Goal: Task Accomplishment & Management: Complete application form

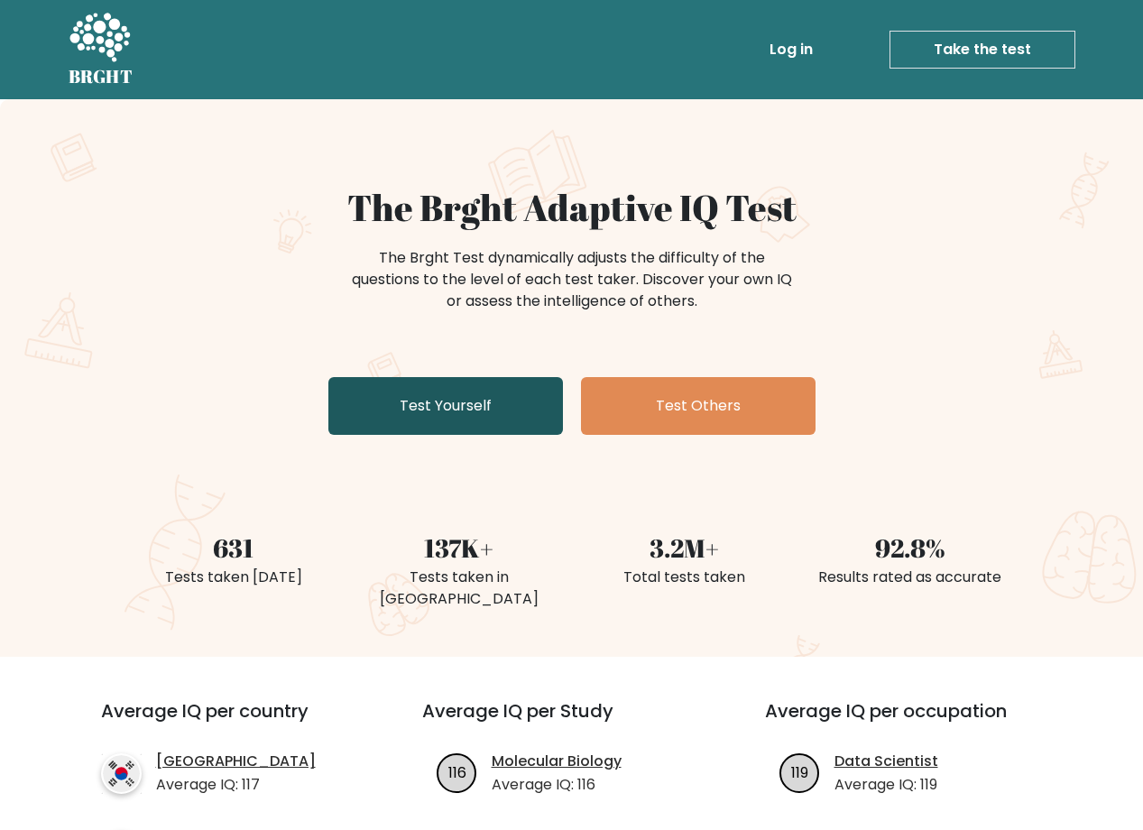
click at [456, 399] on link "Test Yourself" at bounding box center [445, 406] width 235 height 58
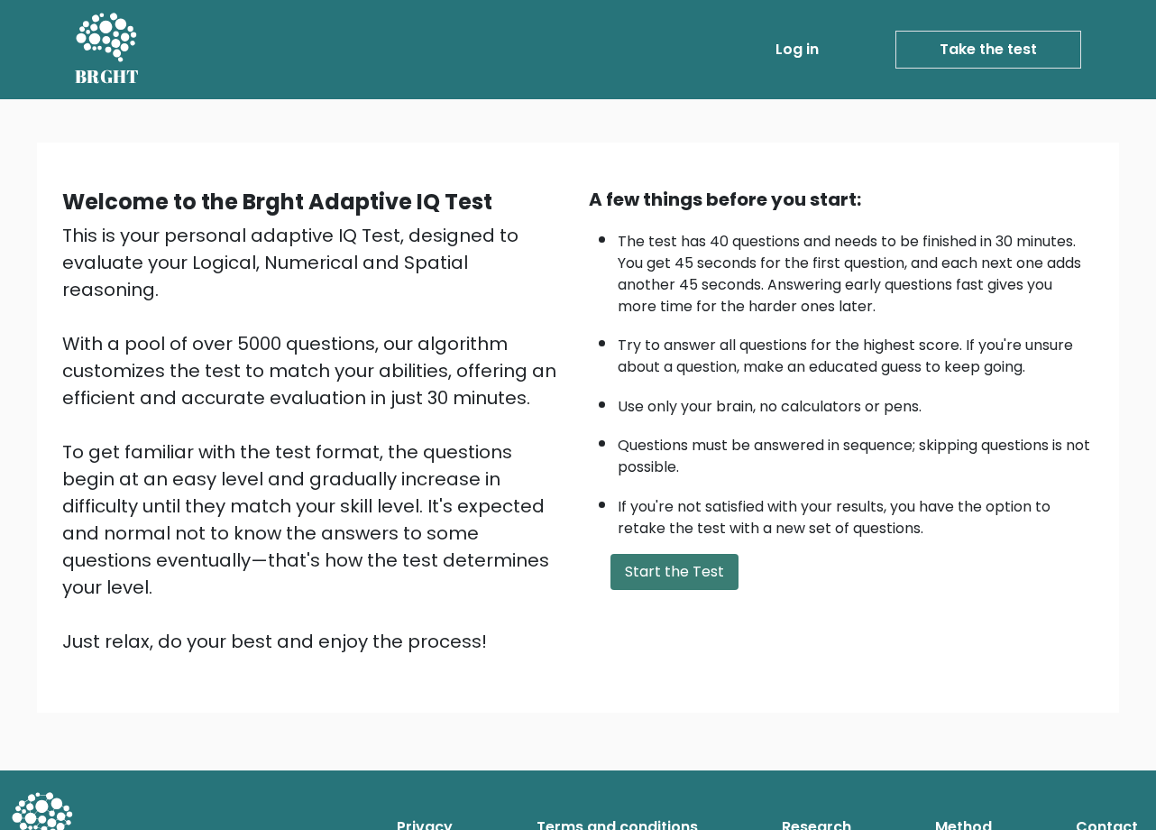
click at [681, 564] on button "Start the Test" at bounding box center [675, 572] width 128 height 36
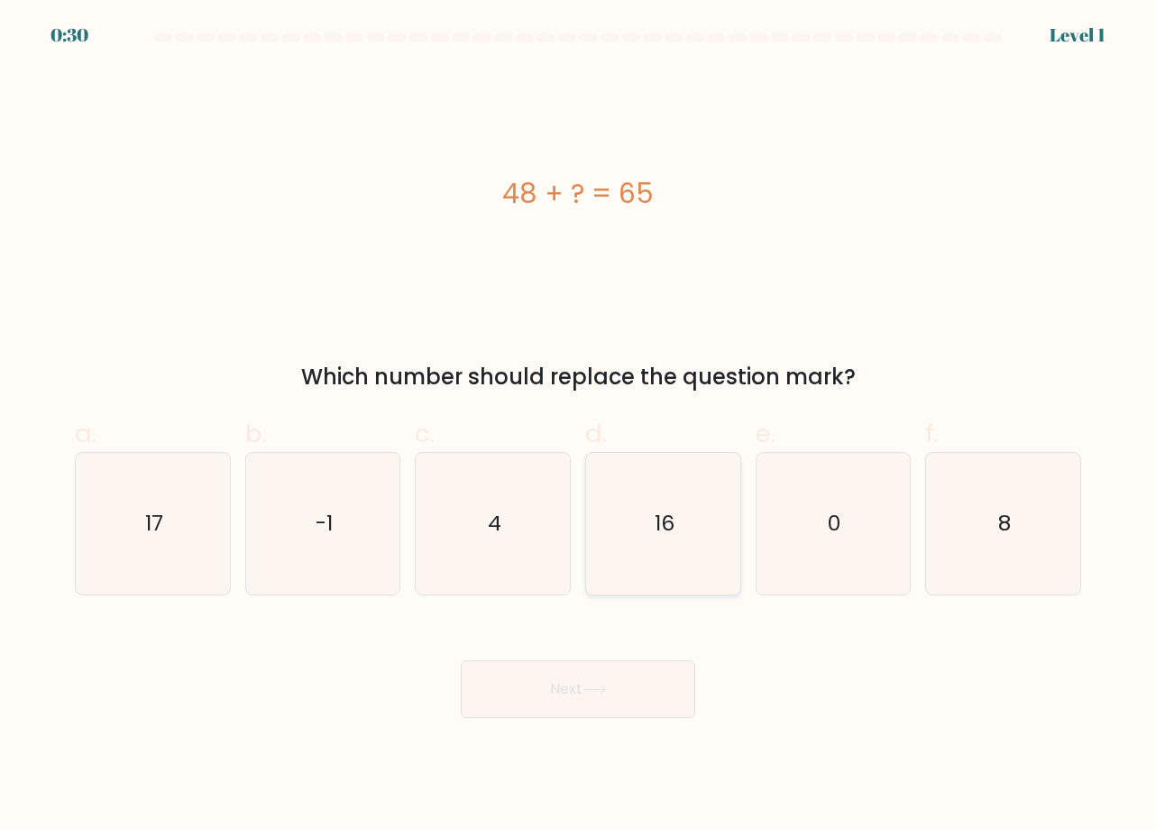
click at [663, 493] on icon "16" at bounding box center [664, 524] width 142 height 142
click at [579, 427] on input "d. 16" at bounding box center [578, 421] width 1 height 12
radio input "true"
click at [203, 524] on icon "17" at bounding box center [153, 524] width 142 height 142
click at [578, 427] on input "a. 17" at bounding box center [578, 421] width 1 height 12
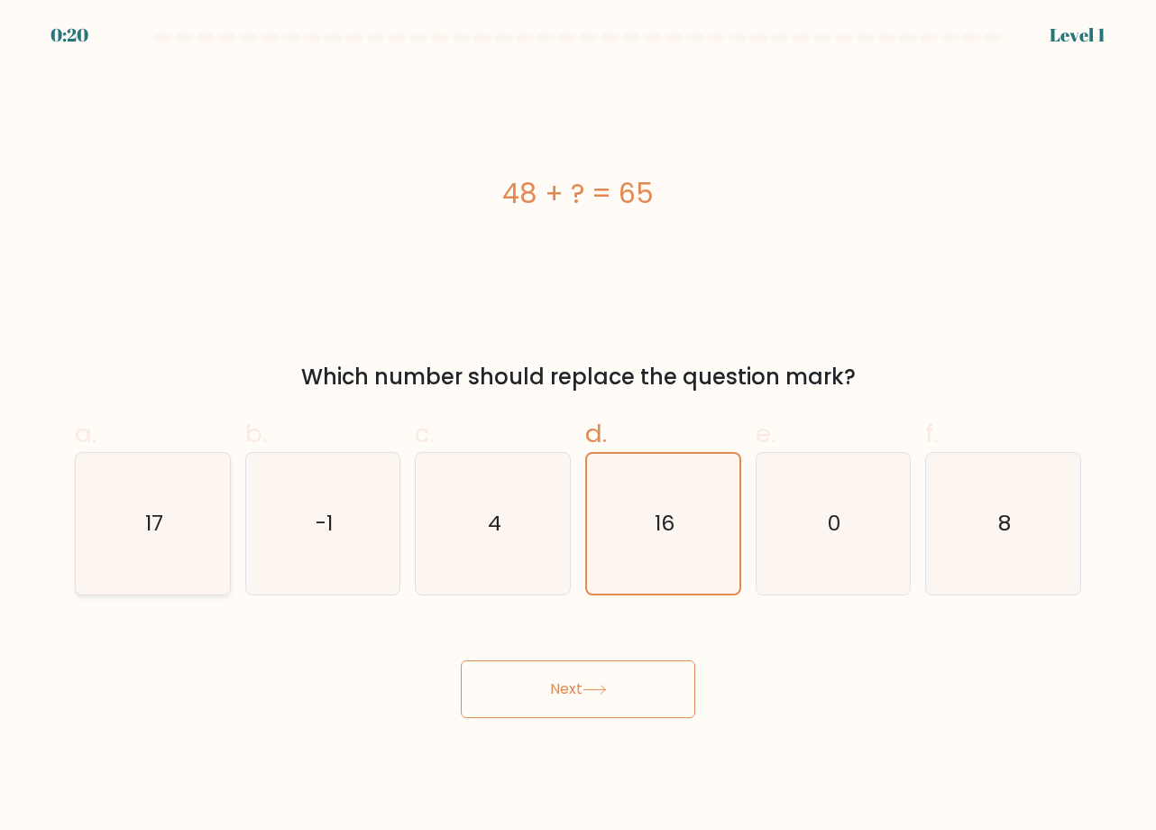
radio input "true"
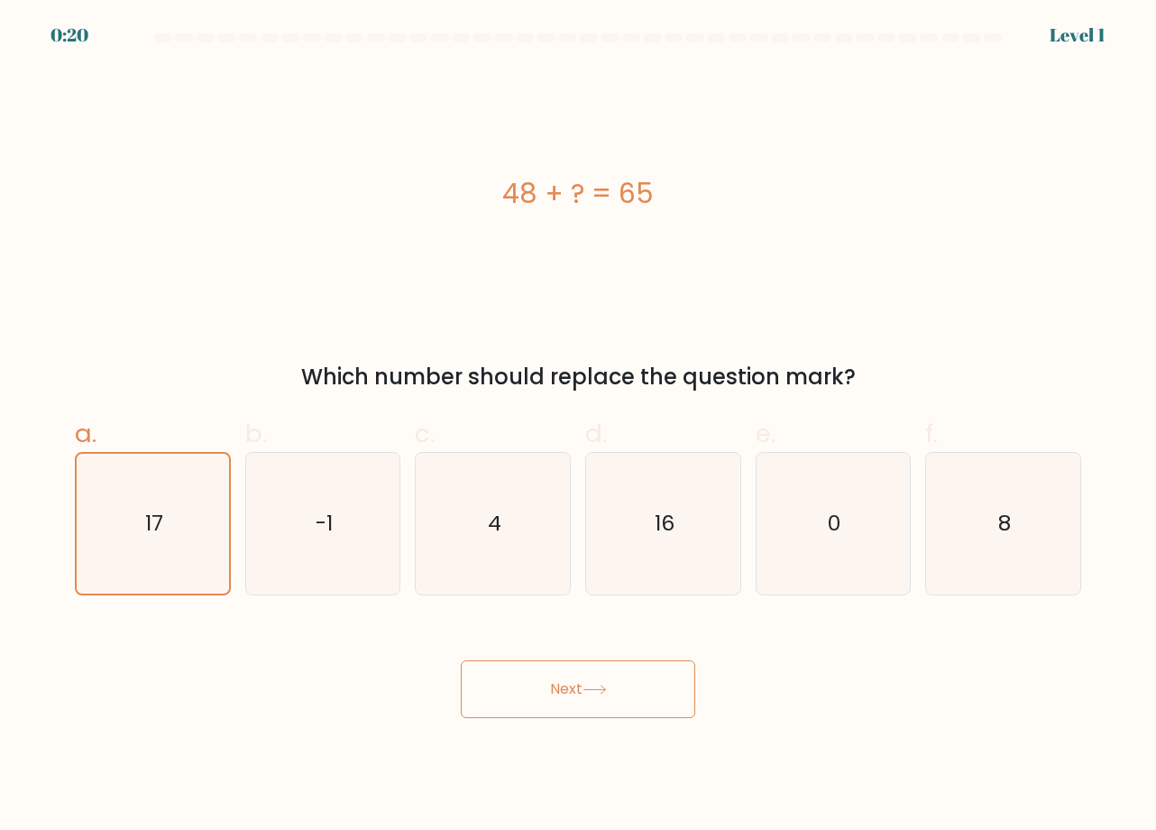
click at [553, 686] on button "Next" at bounding box center [578, 689] width 235 height 58
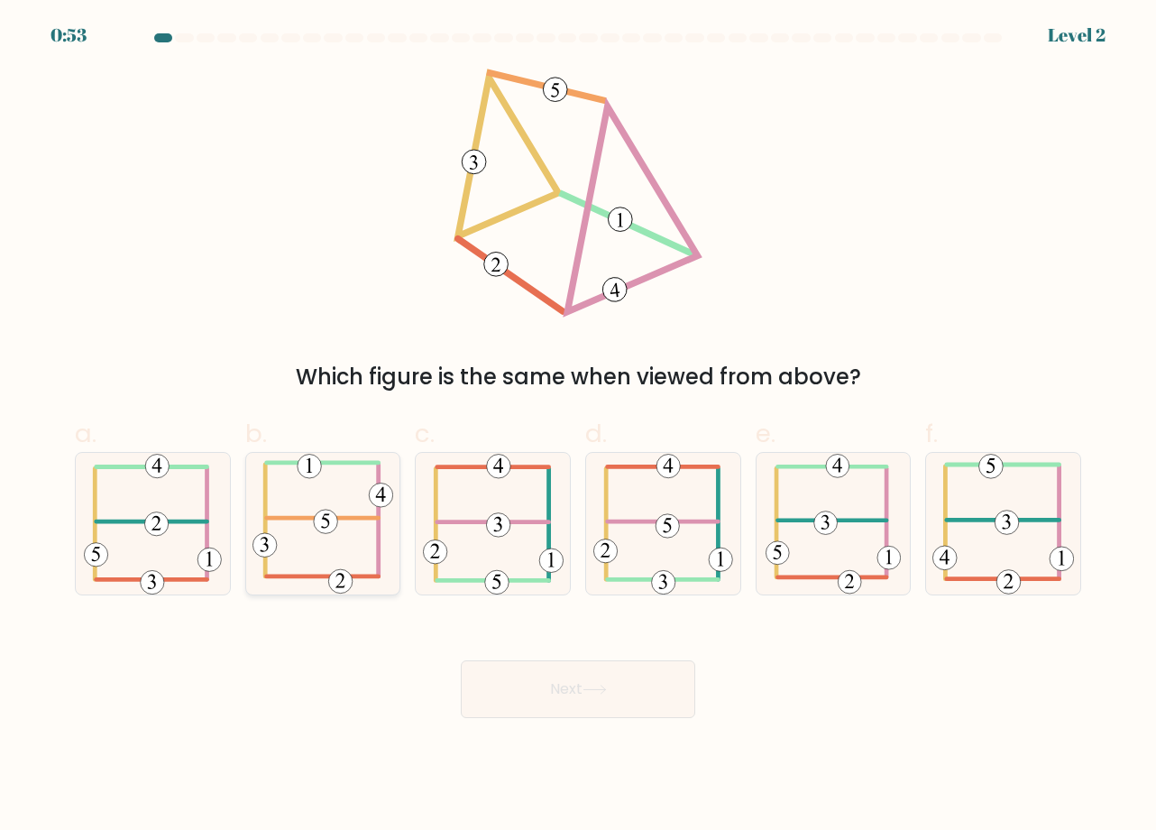
click at [336, 569] on icon at bounding box center [324, 524] width 142 height 142
click at [578, 427] on input "b." at bounding box center [578, 421] width 1 height 12
radio input "true"
click at [535, 695] on button "Next" at bounding box center [578, 689] width 235 height 58
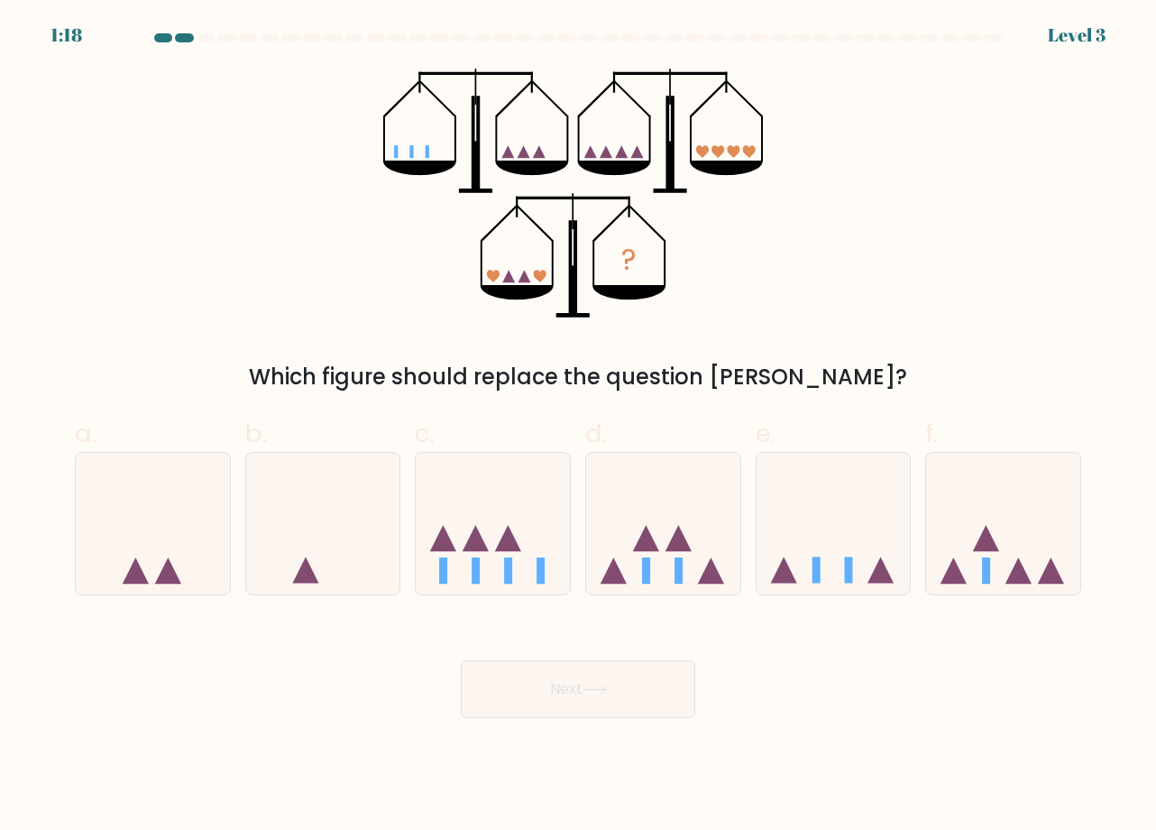
click at [824, 329] on div "? Which figure should replace the question mark?" at bounding box center [578, 231] width 1028 height 325
click at [515, 484] on icon at bounding box center [493, 523] width 154 height 127
click at [578, 427] on input "c." at bounding box center [578, 421] width 1 height 12
radio input "true"
click at [605, 688] on icon at bounding box center [595, 690] width 22 height 8
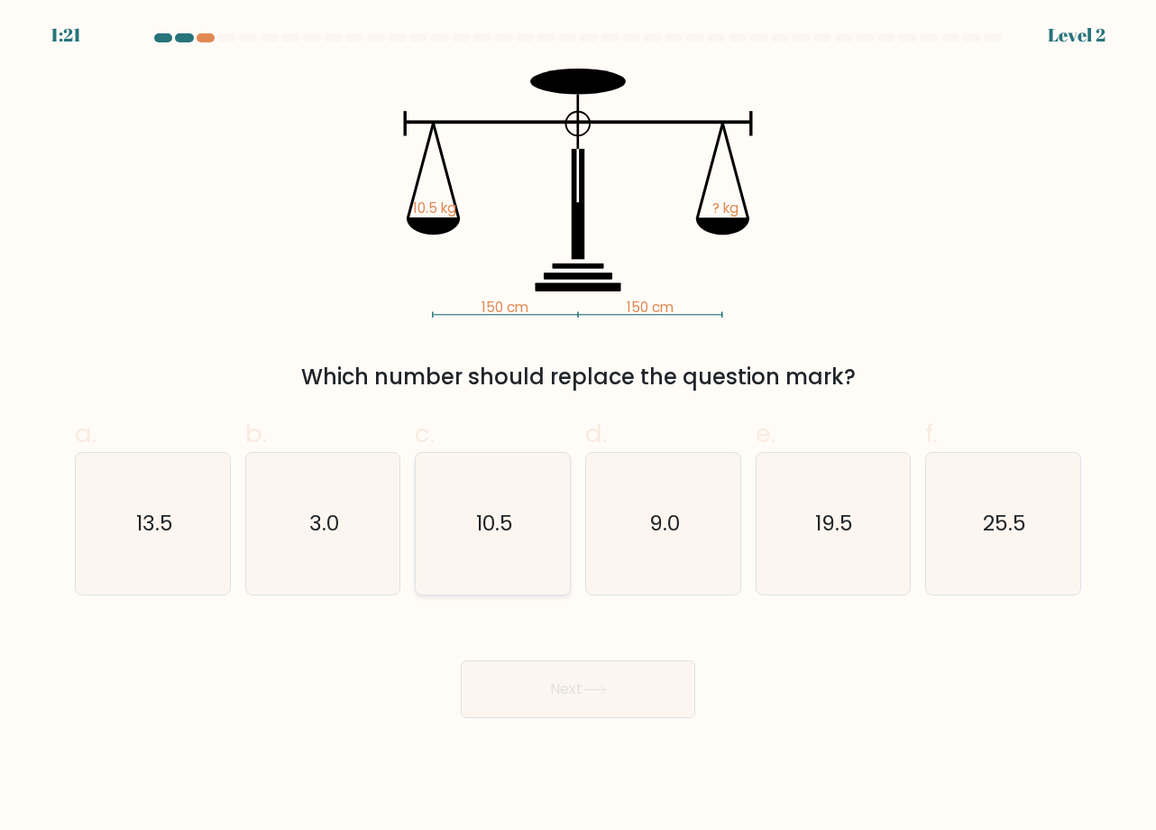
click at [502, 507] on icon "10.5" at bounding box center [493, 524] width 142 height 142
click at [578, 427] on input "c. 10.5" at bounding box center [578, 421] width 1 height 12
radio input "true"
click at [613, 707] on button "Next" at bounding box center [578, 689] width 235 height 58
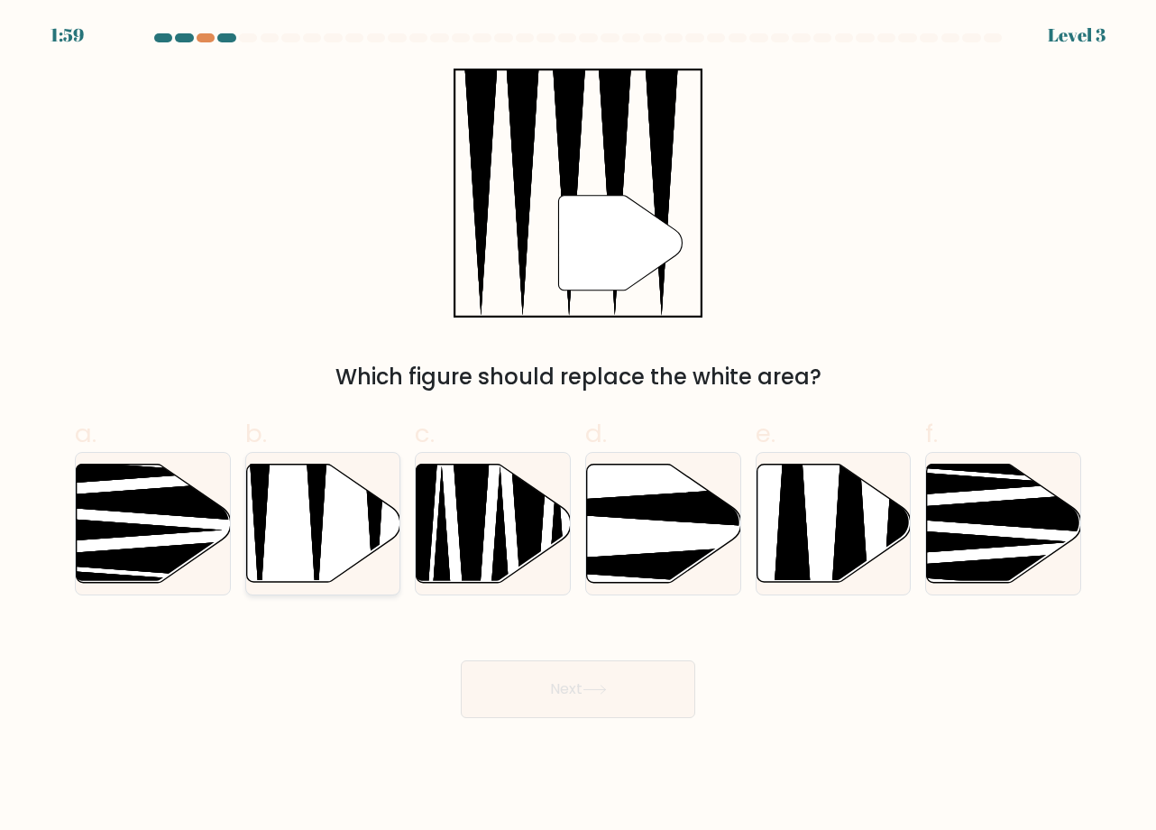
click at [377, 516] on icon at bounding box center [375, 461] width 40 height 306
click at [578, 427] on input "b." at bounding box center [578, 421] width 1 height 12
radio input "true"
click at [560, 695] on button "Next" at bounding box center [578, 689] width 235 height 58
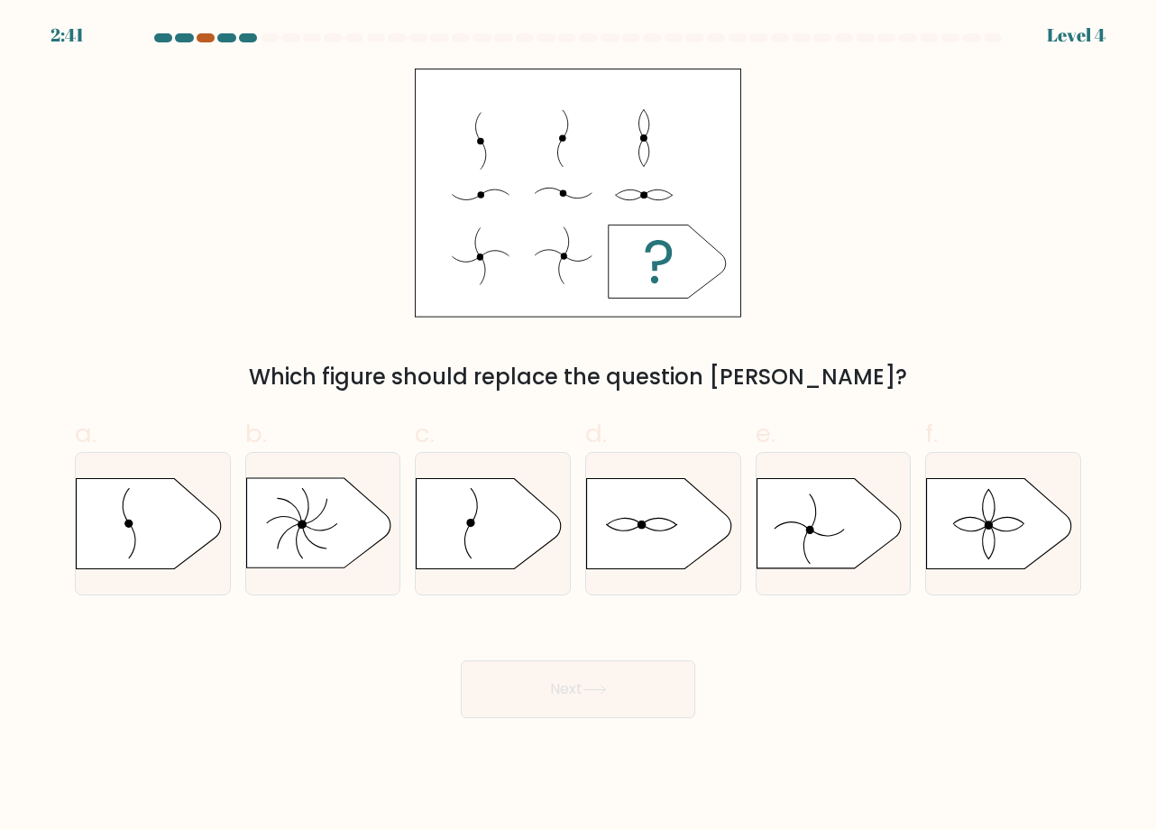
click at [203, 37] on div at bounding box center [206, 37] width 18 height 9
click at [228, 37] on div at bounding box center [226, 37] width 18 height 9
click at [1042, 531] on icon at bounding box center [999, 524] width 144 height 90
click at [579, 427] on input "f." at bounding box center [578, 421] width 1 height 12
radio input "true"
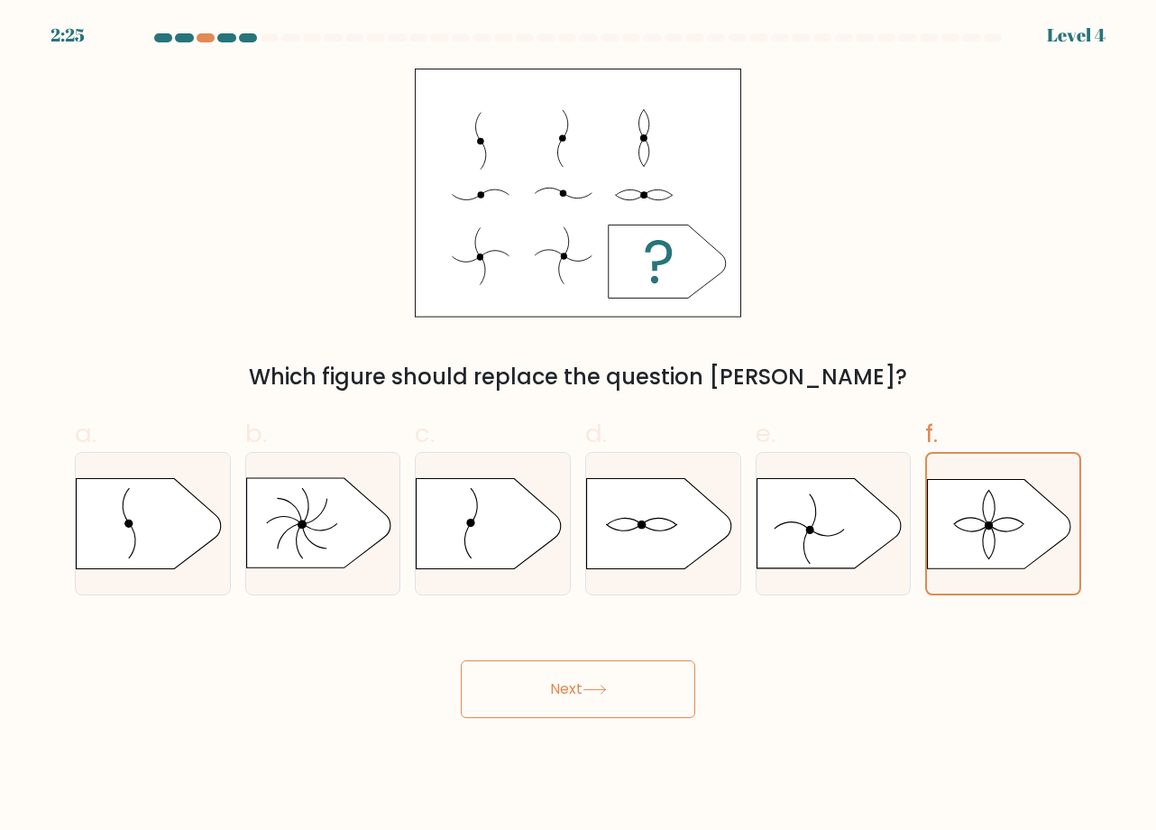
click at [594, 676] on button "Next" at bounding box center [578, 689] width 235 height 58
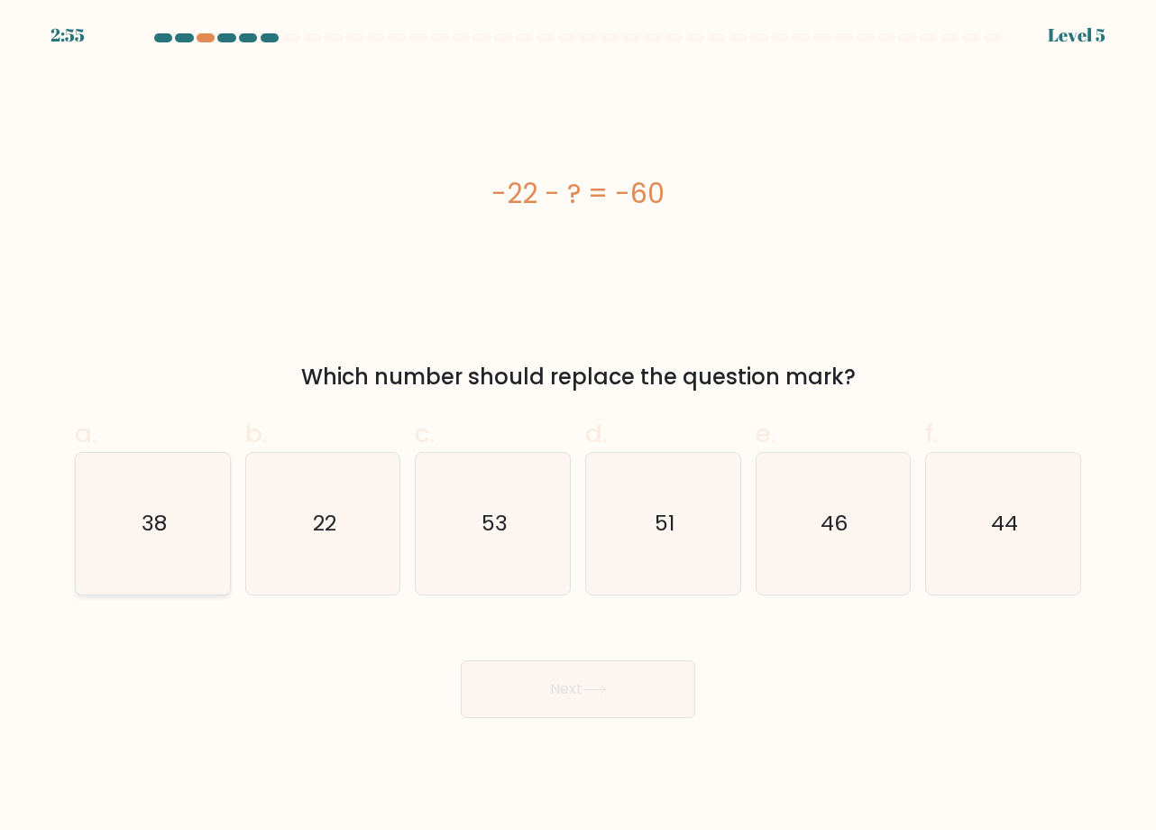
click at [211, 496] on icon "38" at bounding box center [153, 524] width 142 height 142
click at [578, 427] on input "a. 38" at bounding box center [578, 421] width 1 height 12
radio input "true"
click at [575, 695] on button "Next" at bounding box center [578, 689] width 235 height 58
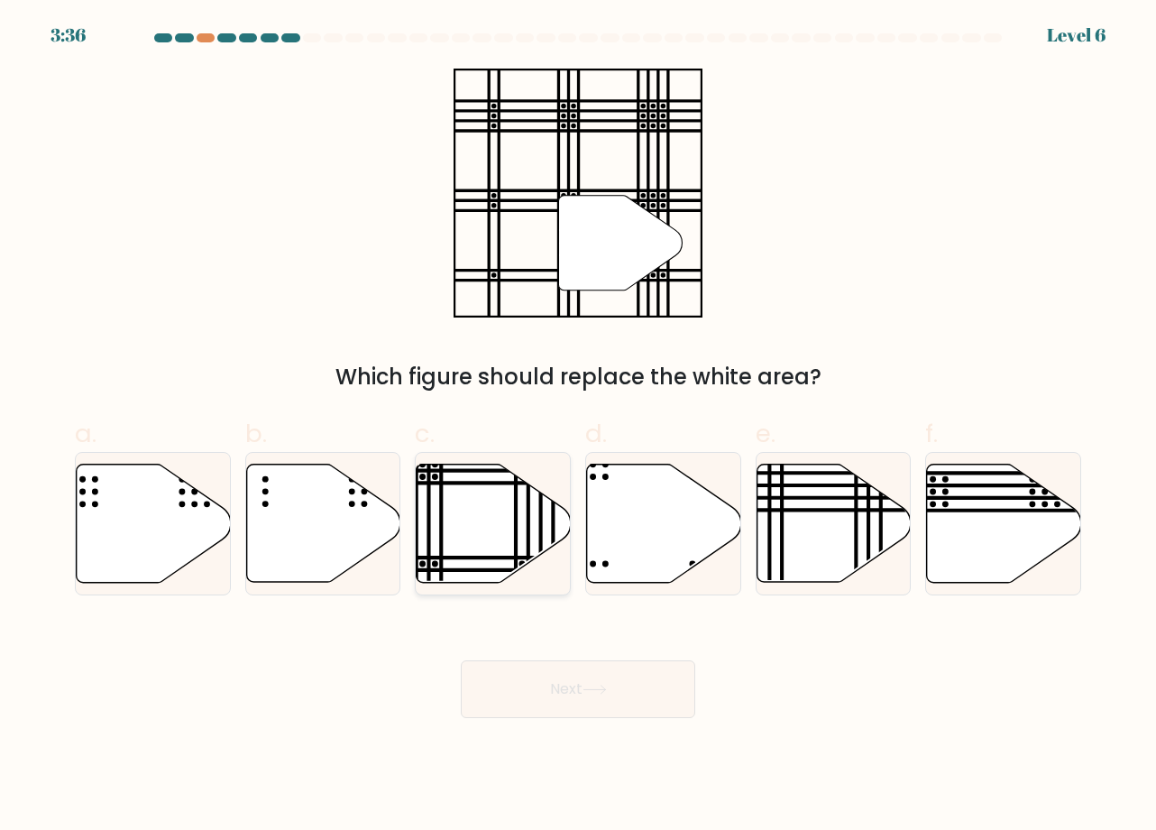
click at [512, 483] on line at bounding box center [442, 483] width 310 height 0
click at [578, 427] on input "c." at bounding box center [578, 421] width 1 height 12
radio input "true"
click at [611, 681] on button "Next" at bounding box center [578, 689] width 235 height 58
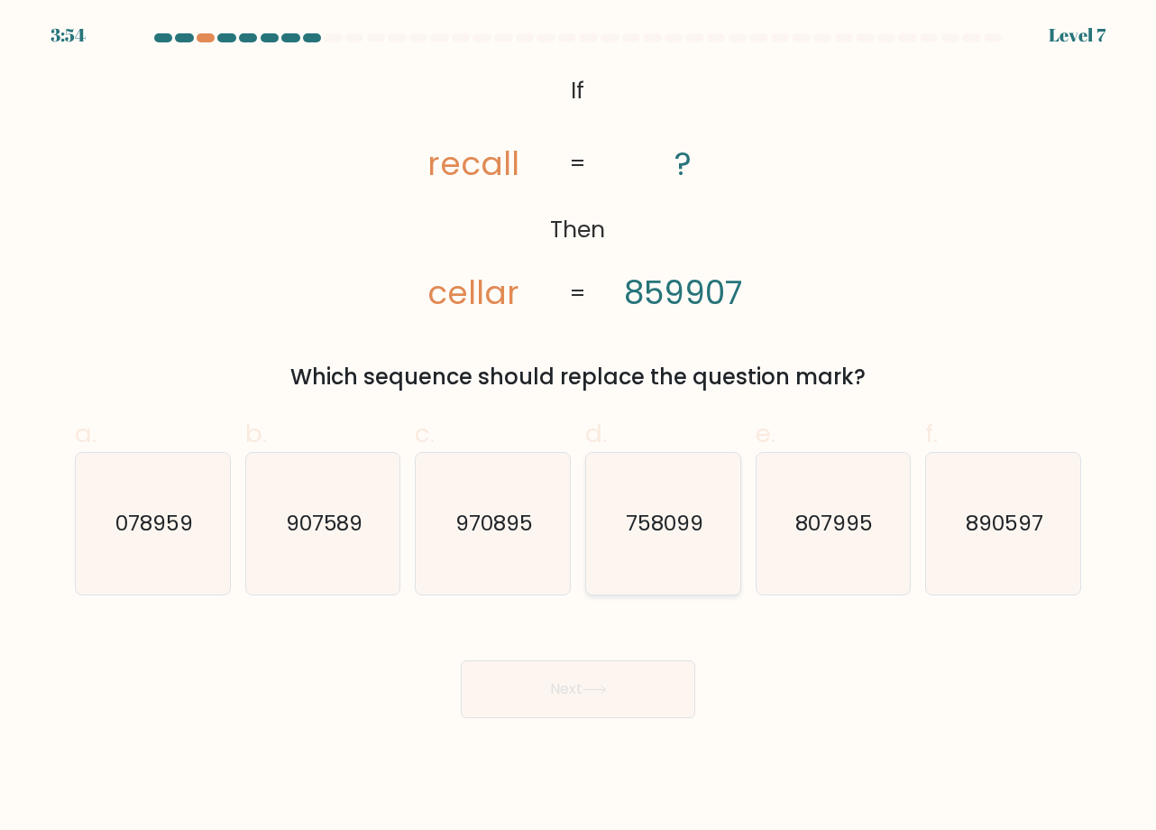
click at [658, 538] on text "758099" at bounding box center [665, 524] width 78 height 30
click at [579, 427] on input "d. 758099" at bounding box center [578, 421] width 1 height 12
radio input "true"
click at [632, 687] on button "Next" at bounding box center [578, 689] width 235 height 58
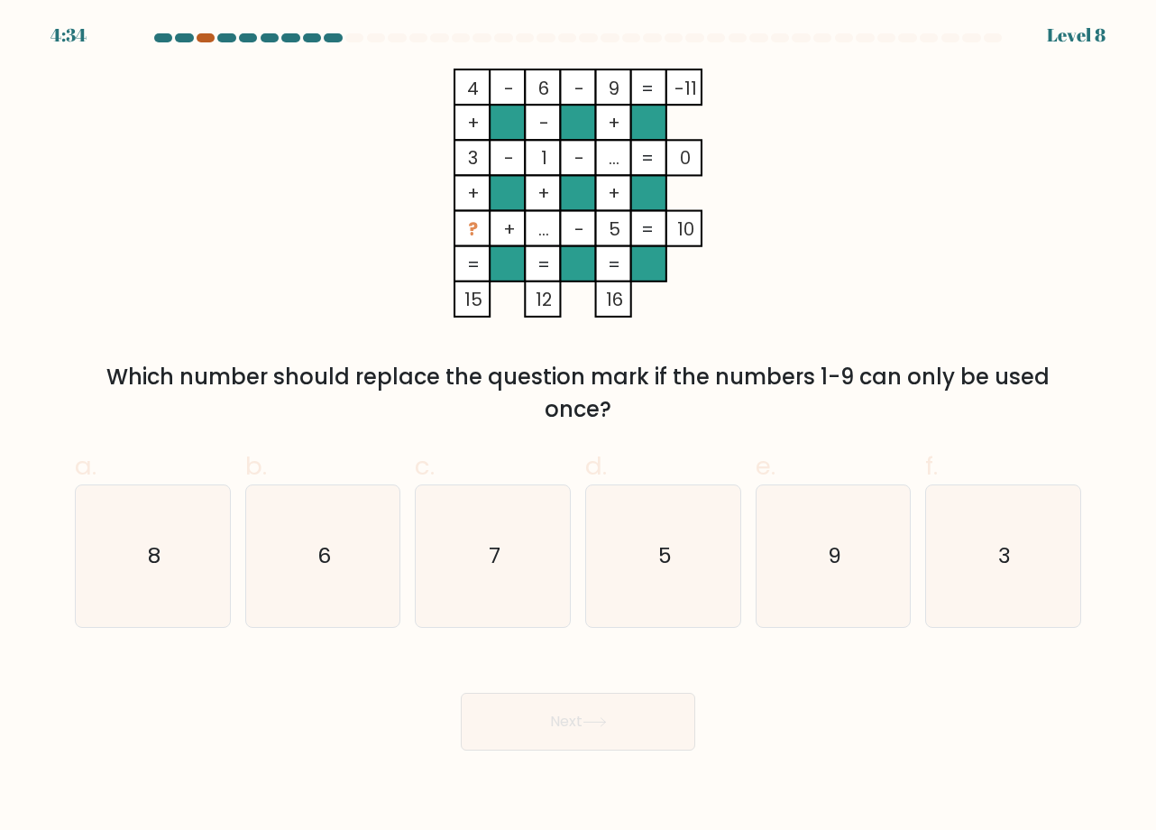
click at [210, 39] on div at bounding box center [206, 37] width 18 height 9
click at [143, 546] on icon "8" at bounding box center [153, 556] width 142 height 142
click at [578, 427] on input "a. 8" at bounding box center [578, 421] width 1 height 12
radio input "true"
click at [565, 714] on button "Next" at bounding box center [578, 722] width 235 height 58
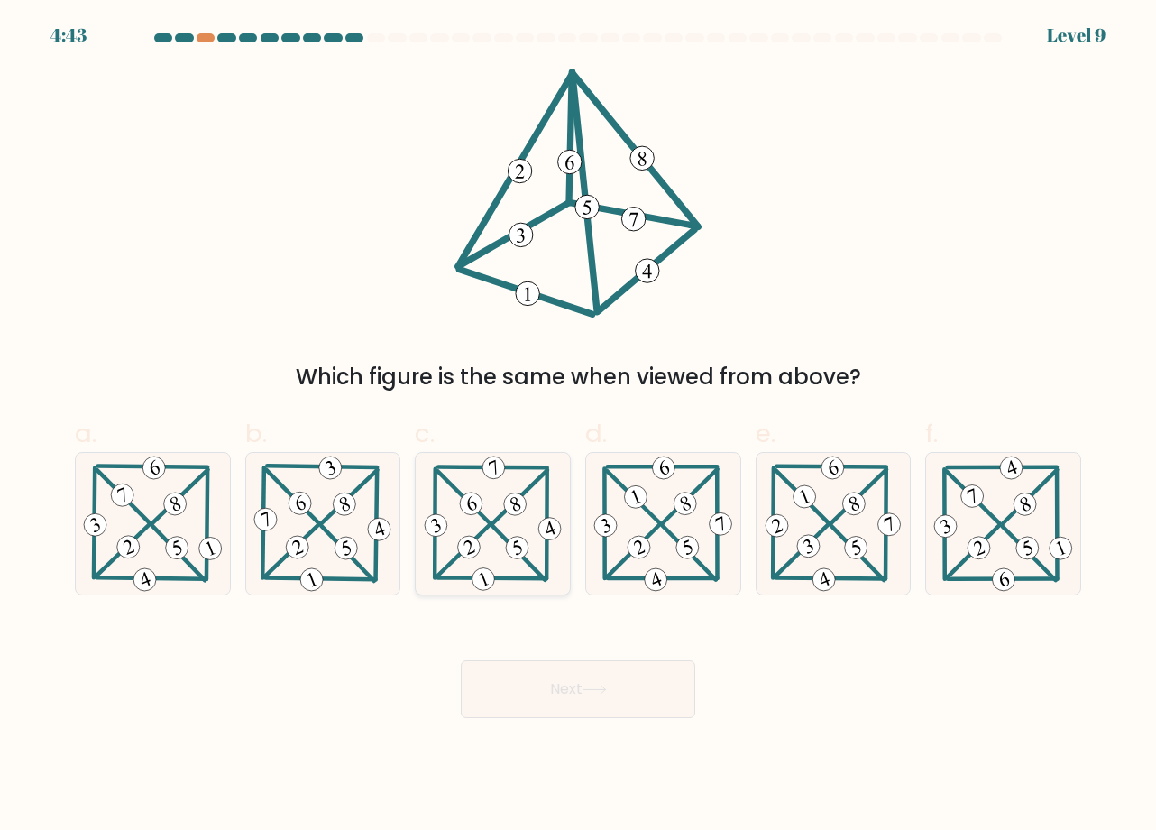
click at [494, 500] on icon at bounding box center [493, 524] width 144 height 142
click at [578, 427] on input "c." at bounding box center [578, 421] width 1 height 12
radio input "true"
click at [613, 703] on button "Next" at bounding box center [578, 689] width 235 height 58
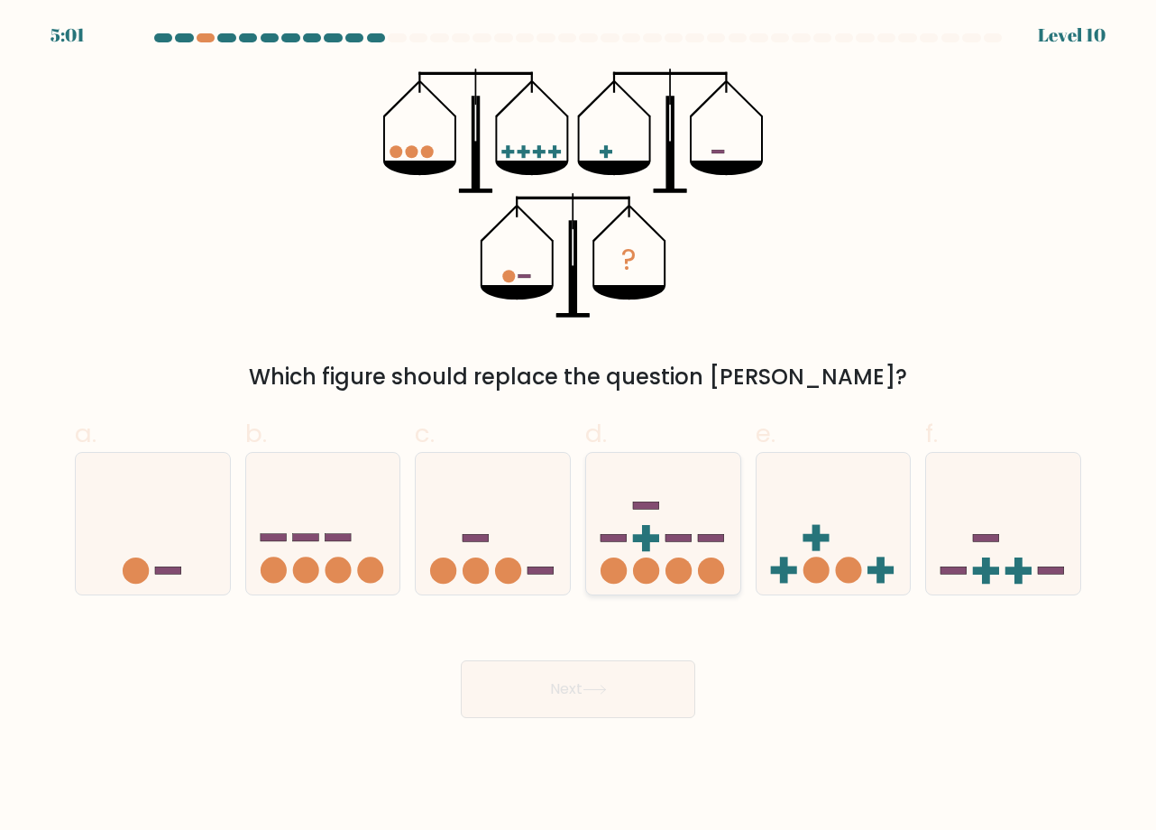
click at [663, 551] on icon at bounding box center [663, 523] width 154 height 127
click at [579, 427] on input "d." at bounding box center [578, 421] width 1 height 12
radio input "true"
click at [638, 679] on button "Next" at bounding box center [578, 689] width 235 height 58
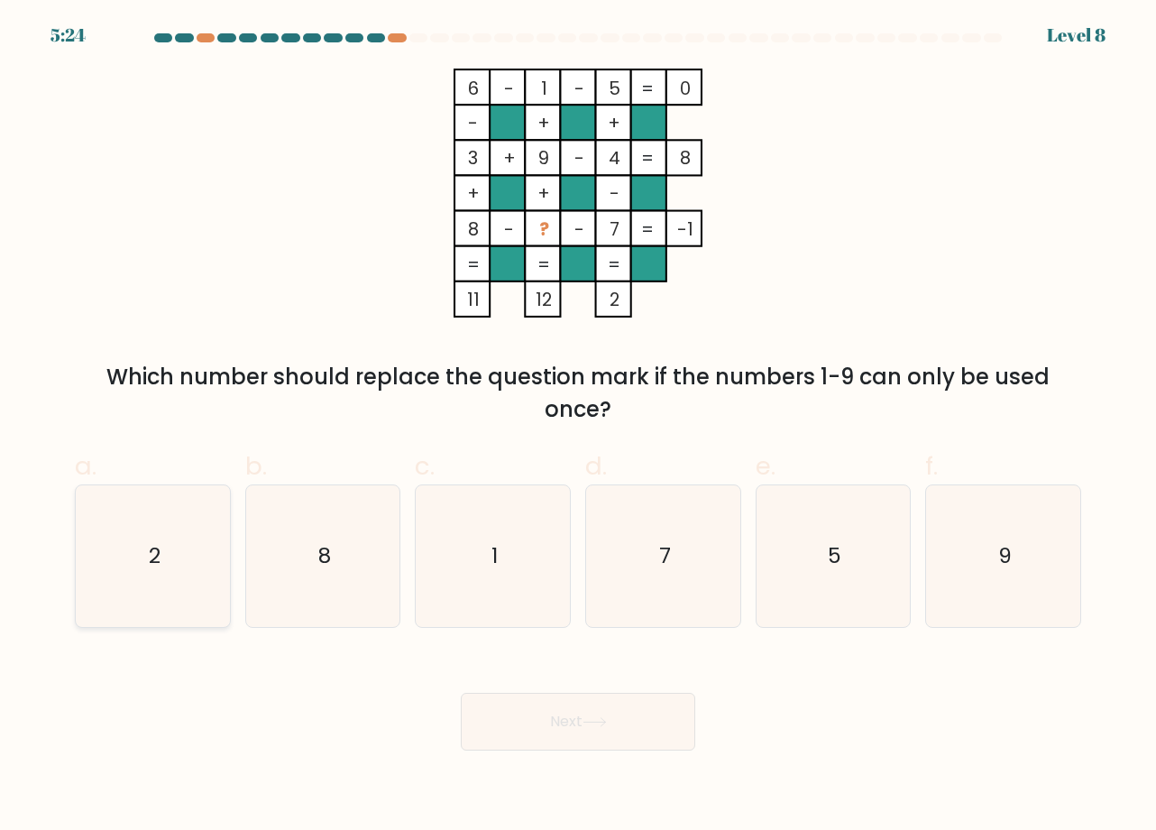
drag, startPoint x: 202, startPoint y: 531, endPoint x: 222, endPoint y: 545, distance: 24.0
click at [203, 531] on icon "2" at bounding box center [153, 556] width 142 height 142
click at [578, 427] on input "a. 2" at bounding box center [578, 421] width 1 height 12
radio input "true"
click at [564, 732] on button "Next" at bounding box center [578, 722] width 235 height 58
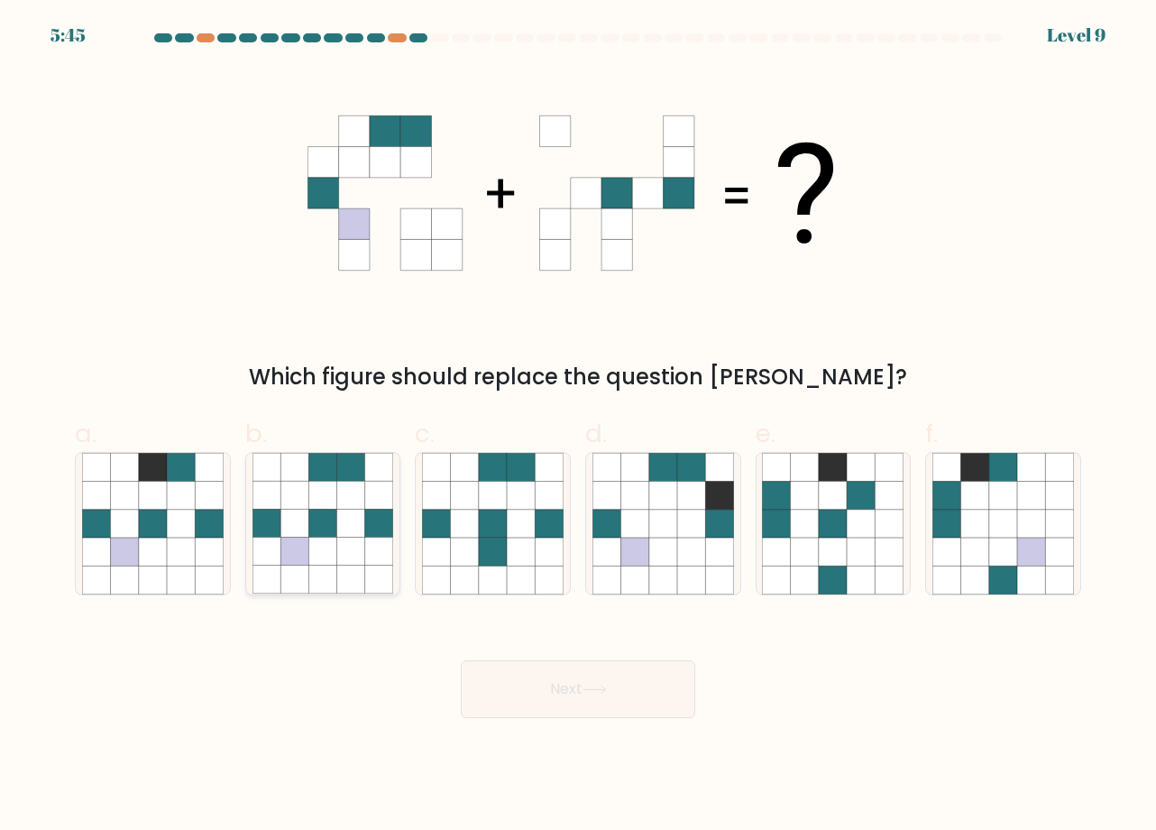
click at [362, 512] on icon at bounding box center [351, 524] width 28 height 28
click at [578, 427] on input "b." at bounding box center [578, 421] width 1 height 12
radio input "true"
click at [566, 677] on button "Next" at bounding box center [578, 689] width 235 height 58
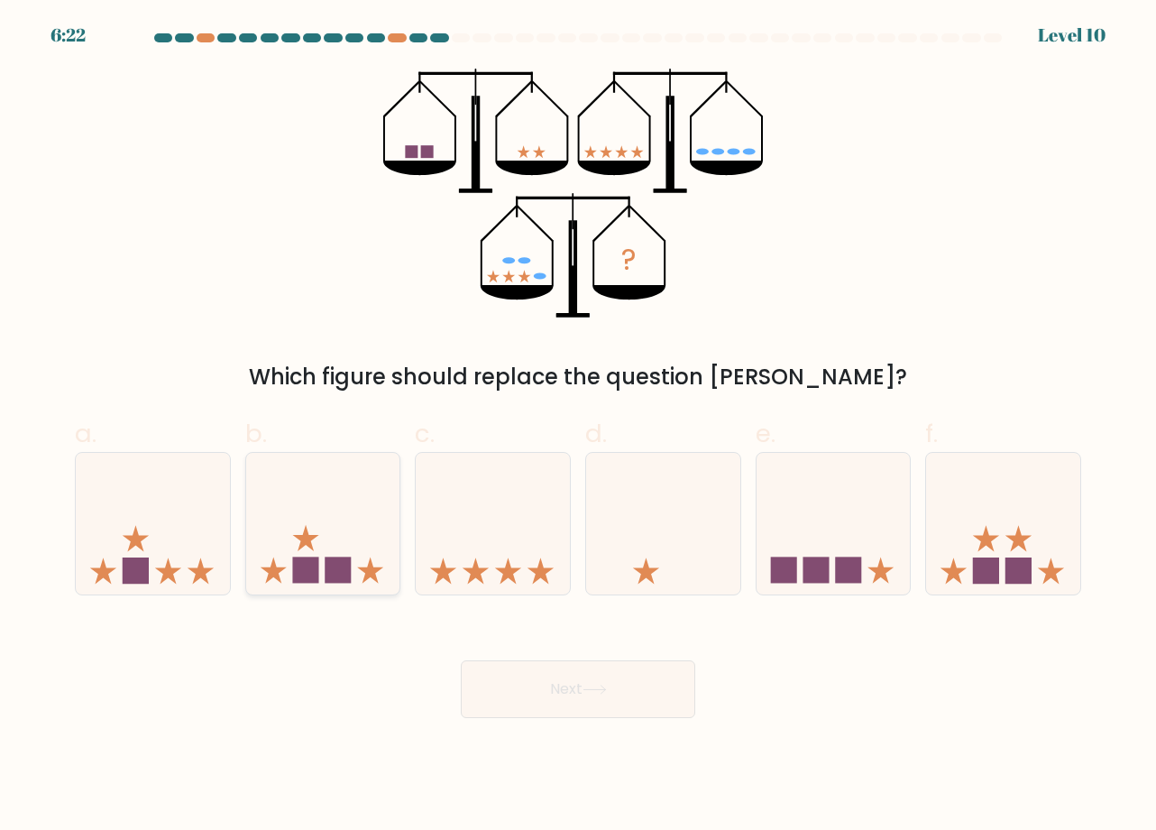
click at [368, 521] on icon at bounding box center [323, 523] width 154 height 127
click at [578, 427] on input "b." at bounding box center [578, 421] width 1 height 12
radio input "true"
click at [554, 675] on button "Next" at bounding box center [578, 689] width 235 height 58
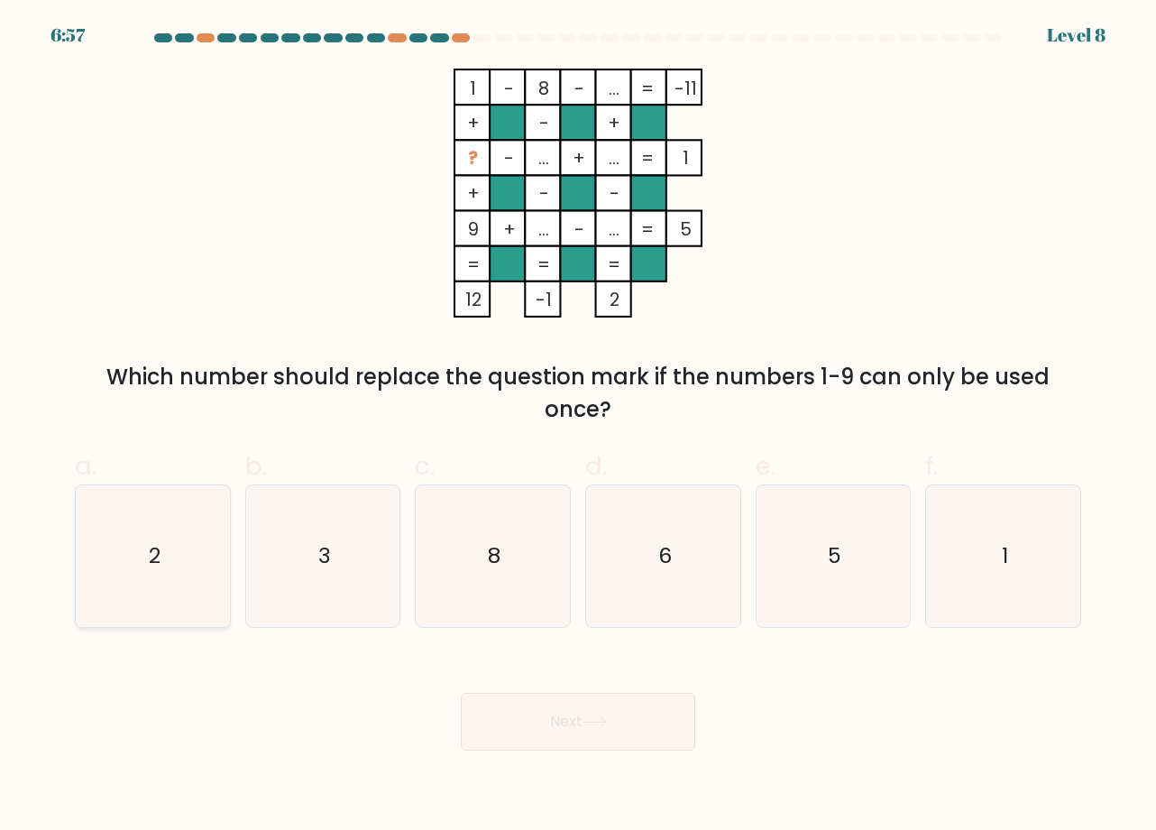
click at [169, 554] on icon "2" at bounding box center [153, 556] width 142 height 142
click at [578, 427] on input "a. 2" at bounding box center [578, 421] width 1 height 12
radio input "true"
click at [599, 730] on button "Next" at bounding box center [578, 722] width 235 height 58
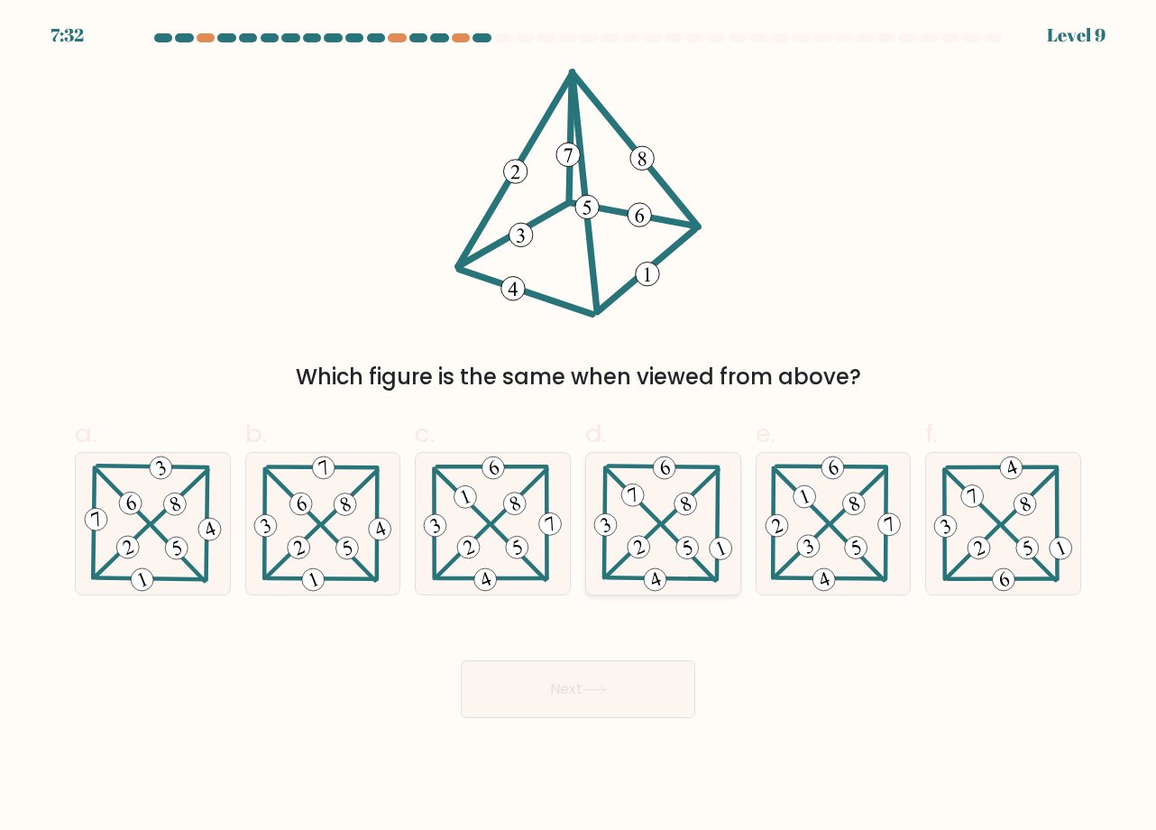
click at [634, 502] on 344 at bounding box center [633, 495] width 29 height 29
click at [579, 427] on input "d." at bounding box center [578, 421] width 1 height 12
radio input "true"
click at [609, 678] on button "Next" at bounding box center [578, 689] width 235 height 58
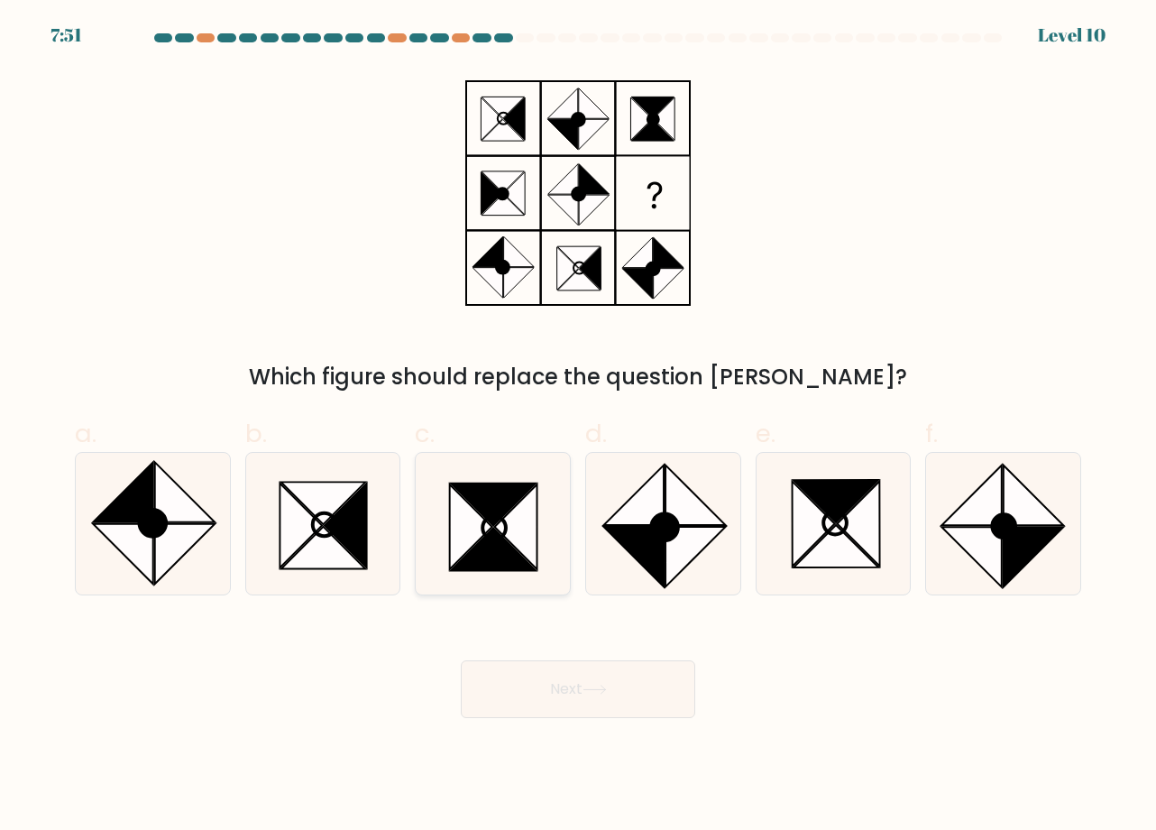
click at [503, 510] on icon at bounding box center [493, 504] width 85 height 42
click at [578, 427] on input "c." at bounding box center [578, 421] width 1 height 12
radio input "true"
click at [601, 694] on icon at bounding box center [595, 690] width 24 height 10
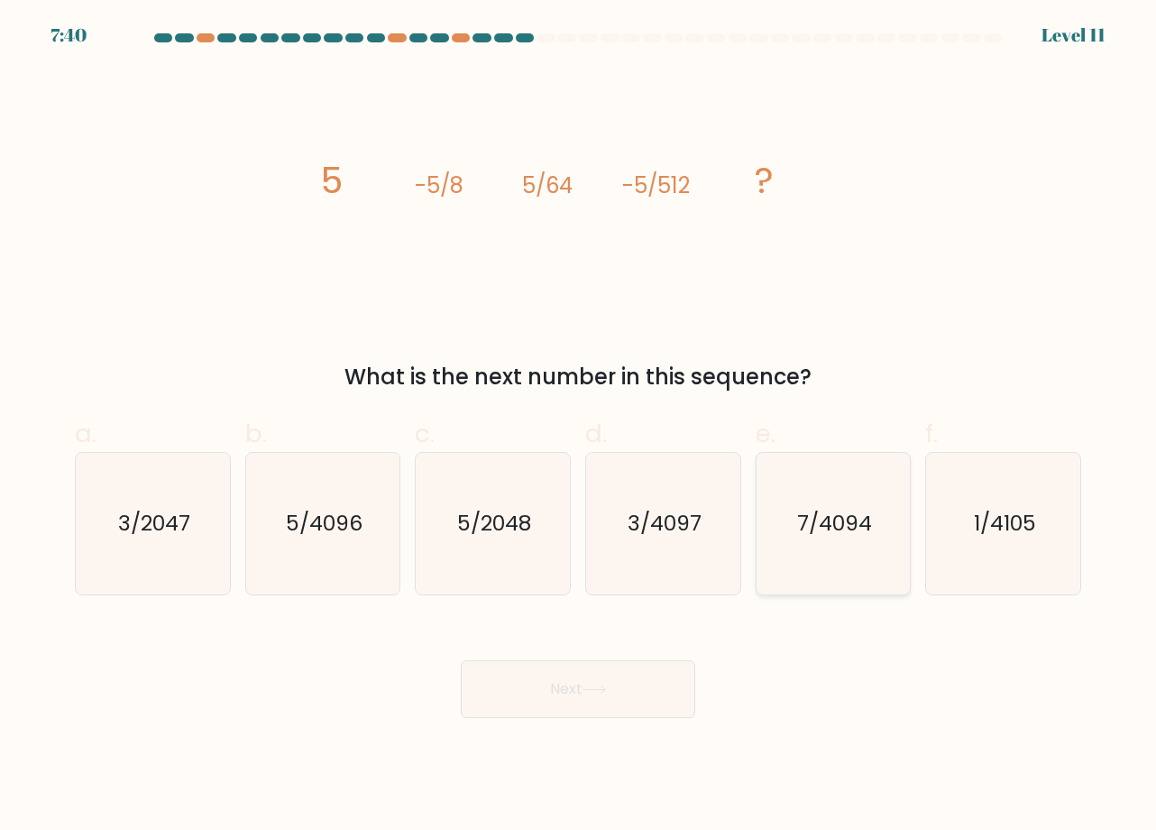
click at [831, 534] on text "7/4094" at bounding box center [834, 524] width 75 height 30
click at [579, 427] on input "e. 7/4094" at bounding box center [578, 421] width 1 height 12
radio input "true"
click at [641, 679] on button "Next" at bounding box center [578, 689] width 235 height 58
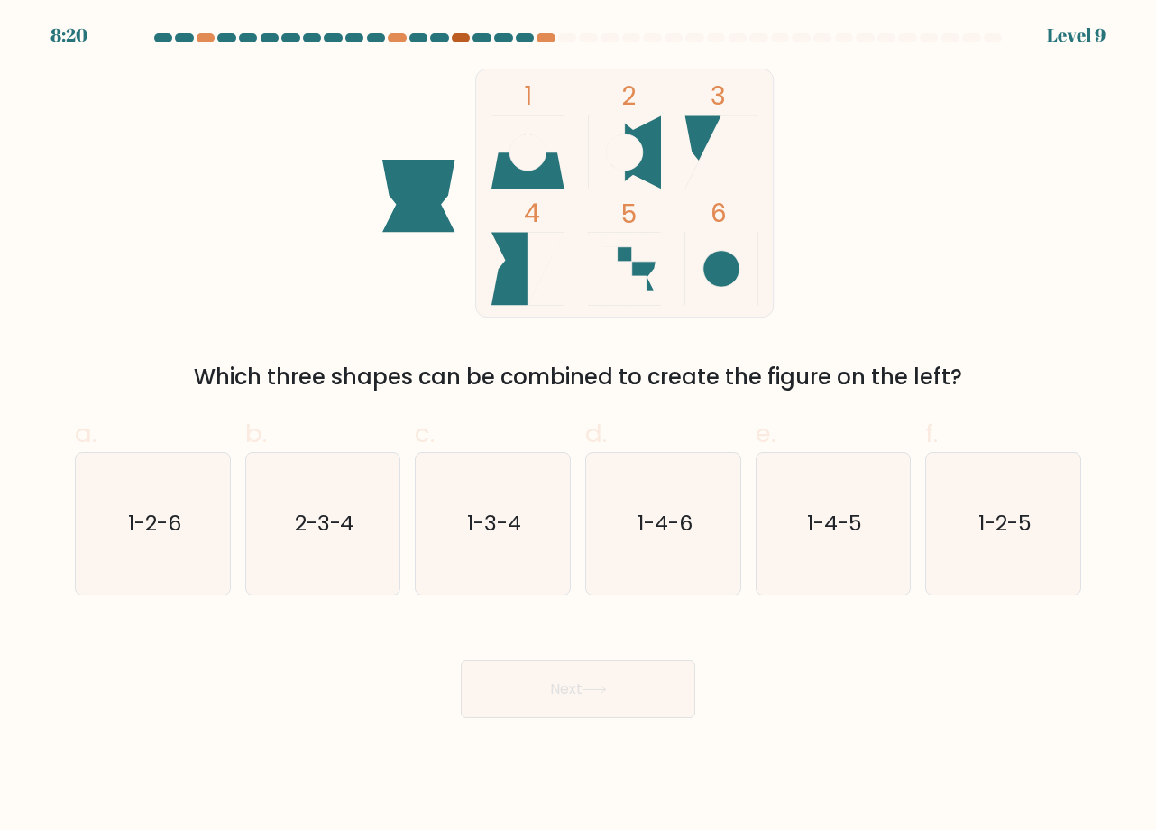
click at [464, 38] on div at bounding box center [461, 37] width 18 height 9
click at [154, 549] on icon "1-2-6" at bounding box center [153, 524] width 142 height 142
click at [578, 427] on input "a. 1-2-6" at bounding box center [578, 421] width 1 height 12
radio input "true"
click at [525, 672] on button "Next" at bounding box center [578, 689] width 235 height 58
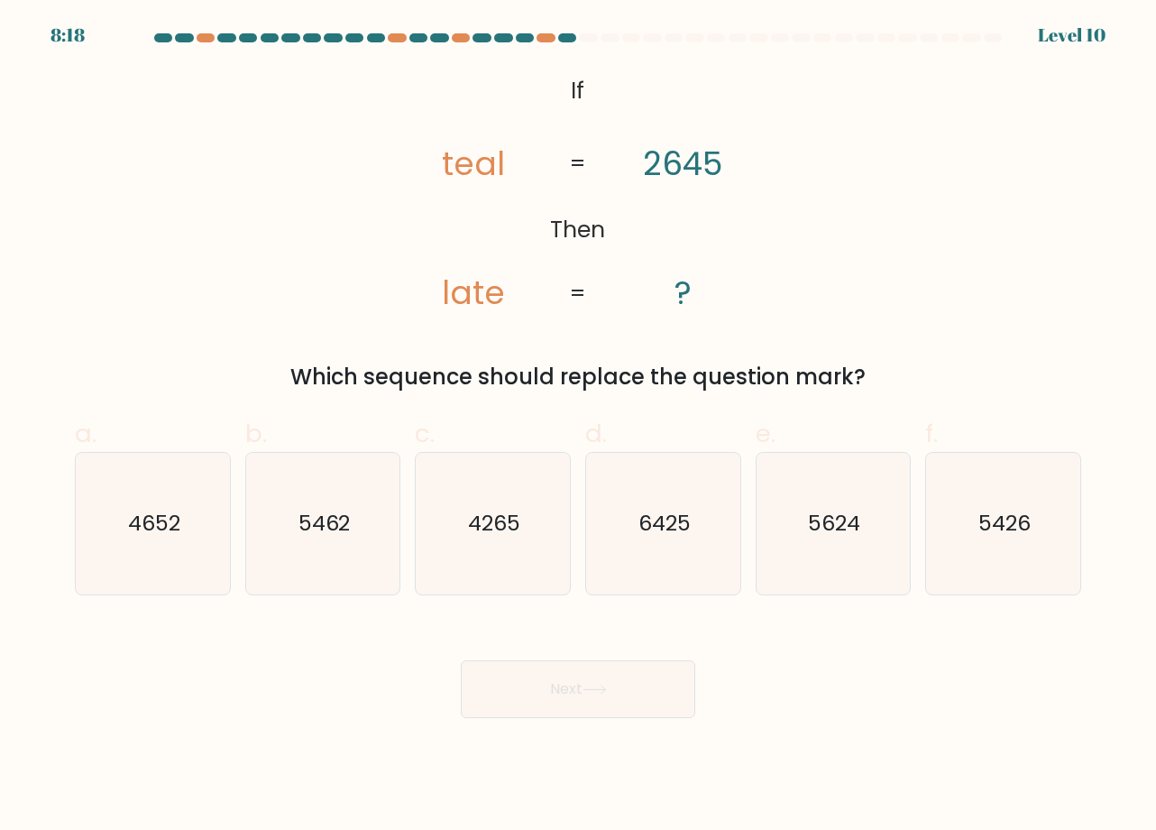
drag, startPoint x: 565, startPoint y: 685, endPoint x: 241, endPoint y: 691, distance: 323.9
click at [243, 692] on div "Next" at bounding box center [578, 667] width 1028 height 101
click at [318, 527] on text "5462" at bounding box center [325, 524] width 52 height 30
click at [831, 588] on icon "5624" at bounding box center [833, 524] width 142 height 142
click at [579, 427] on input "e. 5624" at bounding box center [578, 421] width 1 height 12
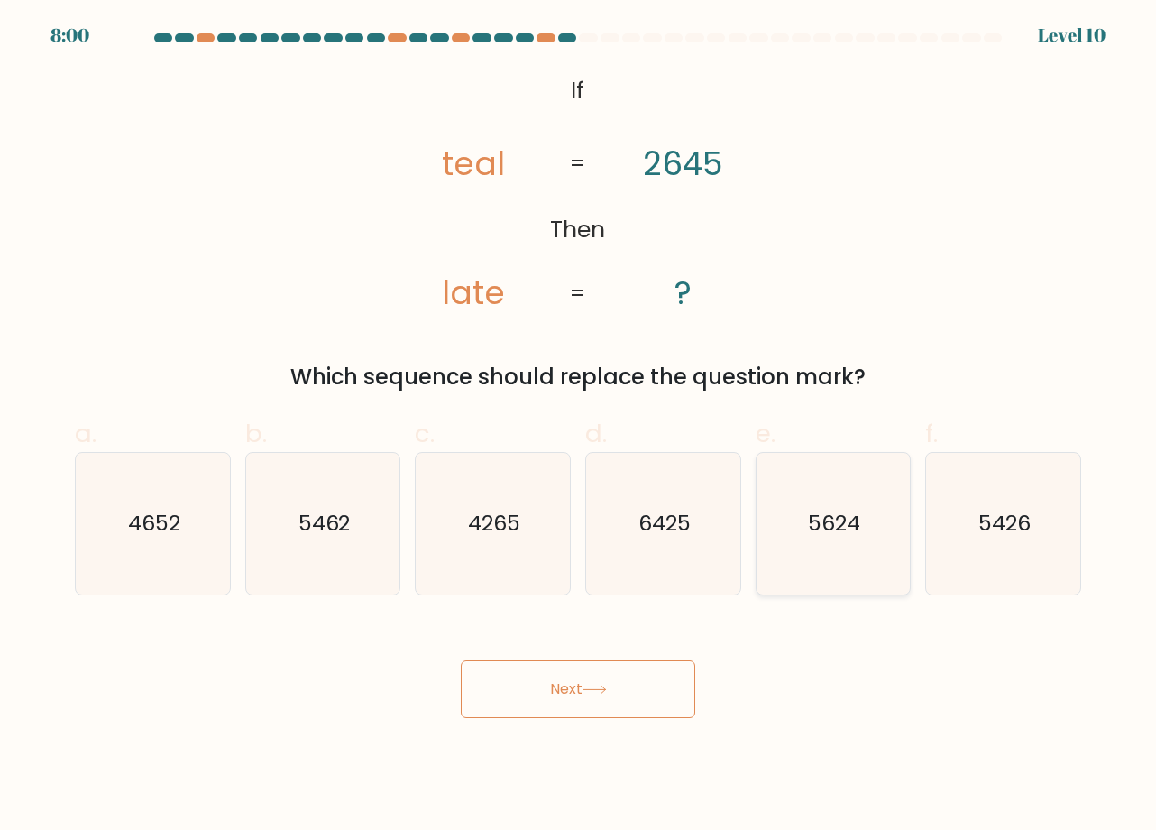
radio input "true"
click at [994, 545] on icon "5426" at bounding box center [1004, 524] width 142 height 142
click at [579, 427] on input "f. 5426" at bounding box center [578, 421] width 1 height 12
radio input "true"
click at [664, 684] on button "Next" at bounding box center [578, 689] width 235 height 58
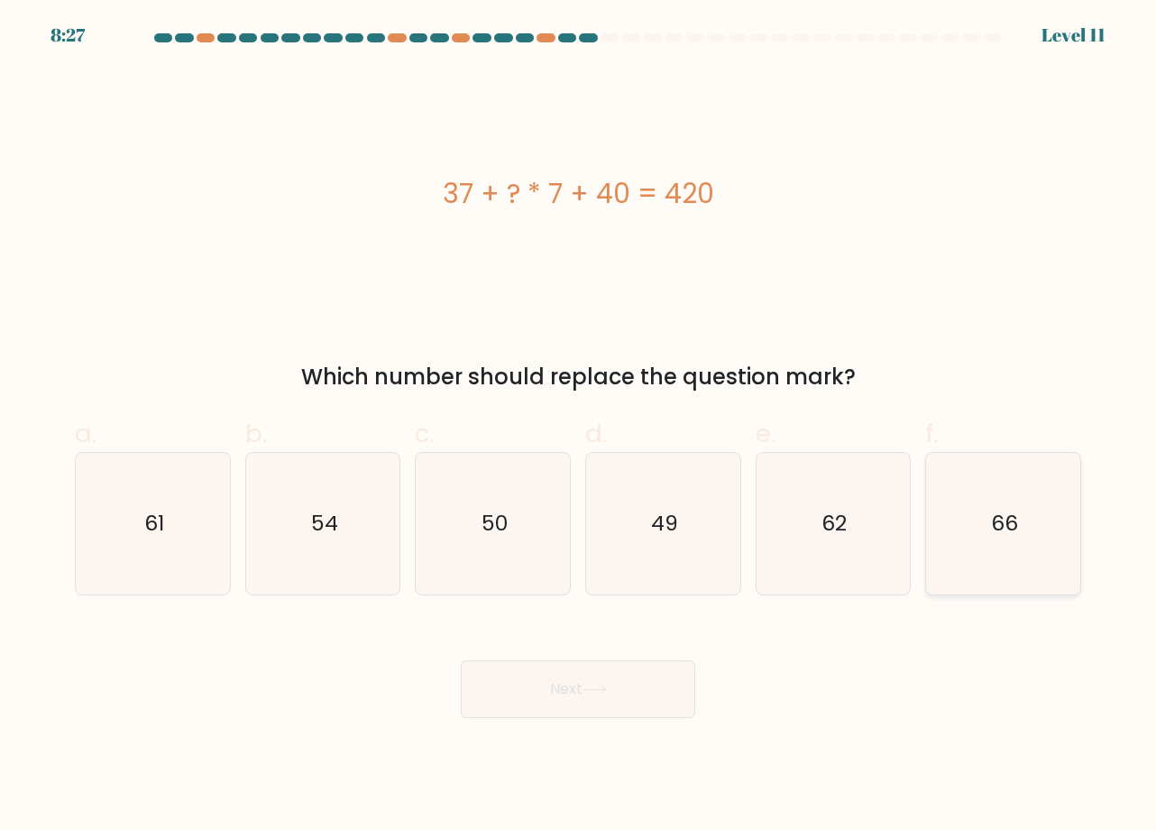
click at [974, 478] on icon "66" at bounding box center [1004, 524] width 142 height 142
click at [579, 427] on input "f. 66" at bounding box center [578, 421] width 1 height 12
radio input "true"
click at [714, 529] on icon "49" at bounding box center [664, 524] width 142 height 142
click at [579, 427] on input "d. 49" at bounding box center [578, 421] width 1 height 12
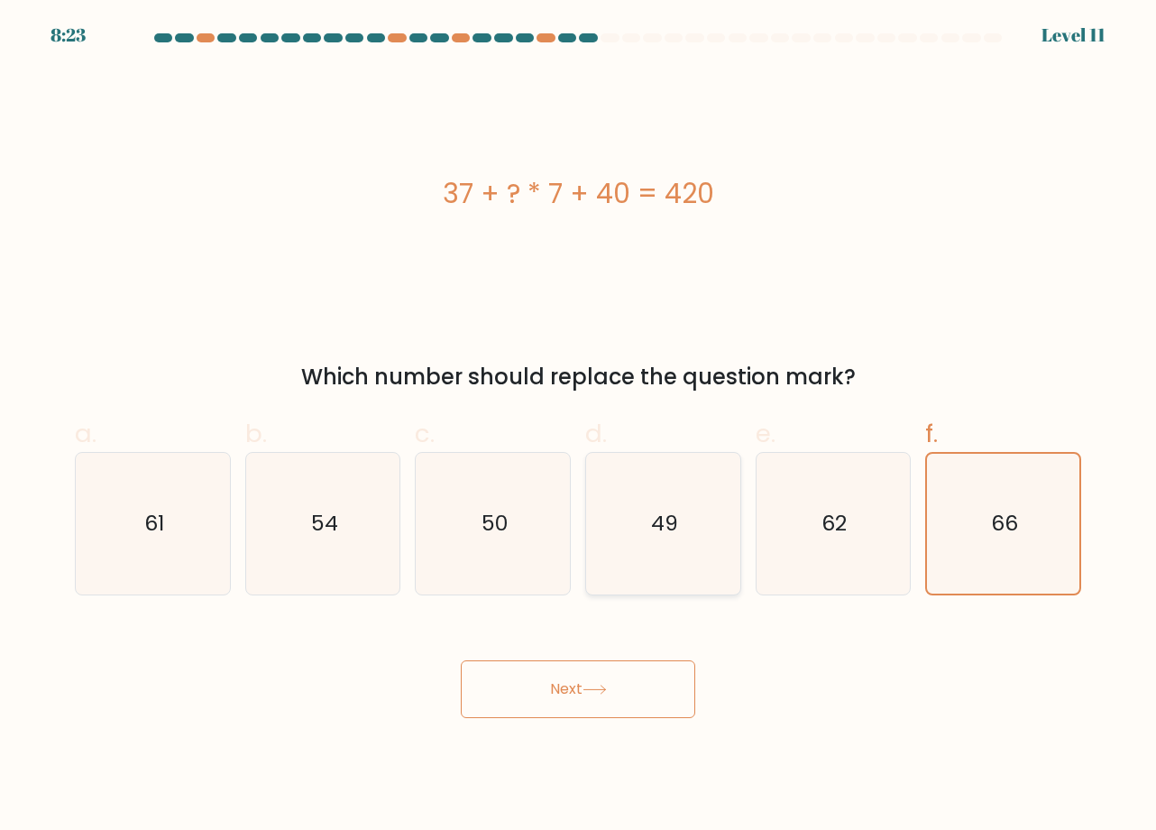
radio input "true"
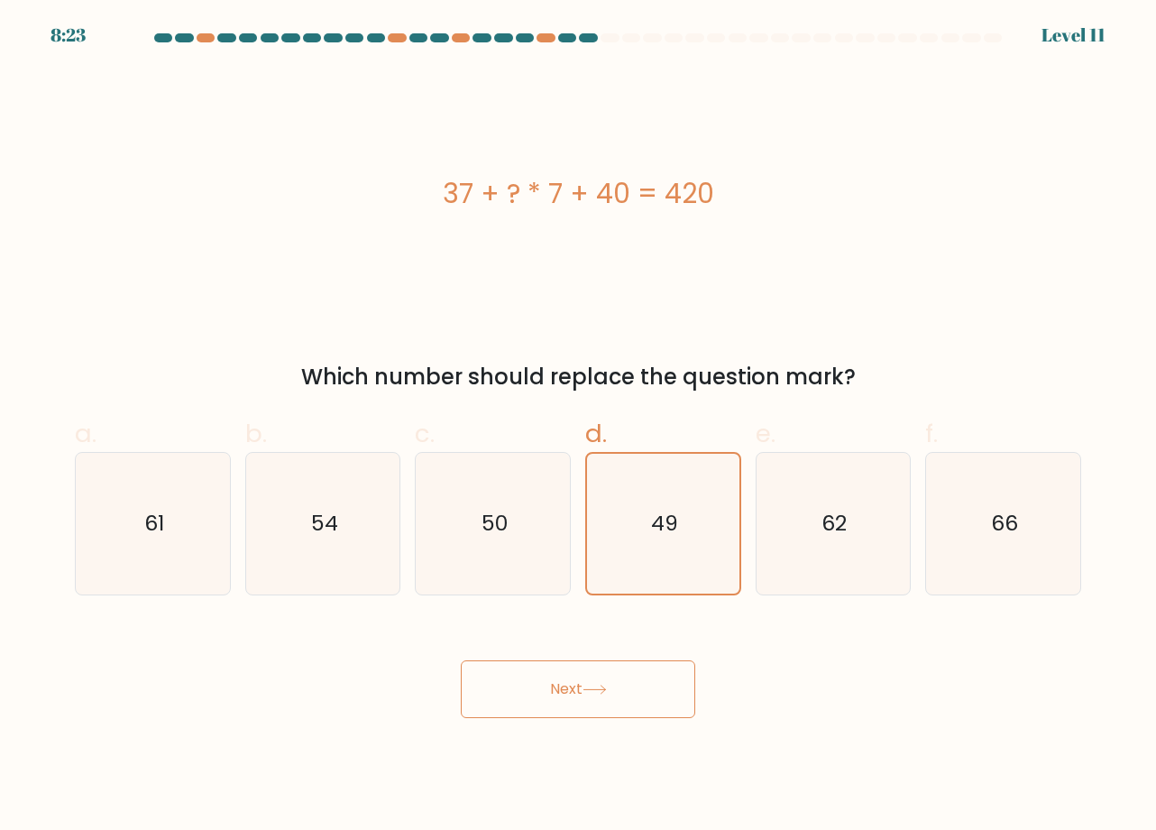
click at [630, 693] on button "Next" at bounding box center [578, 689] width 235 height 58
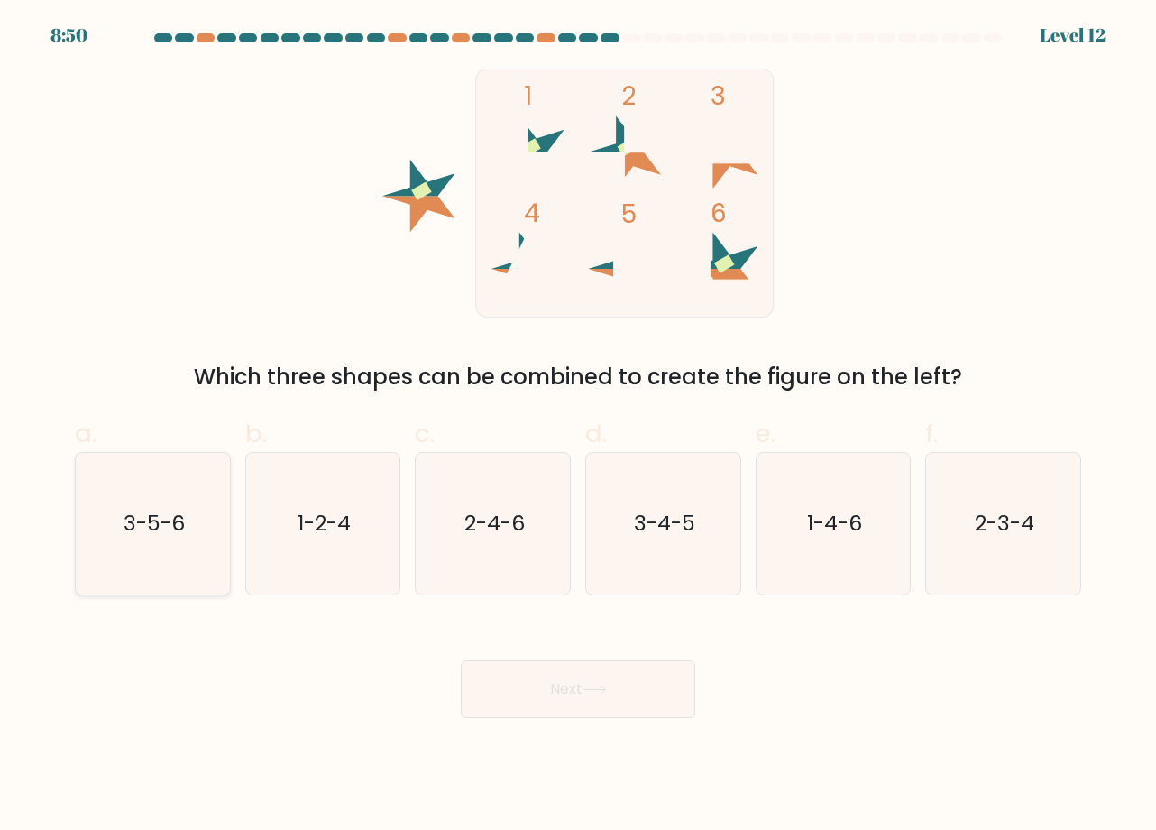
click at [160, 520] on text "3-5-6" at bounding box center [154, 524] width 61 height 30
click at [578, 427] on input "a. 3-5-6" at bounding box center [578, 421] width 1 height 12
radio input "true"
click at [550, 700] on button "Next" at bounding box center [578, 689] width 235 height 58
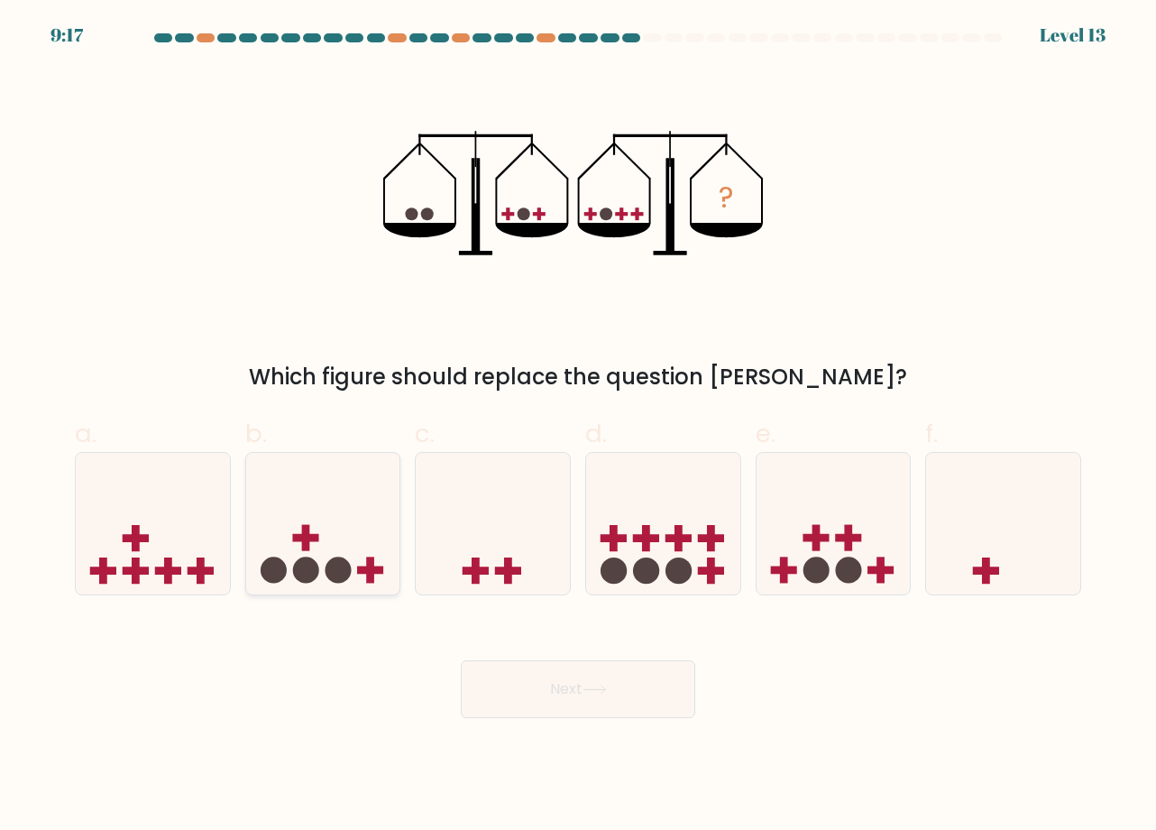
click at [344, 541] on icon at bounding box center [323, 523] width 154 height 127
click at [578, 427] on input "b." at bounding box center [578, 421] width 1 height 12
radio input "true"
click at [611, 677] on button "Next" at bounding box center [578, 689] width 235 height 58
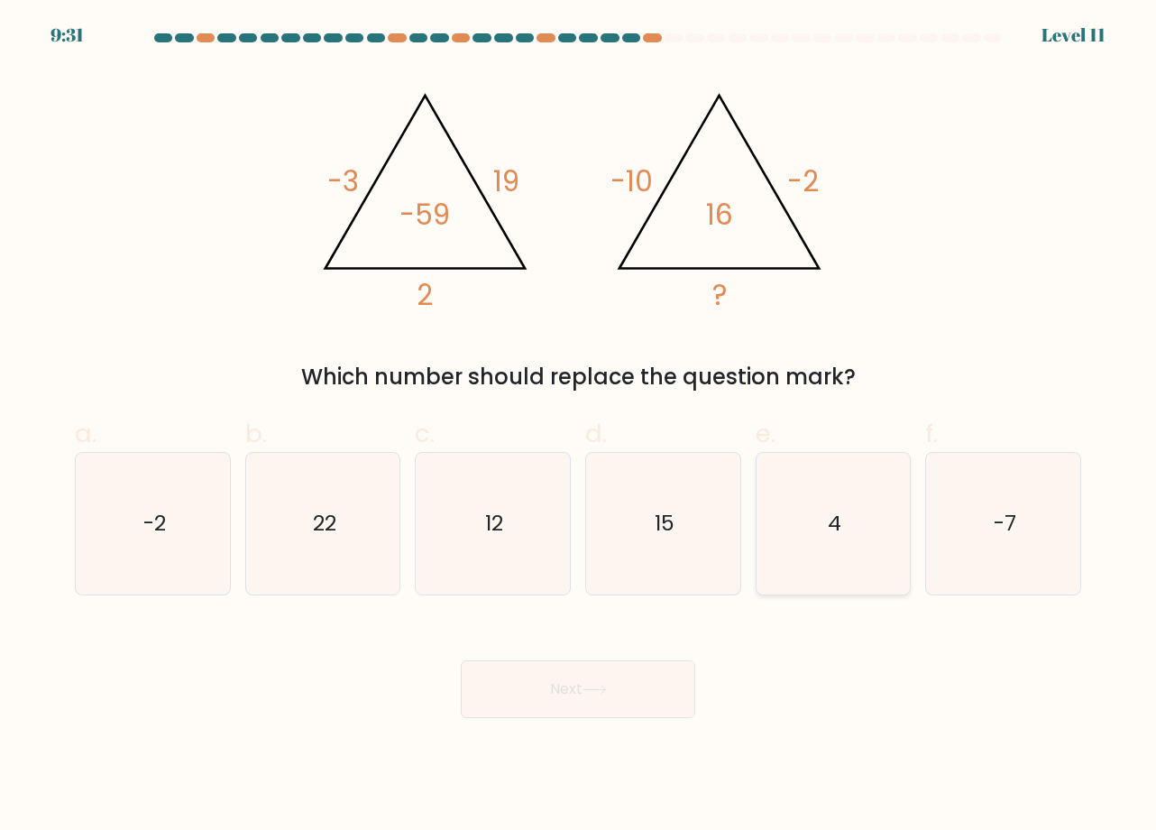
click at [835, 539] on icon "4" at bounding box center [833, 524] width 142 height 142
click at [579, 427] on input "e. 4" at bounding box center [578, 421] width 1 height 12
radio input "true"
click at [625, 703] on button "Next" at bounding box center [578, 689] width 235 height 58
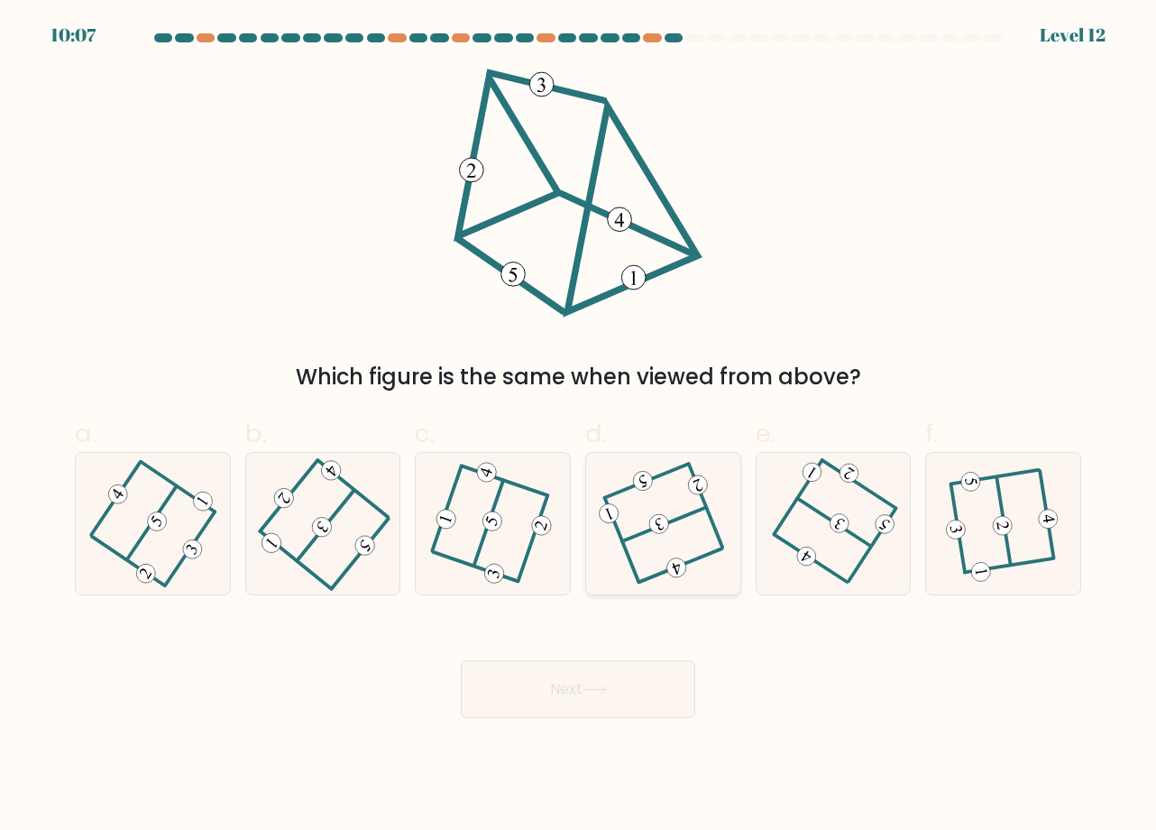
click at [671, 542] on icon at bounding box center [663, 524] width 113 height 114
click at [579, 427] on input "d." at bounding box center [578, 421] width 1 height 12
radio input "true"
click at [620, 700] on button "Next" at bounding box center [578, 689] width 235 height 58
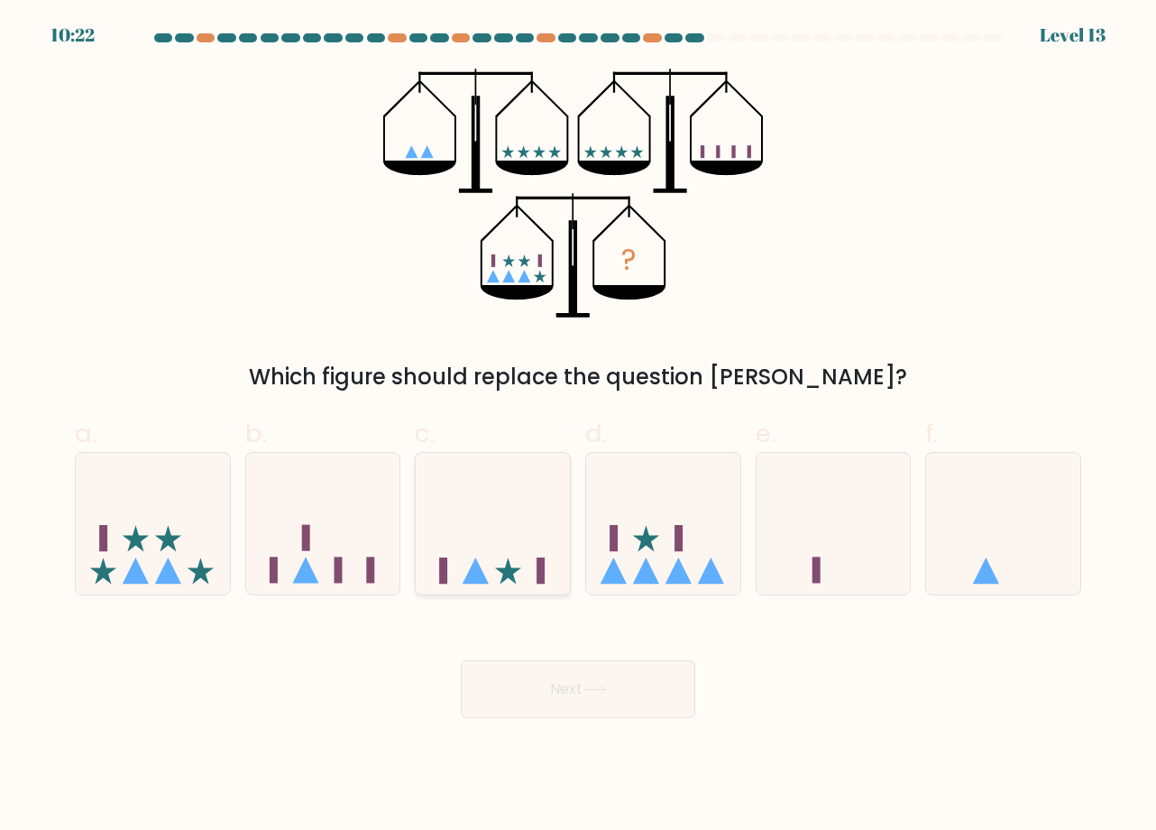
click at [526, 554] on icon at bounding box center [493, 523] width 154 height 127
click at [578, 427] on input "c." at bounding box center [578, 421] width 1 height 12
radio input "true"
click at [577, 706] on button "Next" at bounding box center [578, 689] width 235 height 58
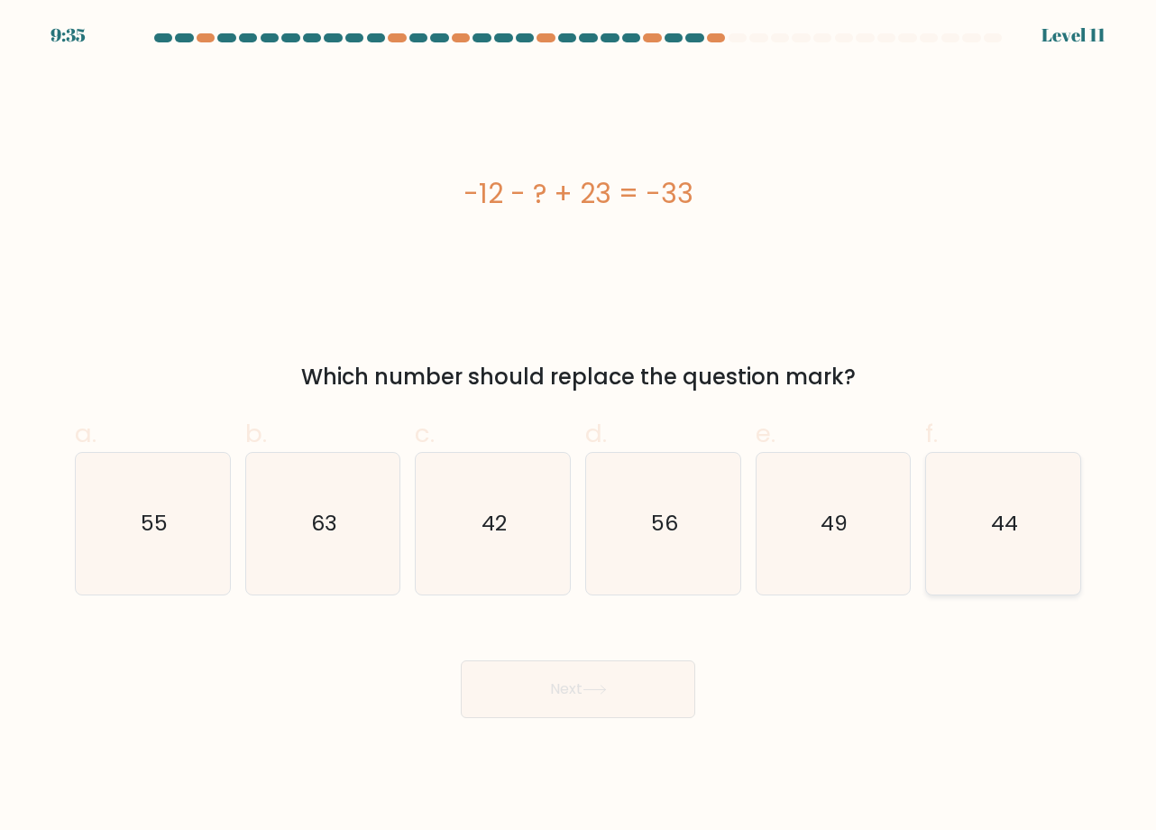
click at [982, 500] on icon "44" at bounding box center [1004, 524] width 142 height 142
click at [579, 427] on input "f. 44" at bounding box center [578, 421] width 1 height 12
radio input "true"
click at [596, 691] on icon at bounding box center [595, 690] width 24 height 10
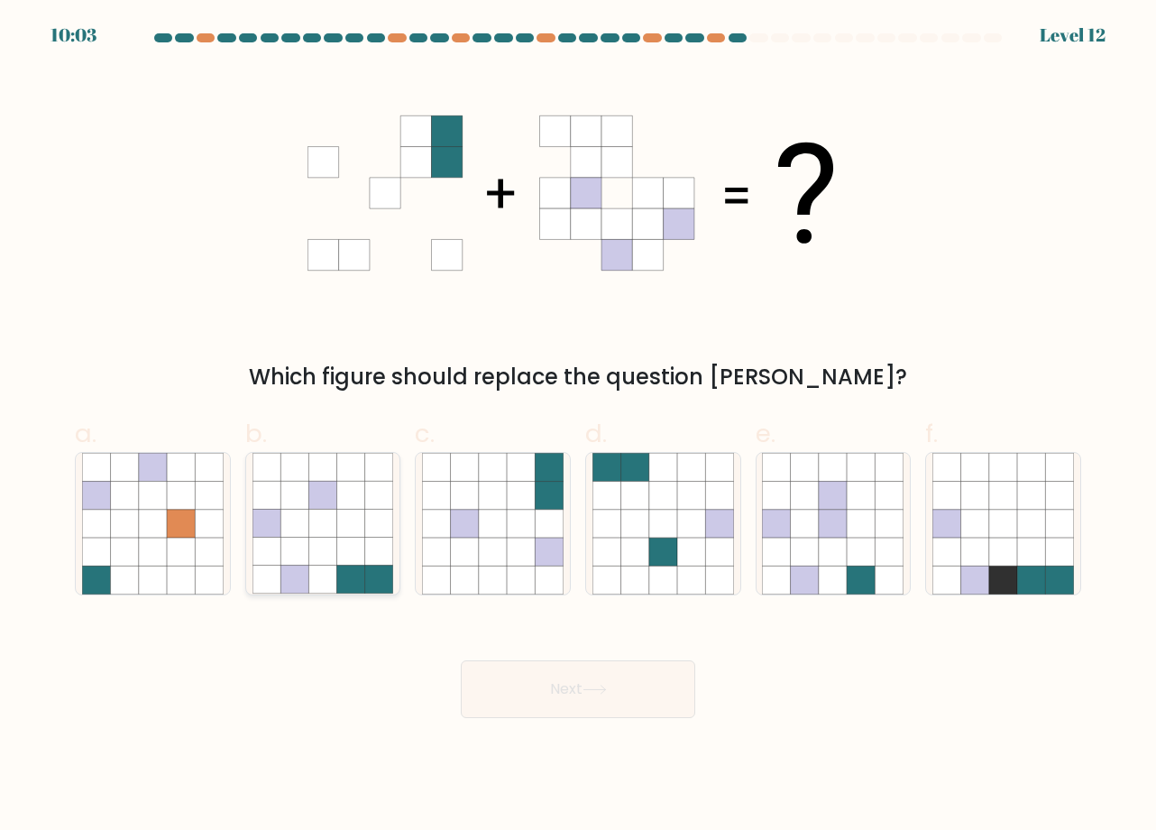
click at [356, 542] on icon at bounding box center [351, 552] width 28 height 28
click at [578, 427] on input "b." at bounding box center [578, 421] width 1 height 12
radio input "true"
click at [566, 676] on button "Next" at bounding box center [578, 689] width 235 height 58
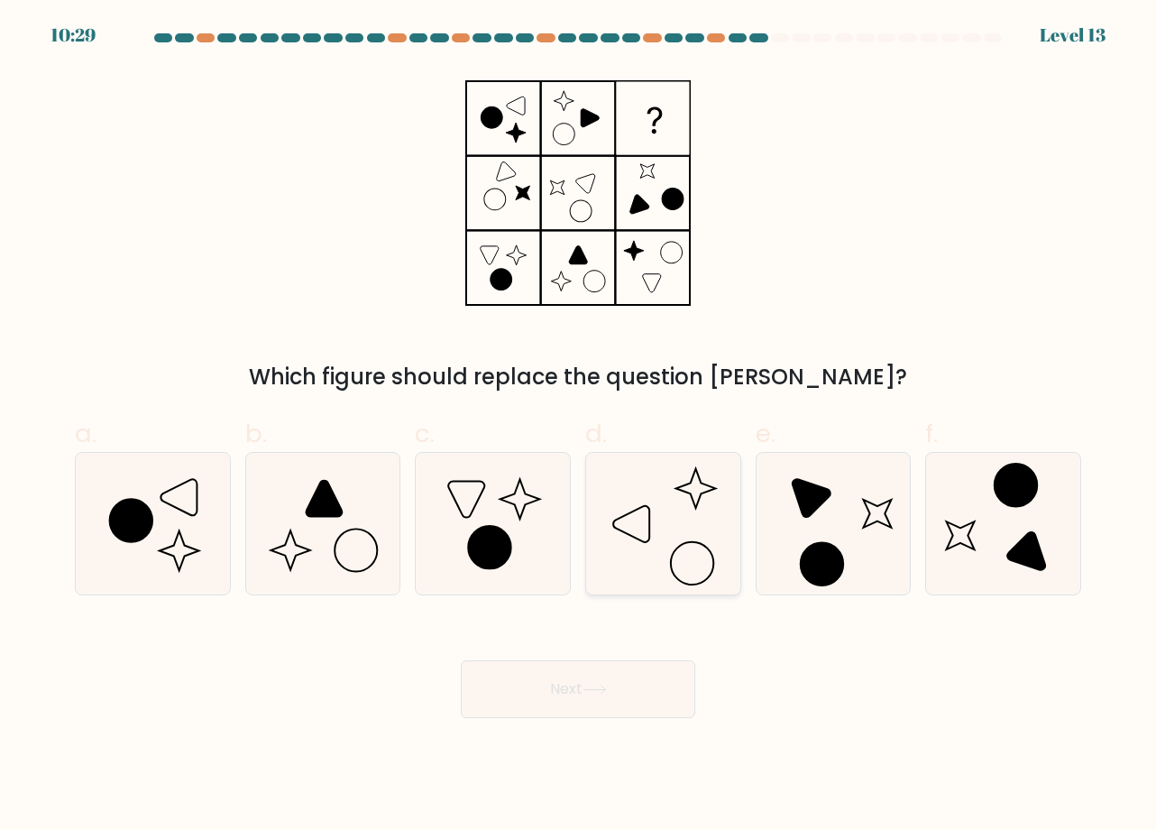
click at [701, 531] on icon at bounding box center [664, 524] width 142 height 142
click at [579, 427] on input "d." at bounding box center [578, 421] width 1 height 12
radio input "true"
click at [597, 698] on button "Next" at bounding box center [578, 689] width 235 height 58
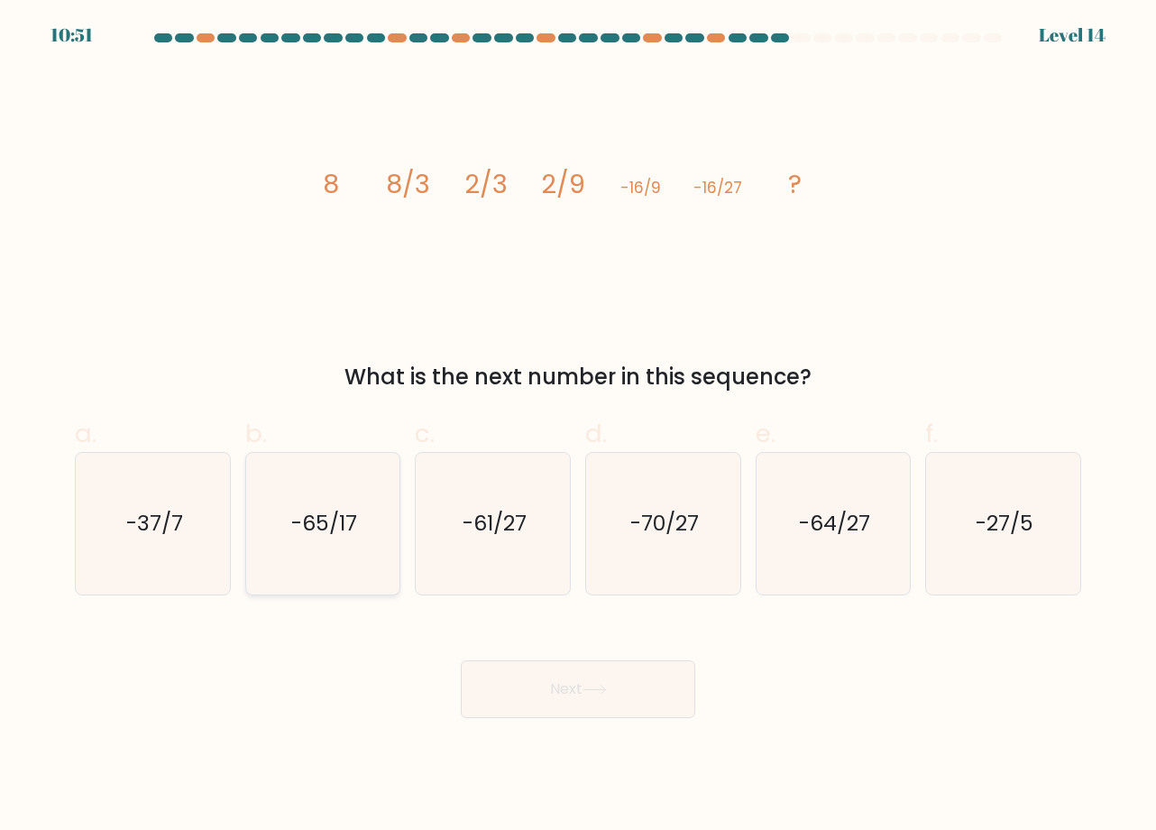
click at [369, 515] on icon "-65/17" at bounding box center [324, 524] width 142 height 142
click at [578, 427] on input "b. -65/17" at bounding box center [578, 421] width 1 height 12
radio input "true"
click at [562, 674] on button "Next" at bounding box center [578, 689] width 235 height 58
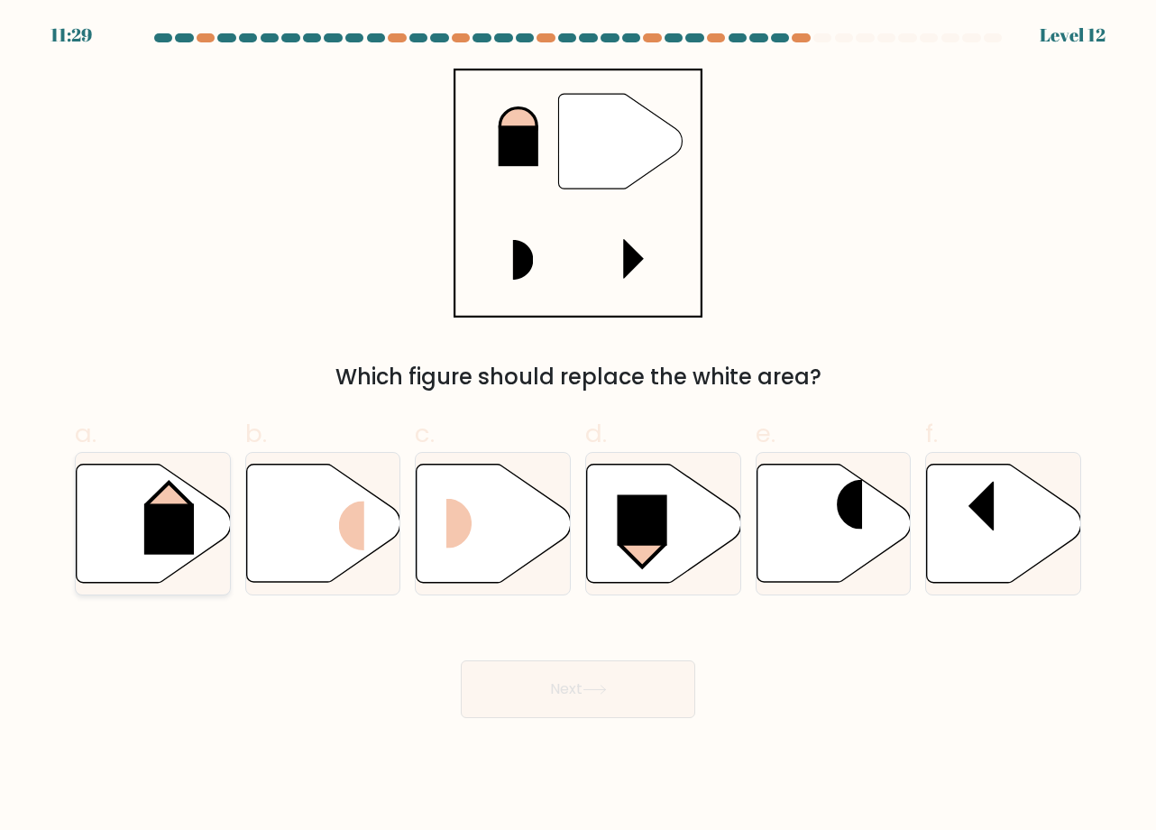
click at [187, 522] on rect at bounding box center [169, 528] width 50 height 51
click at [578, 427] on input "a." at bounding box center [578, 421] width 1 height 12
radio input "true"
click at [552, 701] on button "Next" at bounding box center [578, 689] width 235 height 58
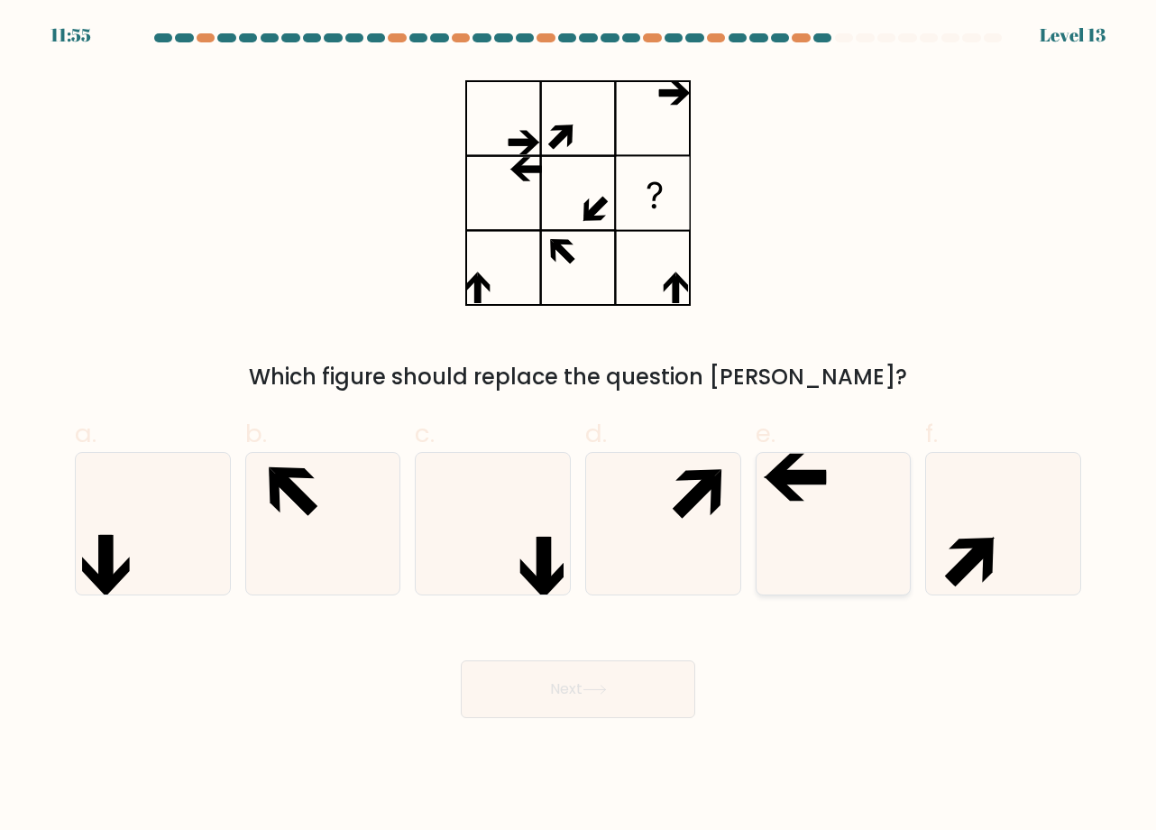
click at [776, 519] on icon at bounding box center [833, 524] width 142 height 142
click at [579, 427] on input "e." at bounding box center [578, 421] width 1 height 12
radio input "true"
click at [628, 690] on button "Next" at bounding box center [578, 689] width 235 height 58
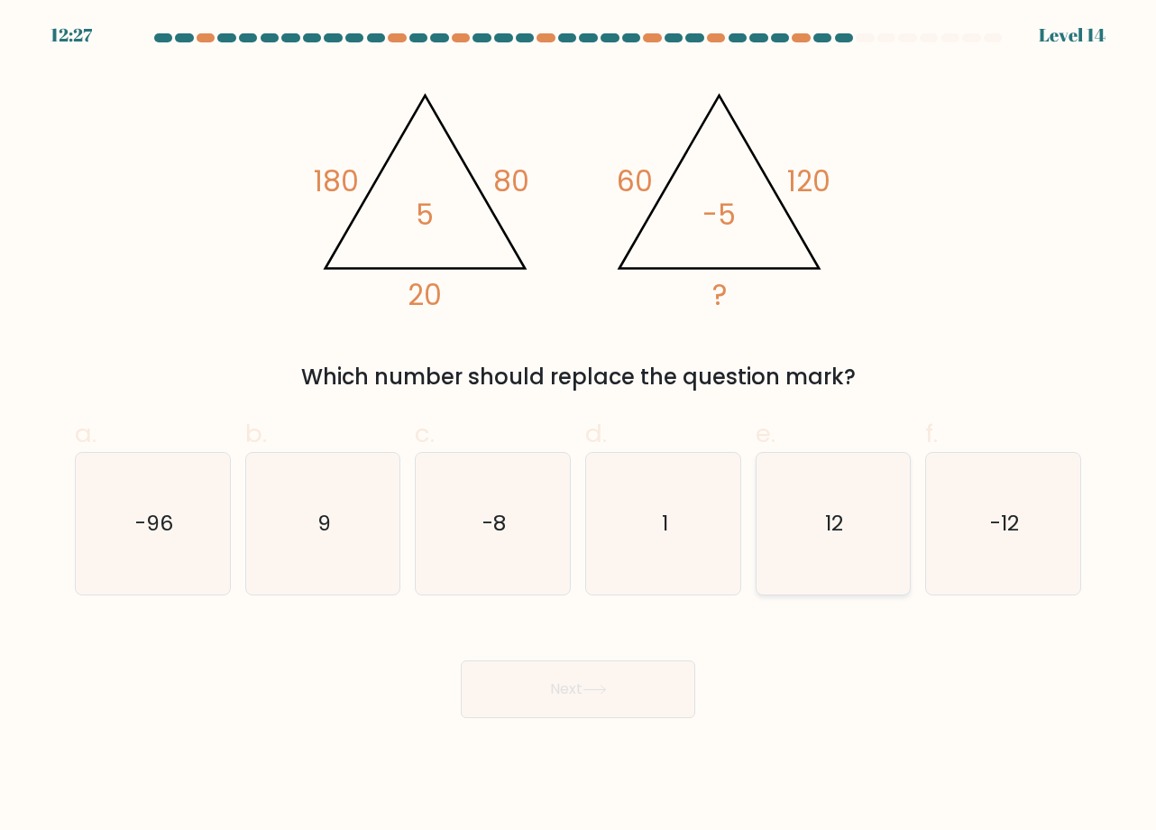
click at [854, 502] on icon "12" at bounding box center [833, 524] width 142 height 142
click at [579, 427] on input "e. 12" at bounding box center [578, 421] width 1 height 12
radio input "true"
click at [665, 686] on button "Next" at bounding box center [578, 689] width 235 height 58
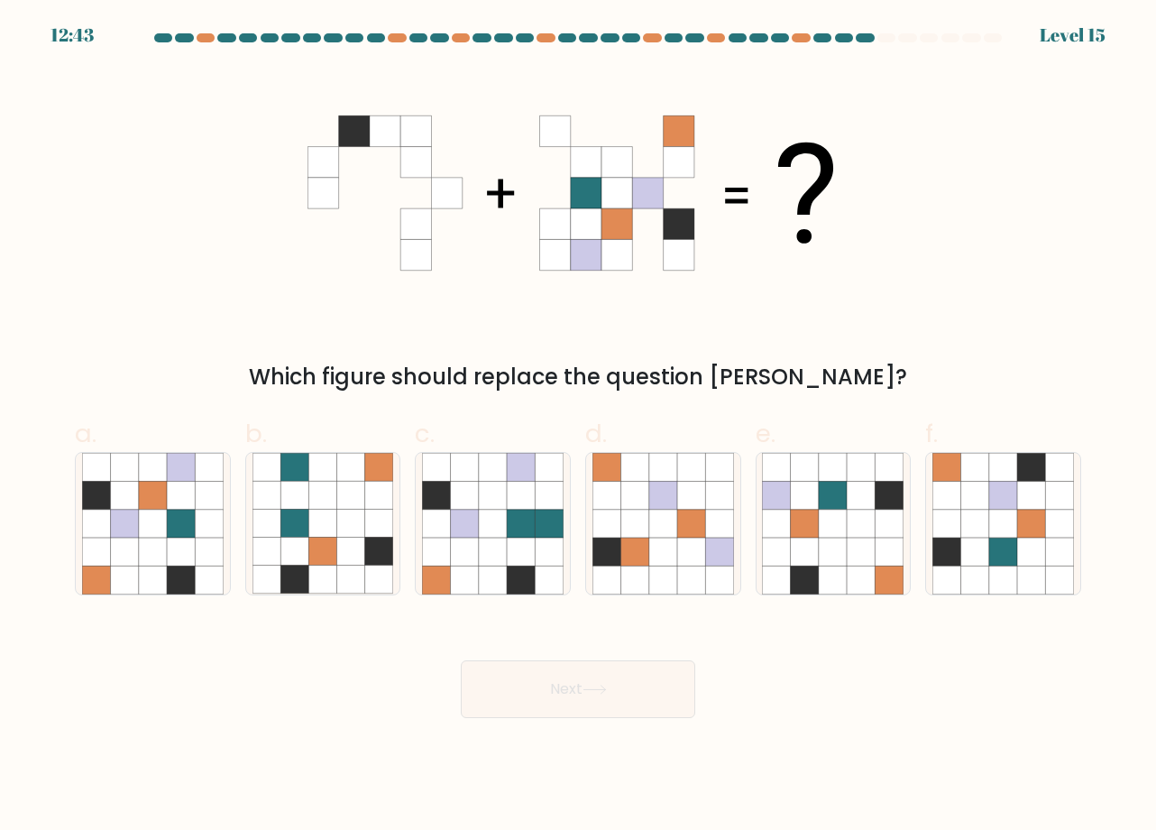
drag, startPoint x: 162, startPoint y: 465, endPoint x: 310, endPoint y: 635, distance: 225.7
click at [161, 464] on icon at bounding box center [153, 468] width 28 height 28
click at [578, 427] on input "a." at bounding box center [578, 421] width 1 height 12
radio input "true"
click at [567, 693] on button "Next" at bounding box center [578, 689] width 235 height 58
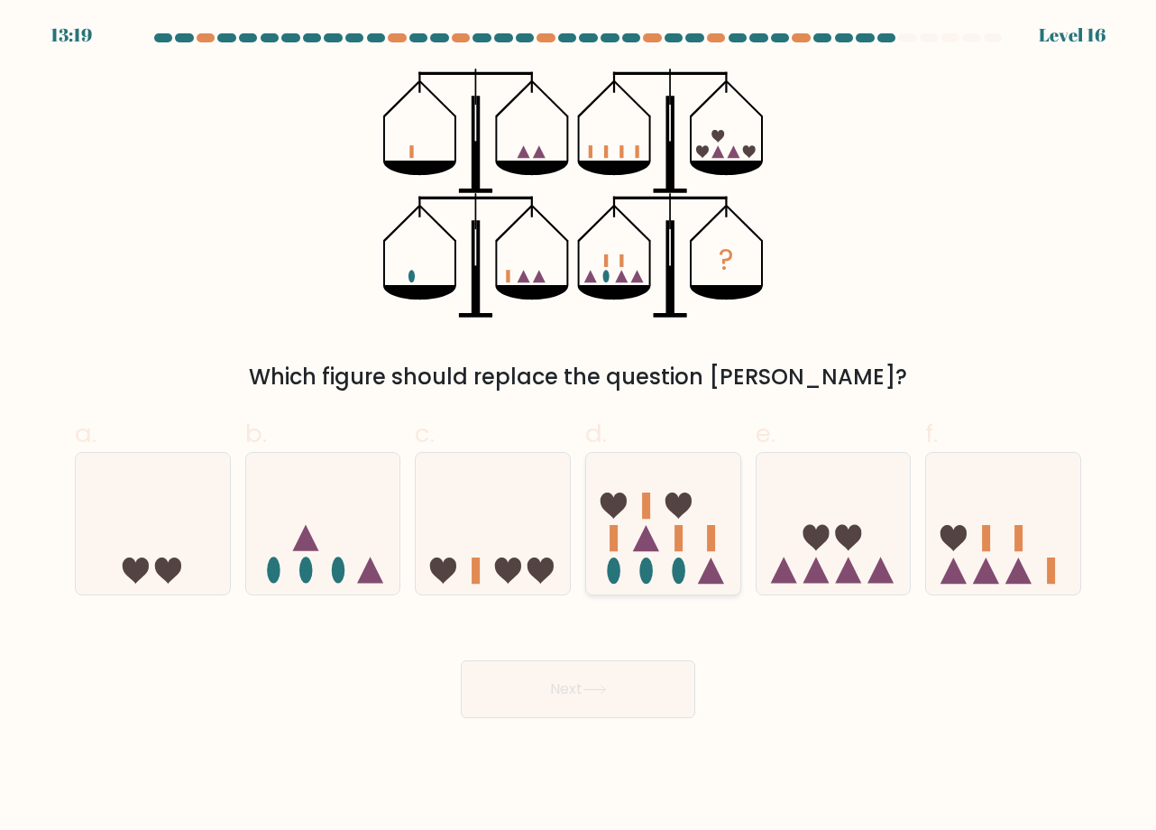
drag, startPoint x: 527, startPoint y: 517, endPoint x: 612, endPoint y: 515, distance: 84.8
click at [533, 517] on icon at bounding box center [493, 523] width 154 height 127
click at [578, 427] on input "c." at bounding box center [578, 421] width 1 height 12
radio input "true"
click at [705, 546] on icon at bounding box center [663, 523] width 154 height 127
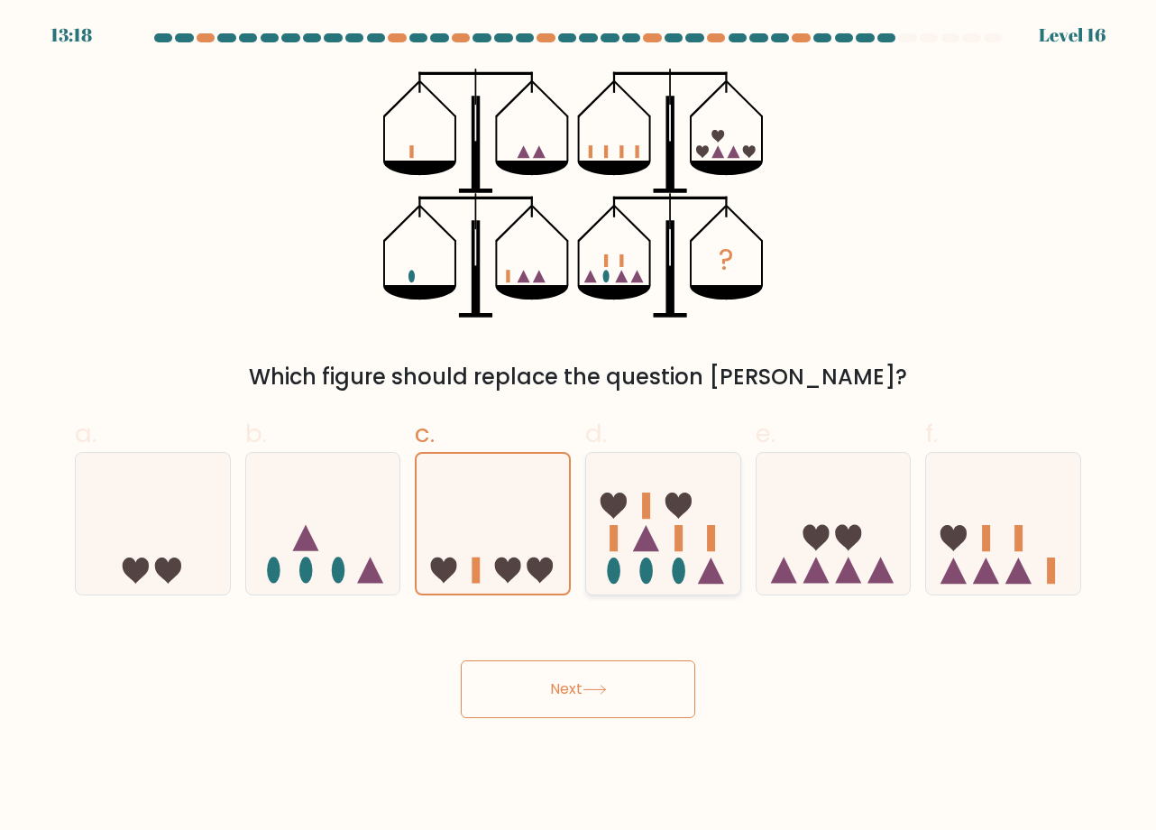
click at [579, 427] on input "d." at bounding box center [578, 421] width 1 height 12
radio input "true"
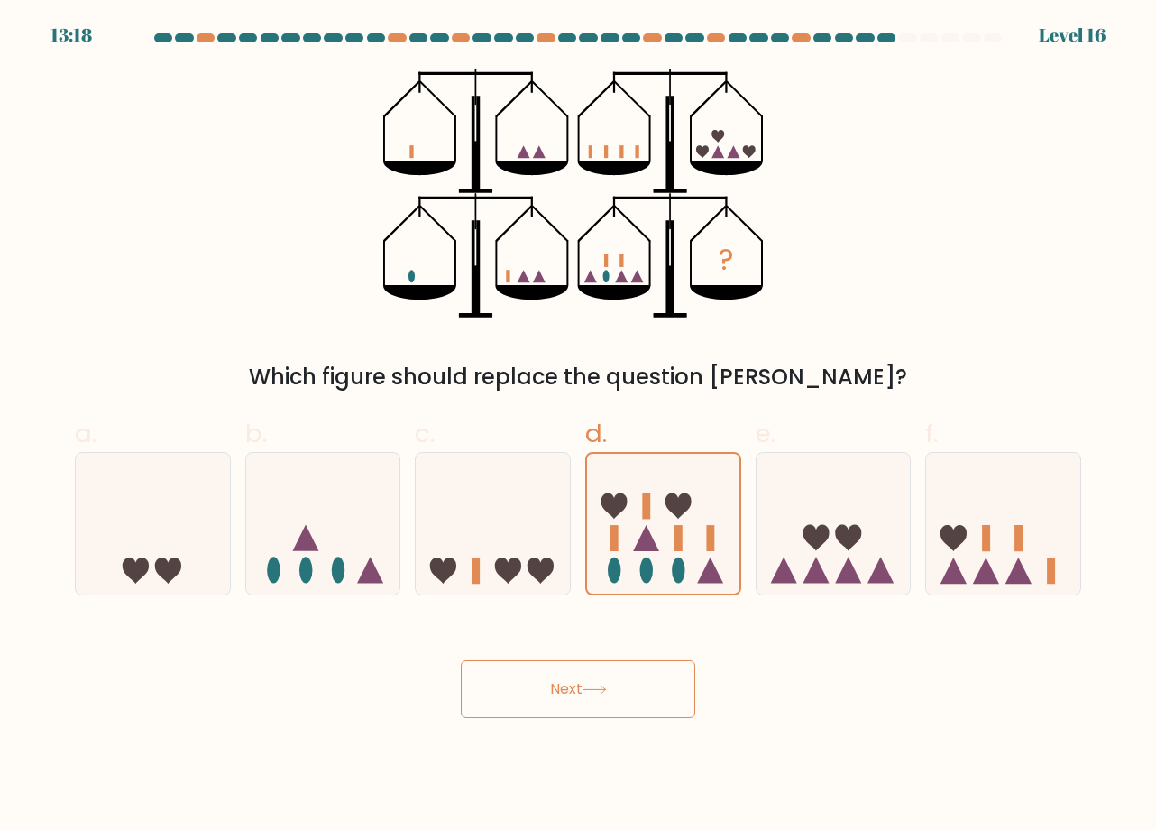
click at [655, 683] on button "Next" at bounding box center [578, 689] width 235 height 58
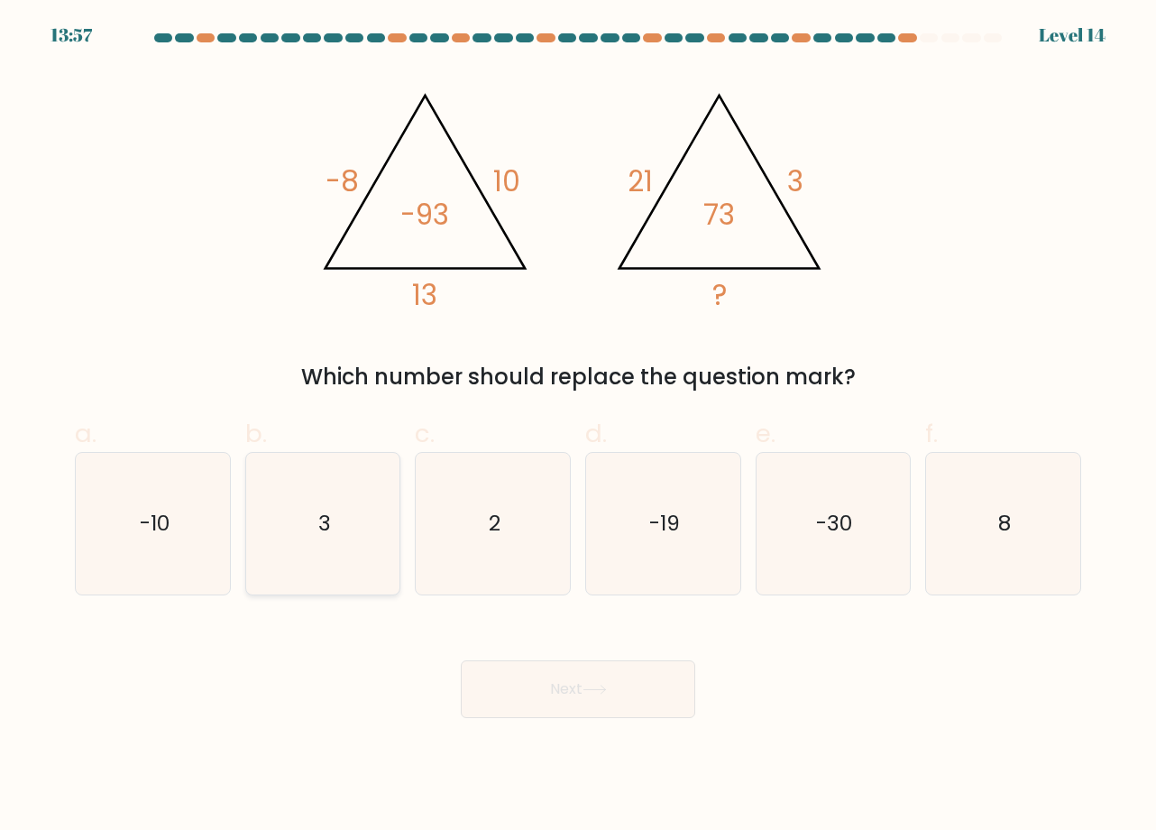
click at [360, 537] on icon "3" at bounding box center [324, 524] width 142 height 142
click at [578, 427] on input "b. 3" at bounding box center [578, 421] width 1 height 12
radio input "true"
click at [564, 691] on button "Next" at bounding box center [578, 689] width 235 height 58
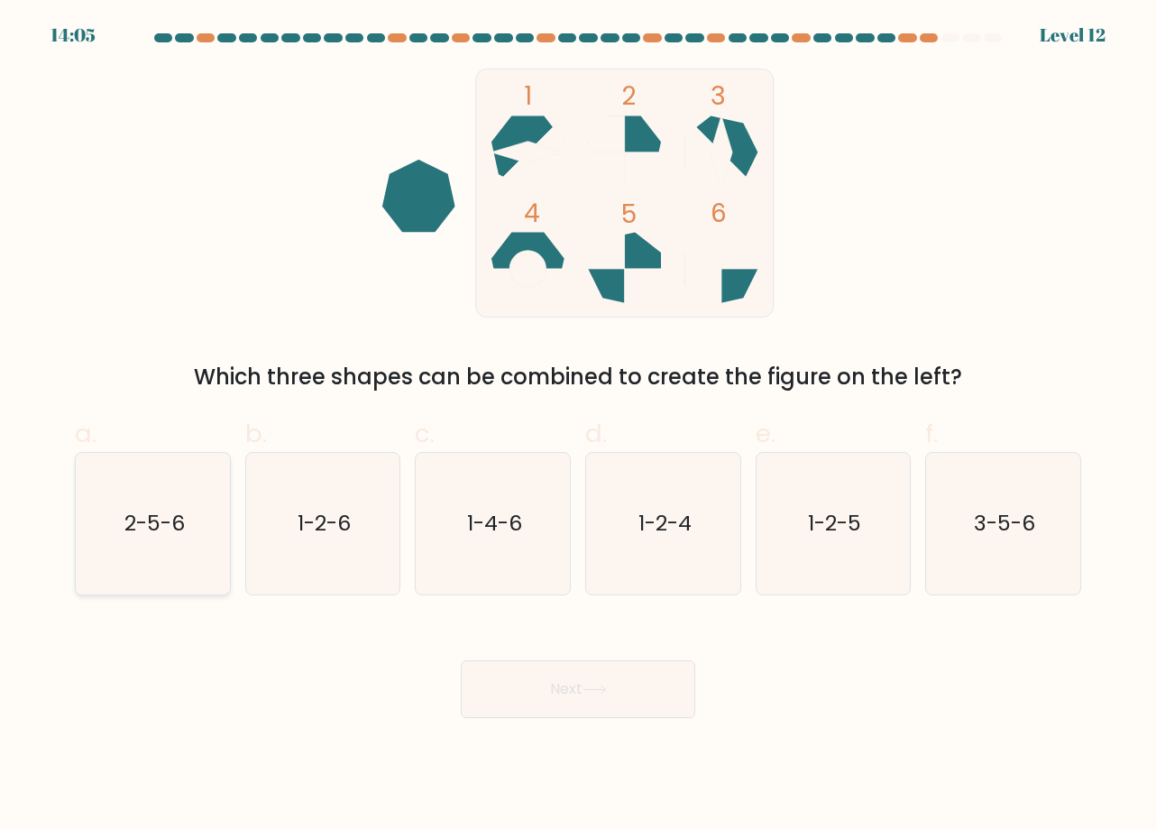
click at [149, 501] on icon "2-5-6" at bounding box center [153, 524] width 142 height 142
click at [578, 427] on input "a. 2-5-6" at bounding box center [578, 421] width 1 height 12
radio input "true"
click at [520, 683] on button "Next" at bounding box center [578, 689] width 235 height 58
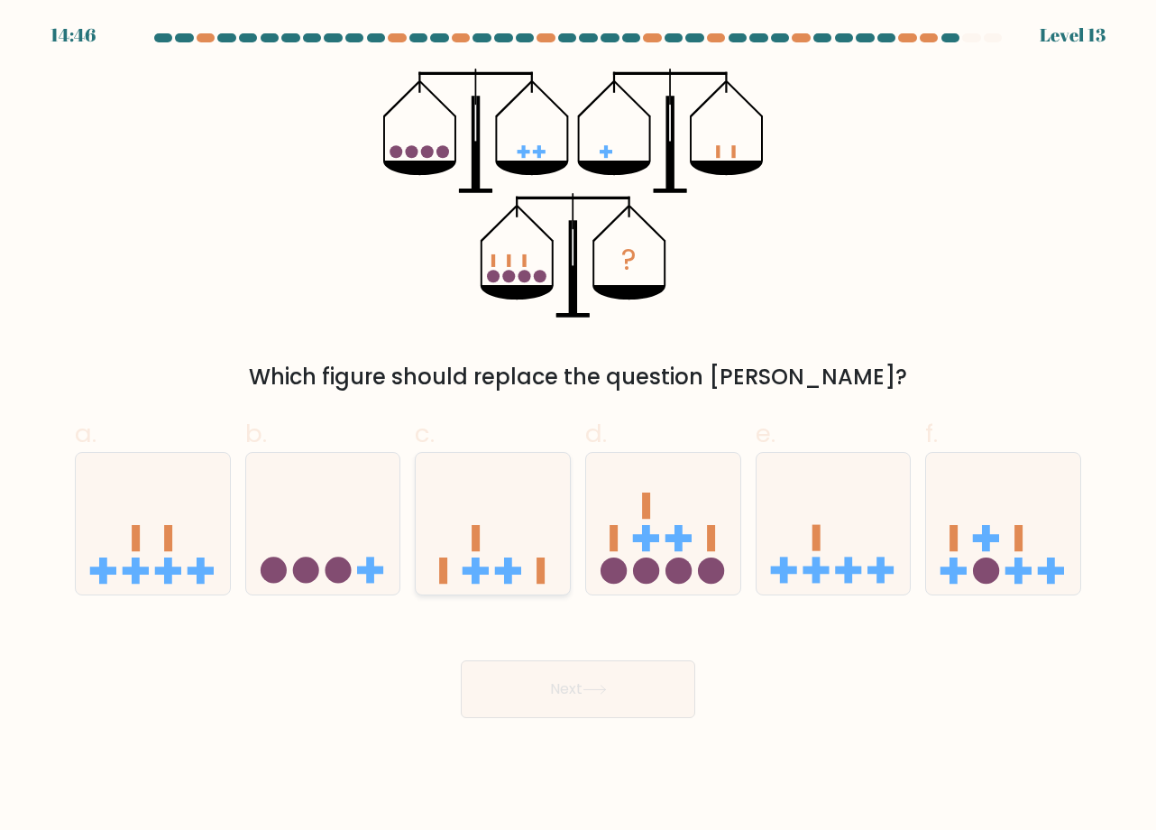
drag, startPoint x: 548, startPoint y: 529, endPoint x: 562, endPoint y: 528, distance: 13.6
click at [551, 528] on icon at bounding box center [493, 523] width 154 height 127
click at [578, 427] on input "c." at bounding box center [578, 421] width 1 height 12
radio input "true"
click at [641, 539] on rect at bounding box center [646, 538] width 26 height 8
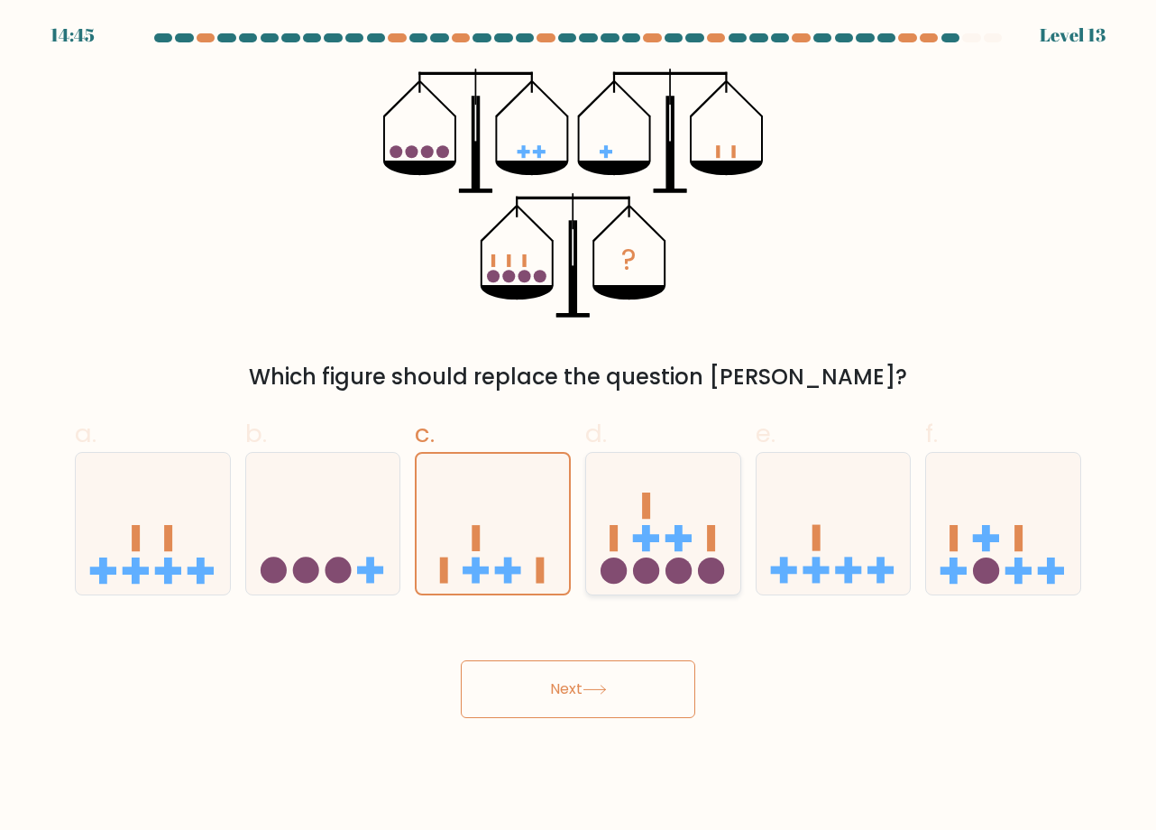
click at [579, 427] on input "d." at bounding box center [578, 421] width 1 height 12
radio input "true"
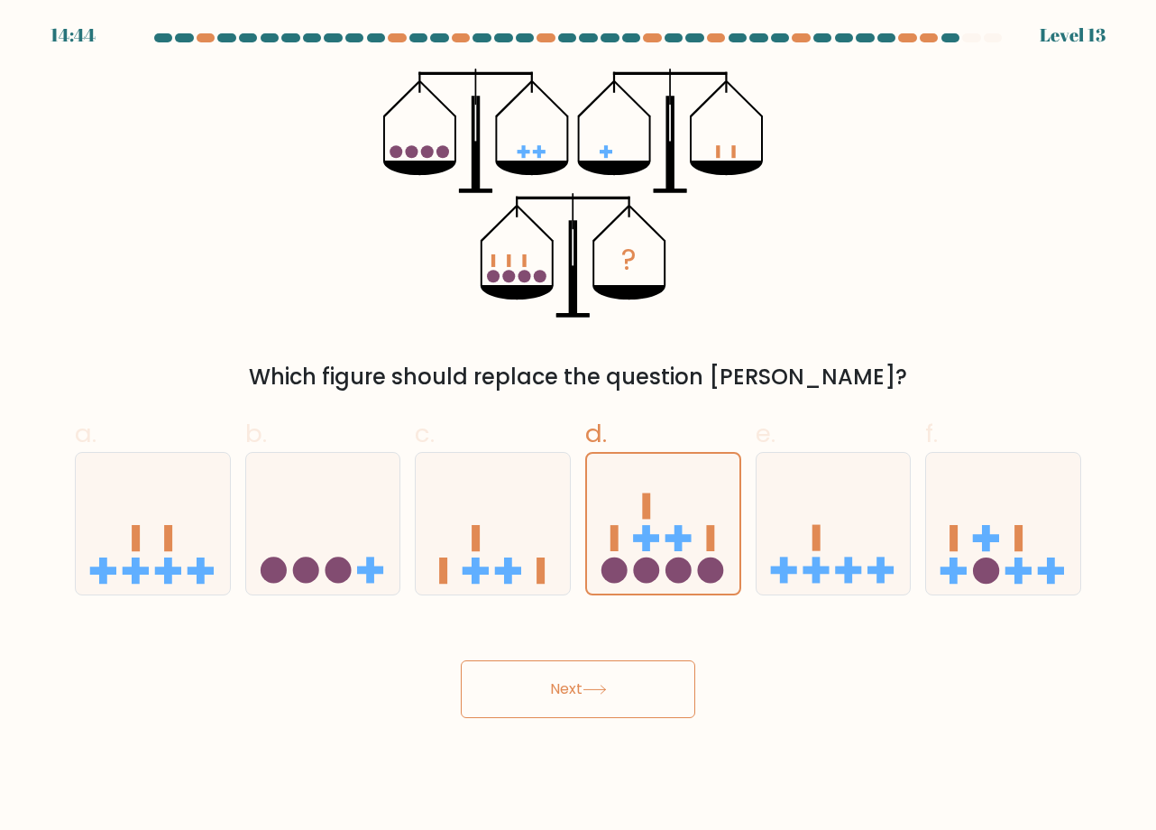
click at [595, 662] on button "Next" at bounding box center [578, 689] width 235 height 58
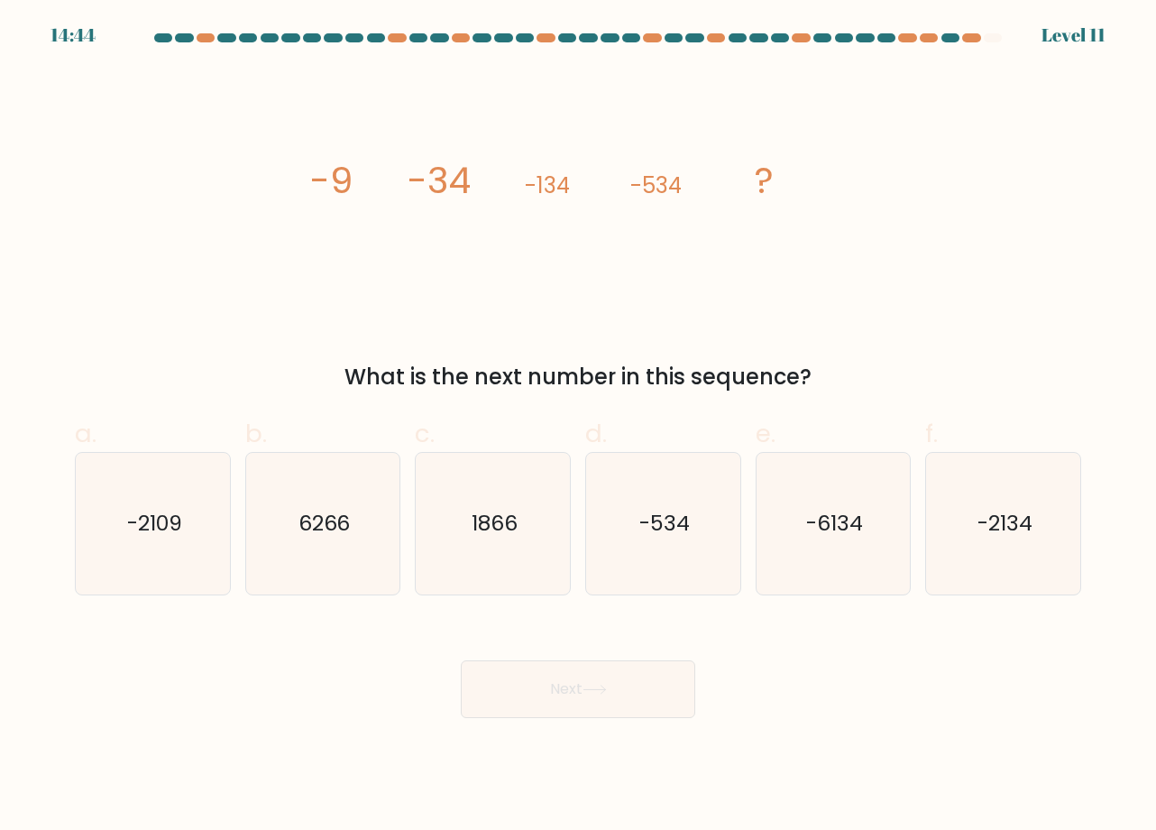
click at [592, 692] on icon at bounding box center [595, 690] width 24 height 10
click at [797, 309] on icon "image/svg+xml -9 -34 -134 -534 ?" at bounding box center [578, 193] width 541 height 249
click at [1016, 516] on text "-2134" at bounding box center [1005, 524] width 55 height 30
click at [579, 427] on input "f. -2134" at bounding box center [578, 421] width 1 height 12
radio input "true"
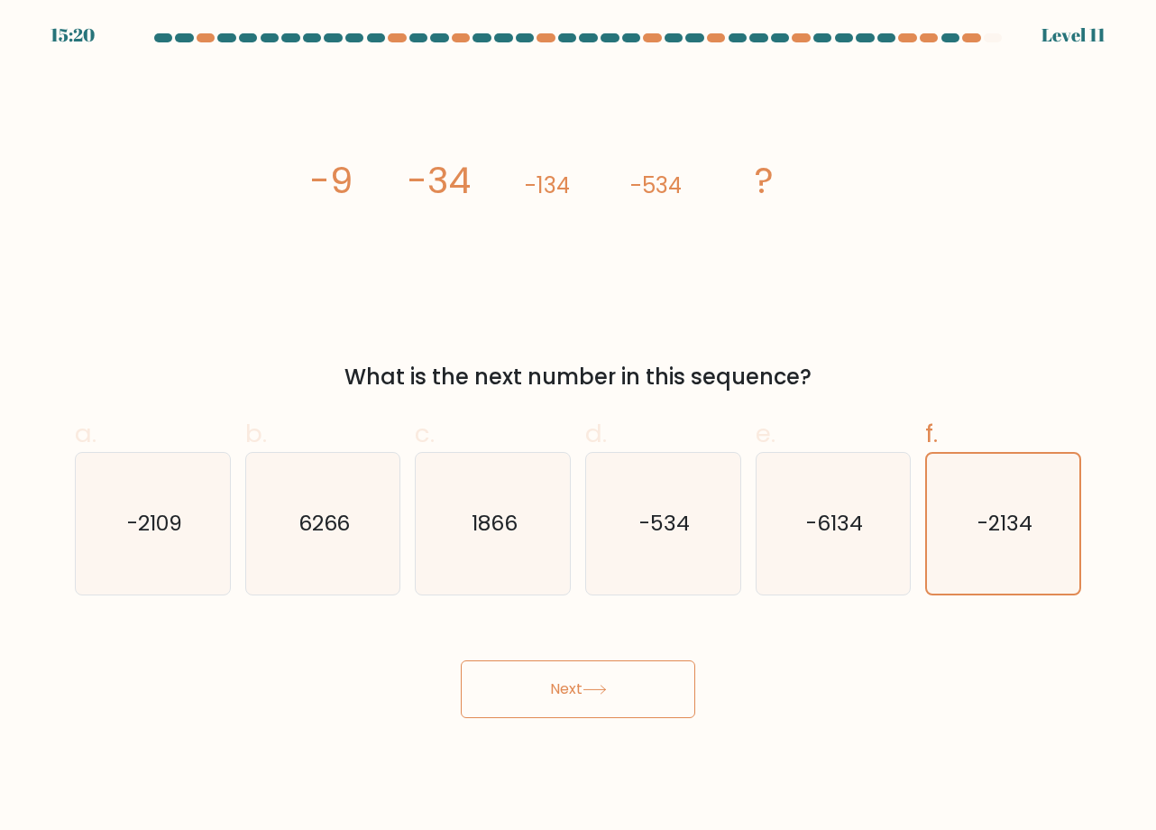
click at [584, 683] on button "Next" at bounding box center [578, 689] width 235 height 58
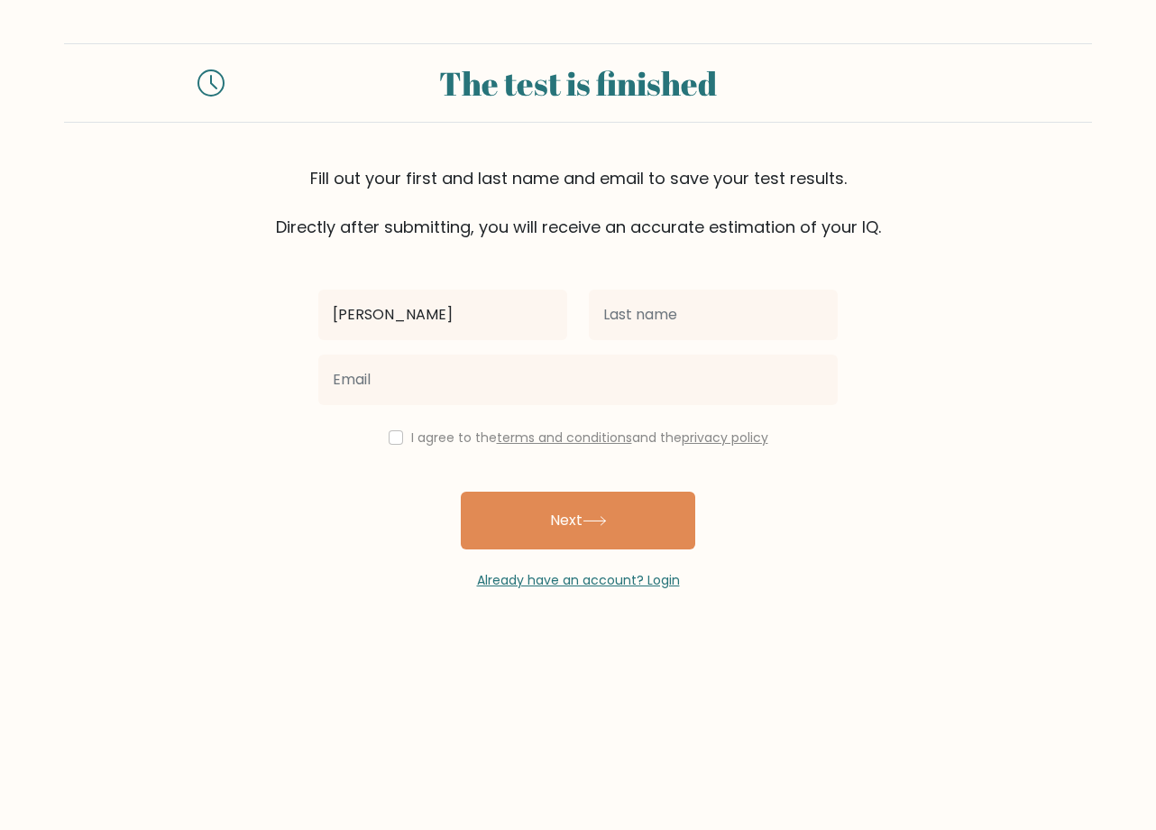
type input "micheal"
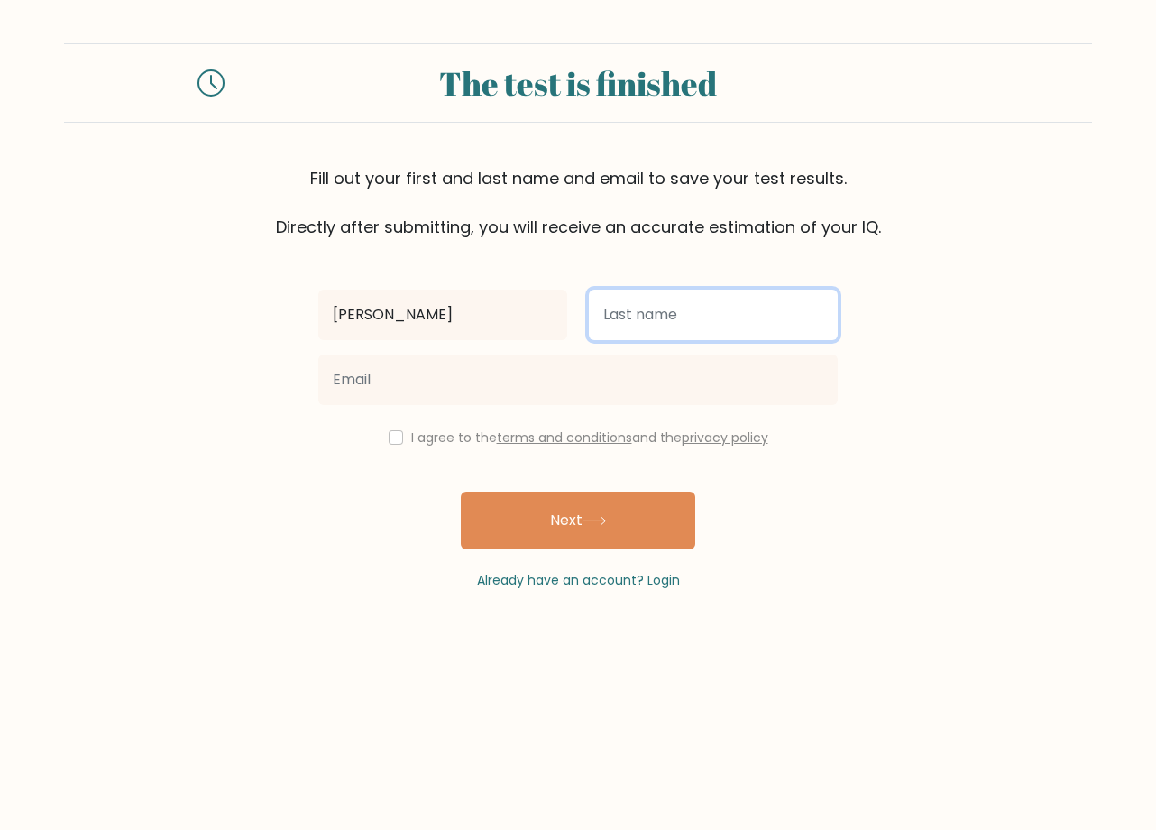
drag, startPoint x: 635, startPoint y: 309, endPoint x: 661, endPoint y: 314, distance: 26.5
click at [640, 309] on input "text" at bounding box center [713, 315] width 249 height 51
type input "jackson"
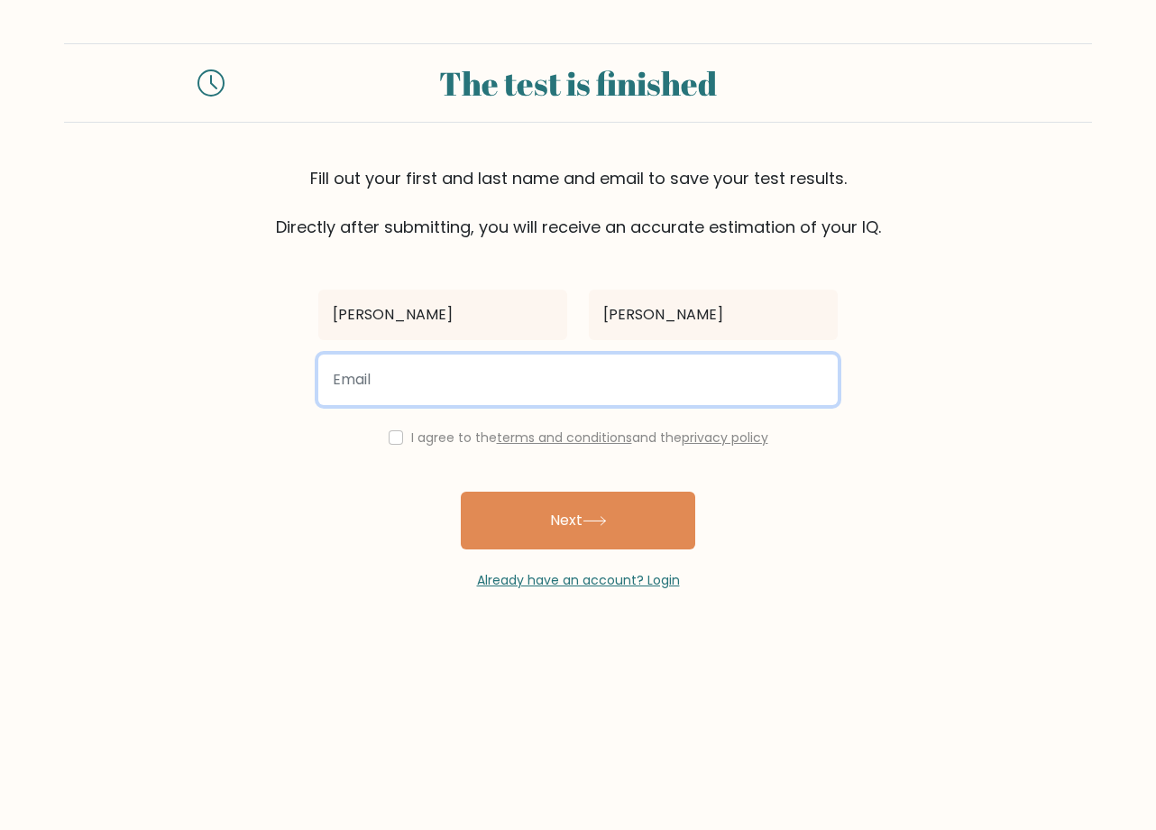
click at [585, 390] on input "email" at bounding box center [578, 379] width 520 height 51
type input "iammrmichealjackson1111111@gmail.com"
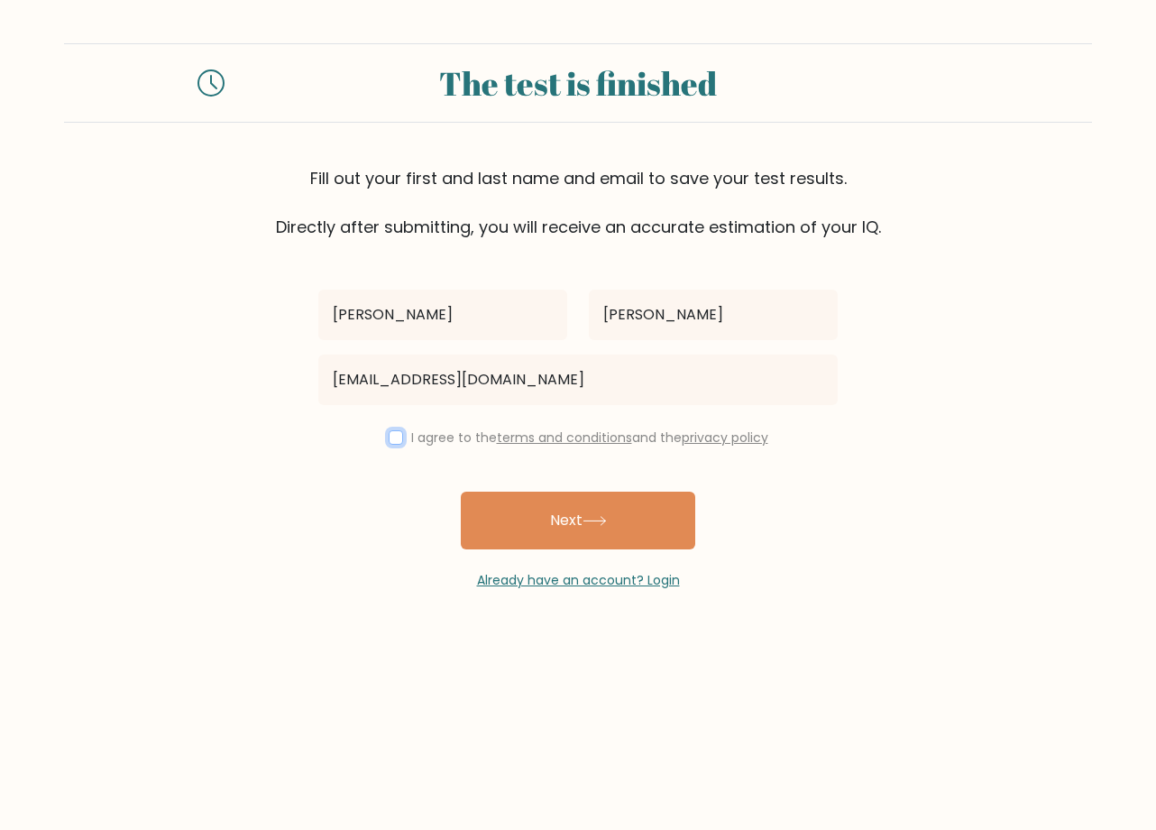
click at [389, 442] on input "checkbox" at bounding box center [396, 437] width 14 height 14
checkbox input "true"
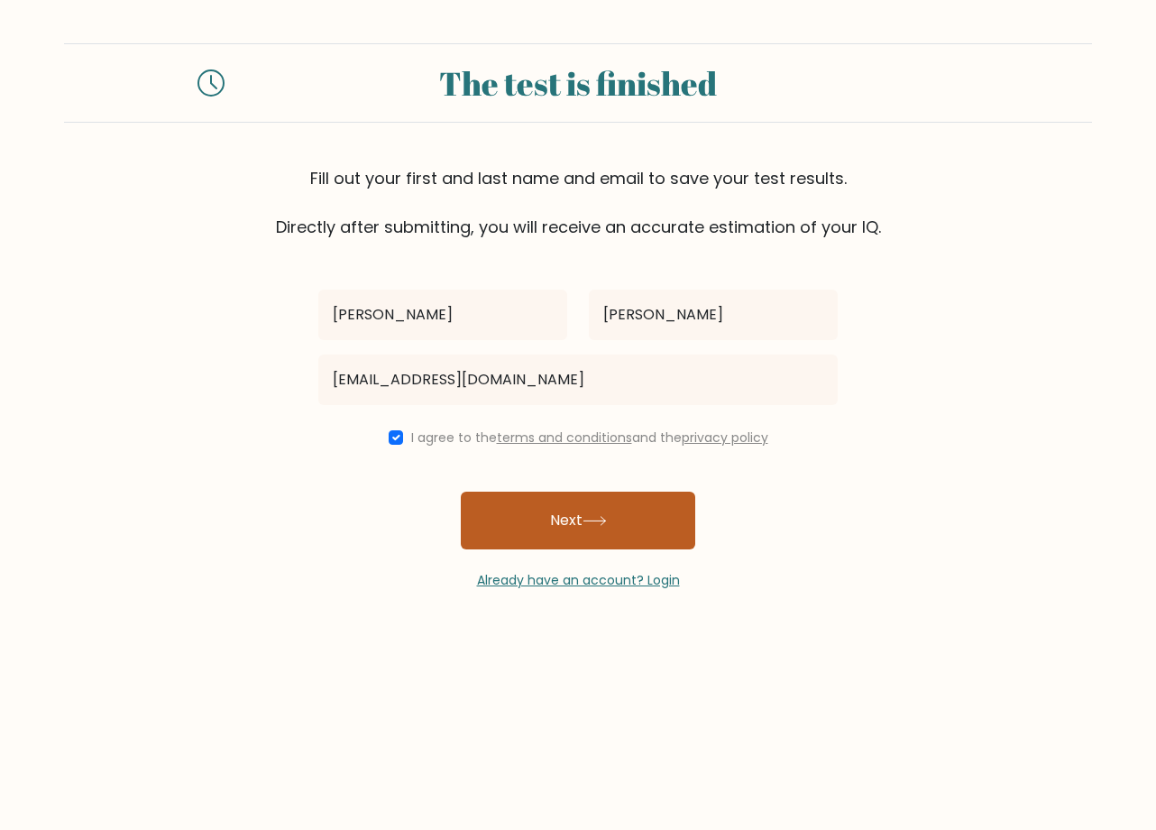
click at [557, 526] on button "Next" at bounding box center [578, 521] width 235 height 58
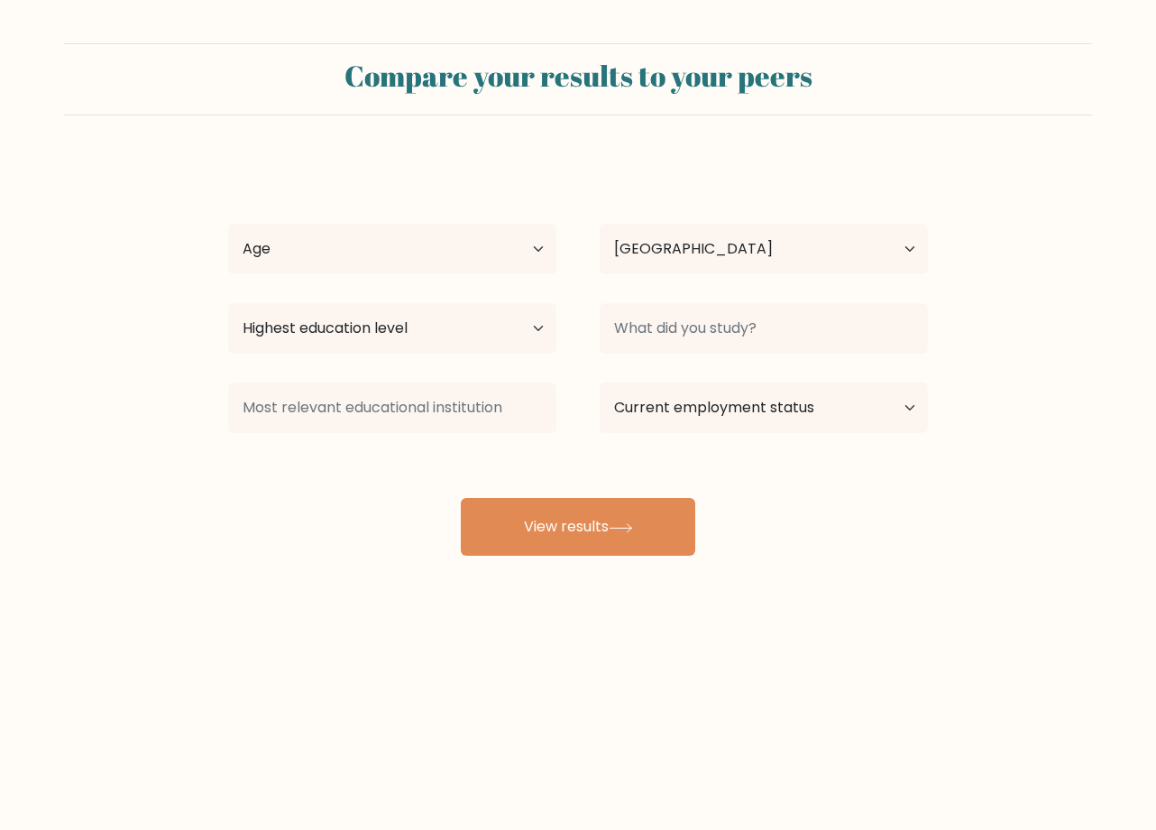
select select "US"
click at [454, 250] on select "Age Under 18 years old 18-24 years old 25-34 years old 35-44 years old 45-54 ye…" at bounding box center [392, 249] width 328 height 51
select select "55_64"
click at [228, 224] on select "Age Under 18 years old 18-24 years old 25-34 years old 35-44 years old 45-54 ye…" at bounding box center [392, 249] width 328 height 51
click at [732, 235] on select "Country Afghanistan Albania Algeria American Samoa Andorra Angola Anguilla Anta…" at bounding box center [764, 249] width 328 height 51
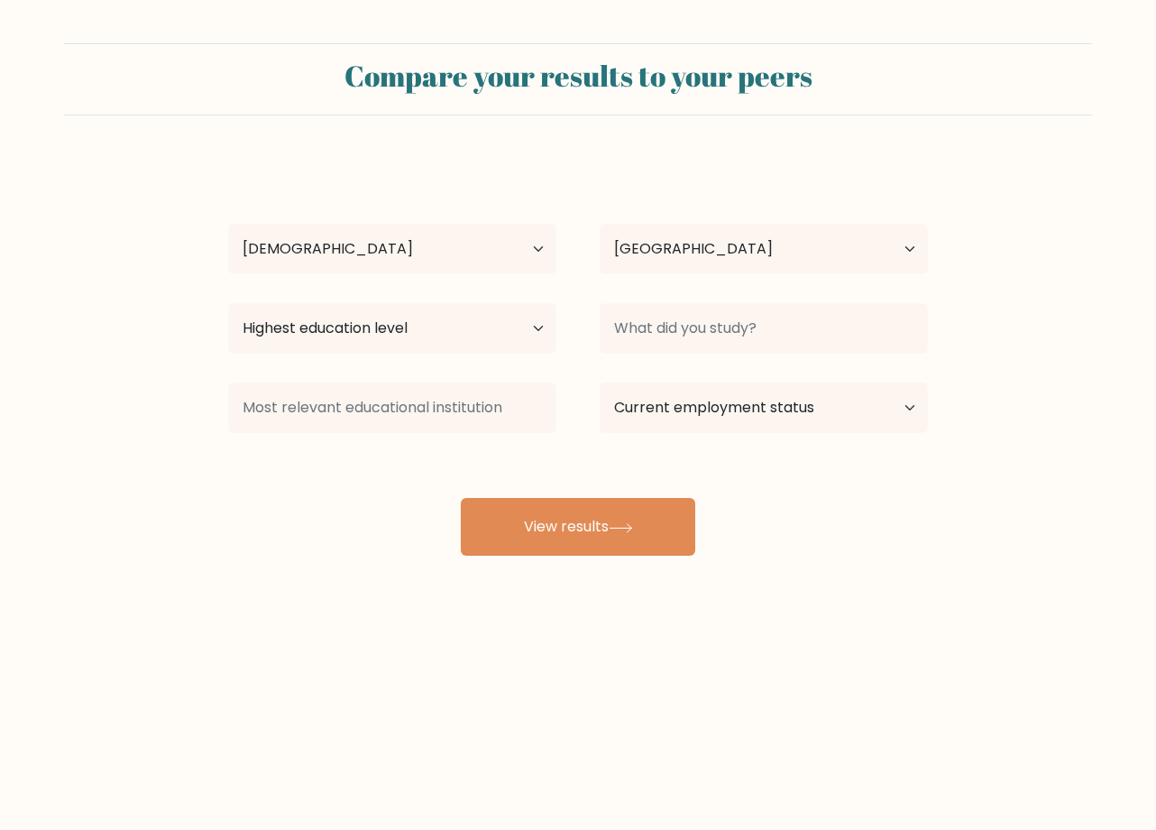
click at [735, 211] on div "micheal jackson Age Under 18 years old 18-24 years old 25-34 years old 35-44 ye…" at bounding box center [578, 357] width 722 height 397
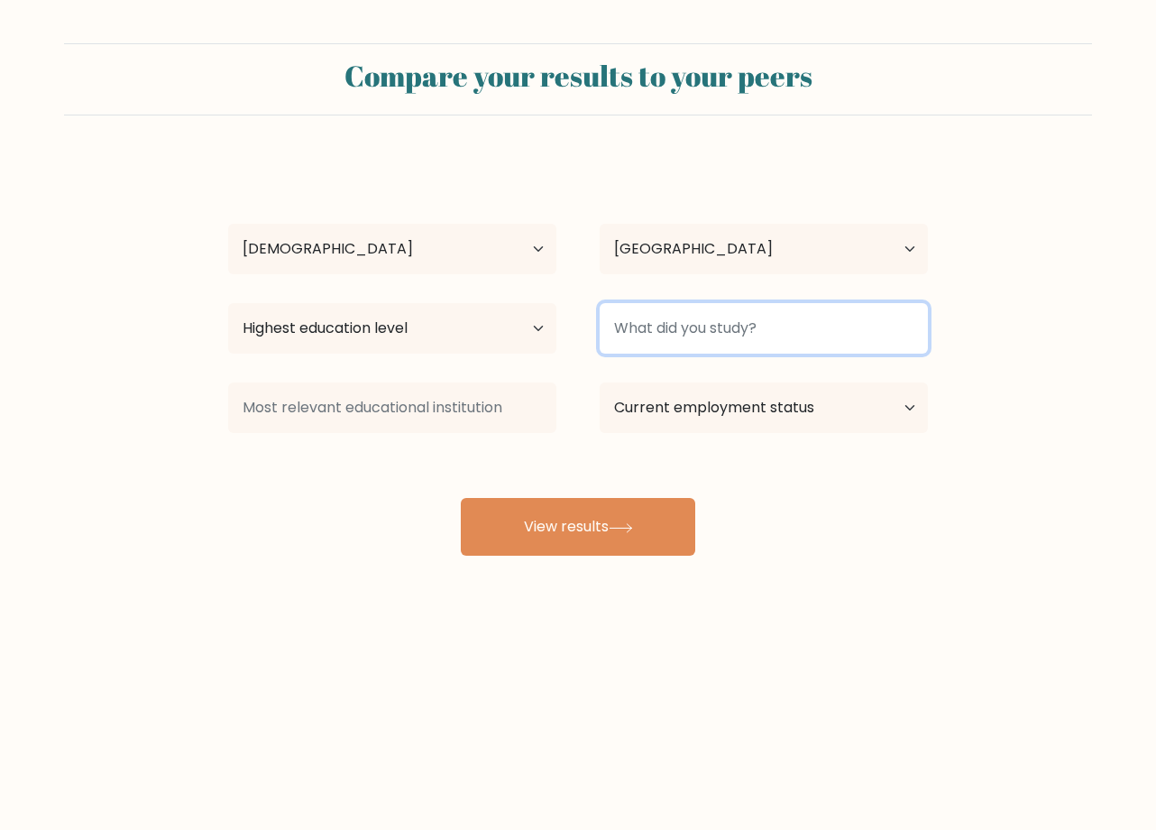
click at [708, 326] on input at bounding box center [764, 328] width 328 height 51
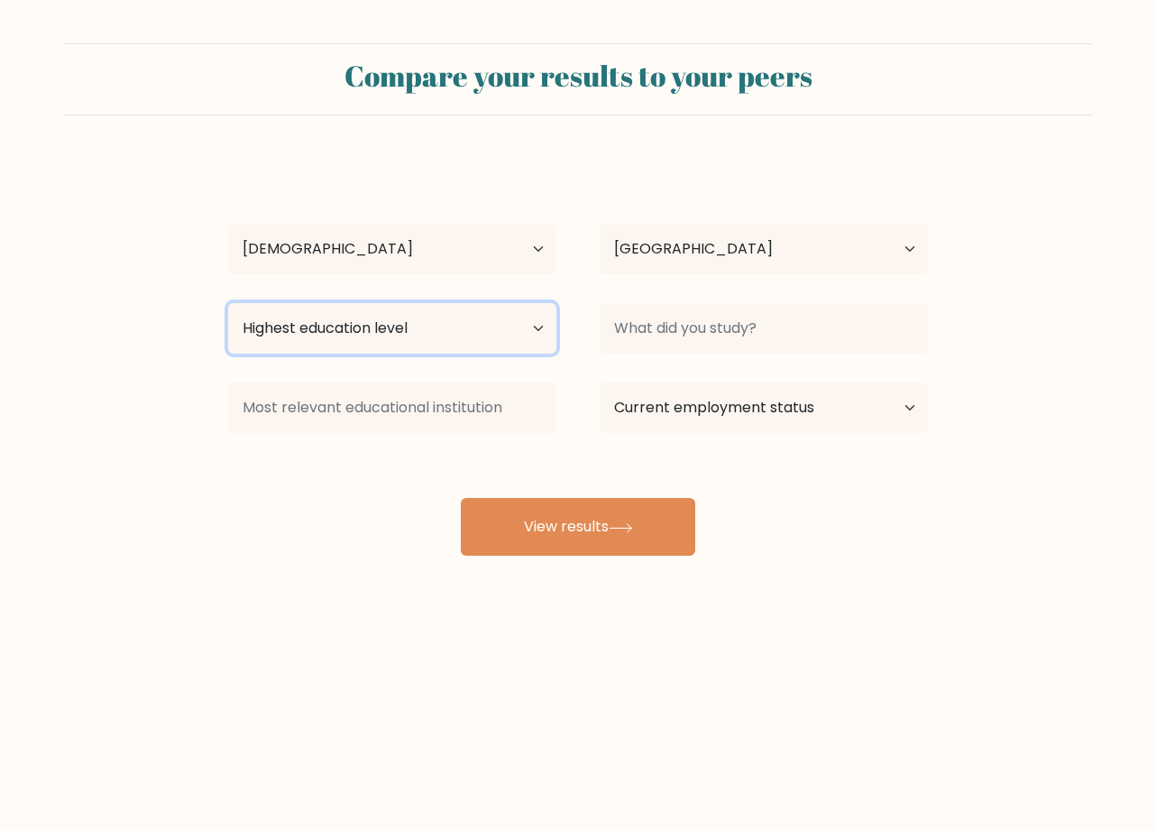
drag, startPoint x: 387, startPoint y: 323, endPoint x: 401, endPoint y: 327, distance: 14.0
click at [387, 323] on select "Highest education level No schooling Primary Lower Secondary Upper Secondary Oc…" at bounding box center [392, 328] width 328 height 51
select select "doctoral_degree"
click at [228, 303] on select "Highest education level No schooling Primary Lower Secondary Upper Secondary Oc…" at bounding box center [392, 328] width 328 height 51
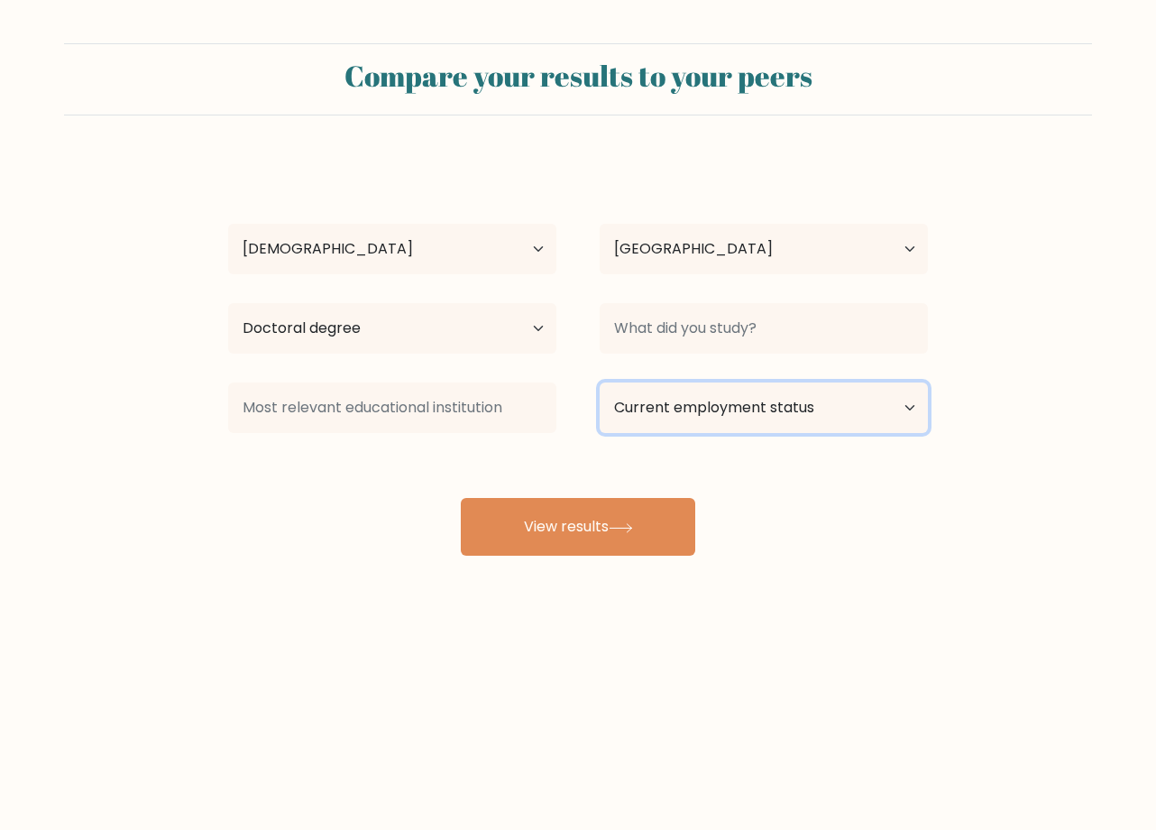
click at [706, 408] on select "Current employment status Employed Student Retired Other / prefer not to answer" at bounding box center [764, 407] width 328 height 51
click at [600, 382] on select "Current employment status Employed Student Retired Other / prefer not to answer" at bounding box center [764, 407] width 328 height 51
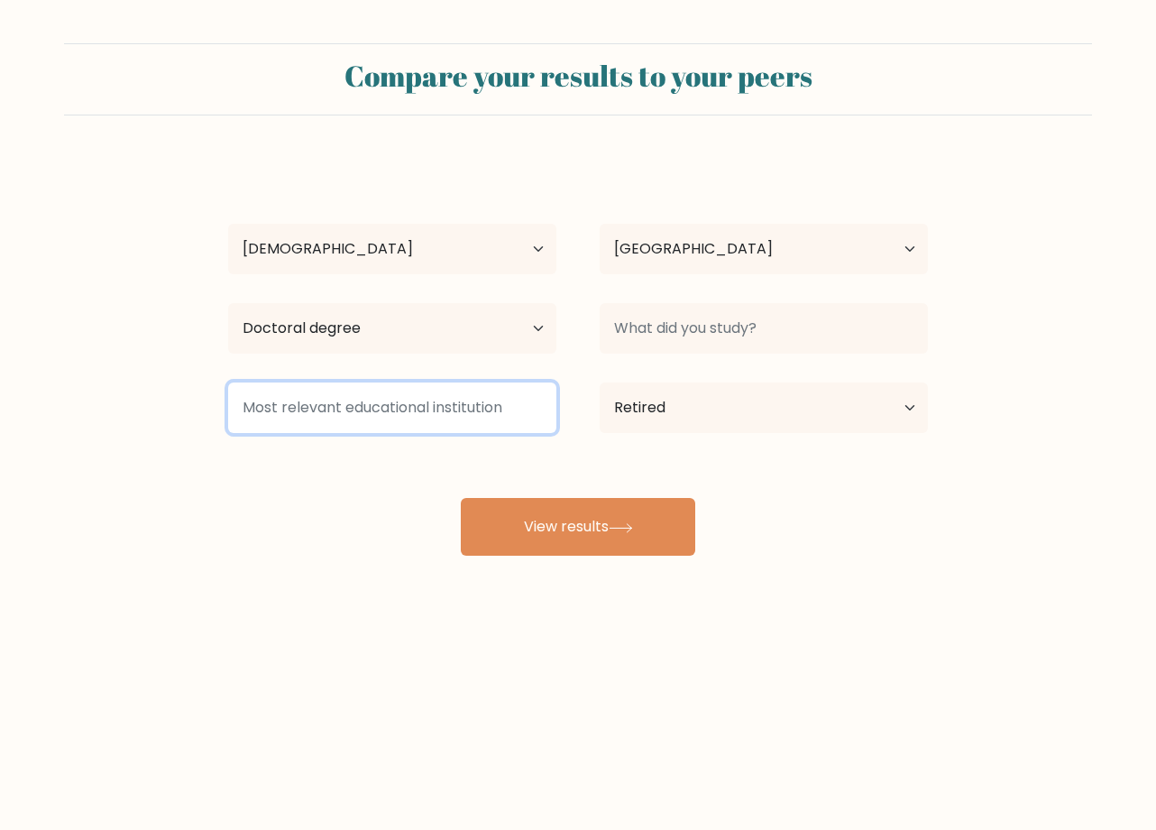
click at [418, 410] on input at bounding box center [392, 407] width 328 height 51
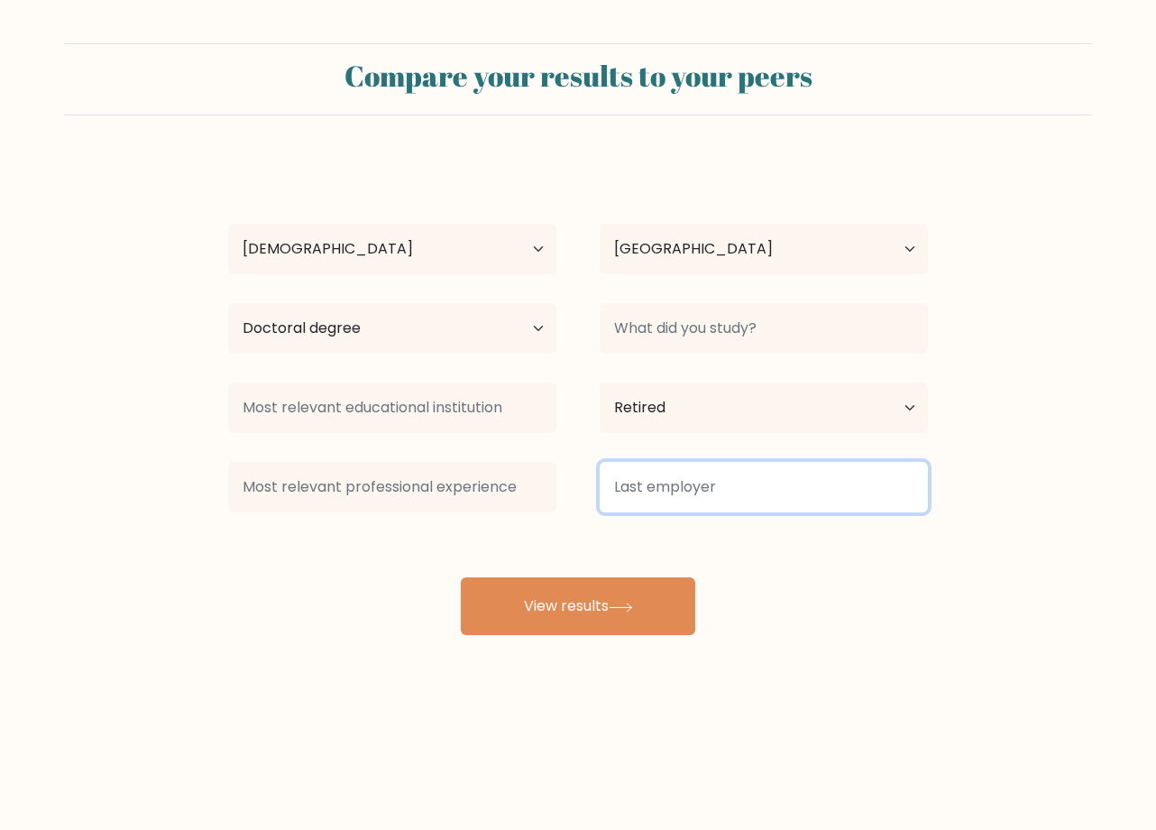
click at [645, 496] on input at bounding box center [764, 487] width 328 height 51
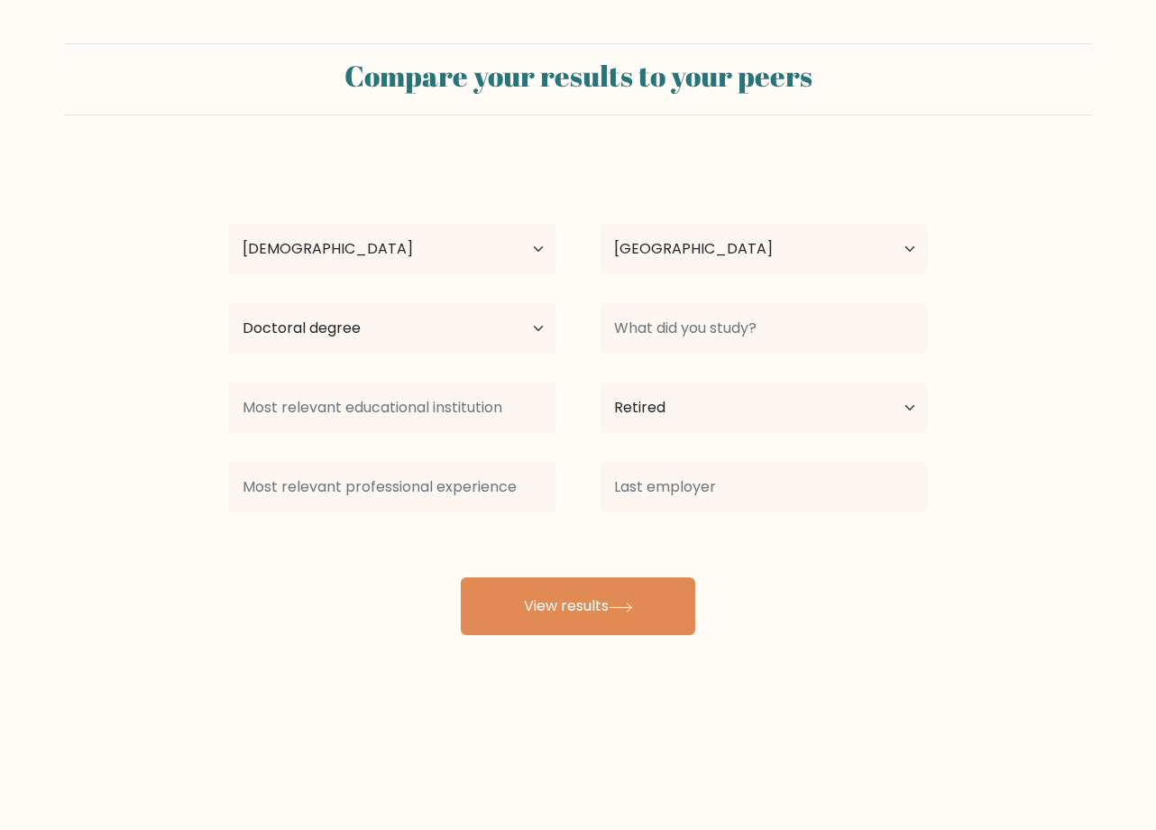
click at [695, 435] on div "Current employment status Employed Student Retired Other / prefer not to answer" at bounding box center [764, 407] width 372 height 65
click at [703, 412] on select "Current employment status Employed Student Retired Other / prefer not to answer" at bounding box center [764, 407] width 328 height 51
select select "other"
click at [600, 382] on select "Current employment status Employed Student Retired Other / prefer not to answer" at bounding box center [764, 407] width 328 height 51
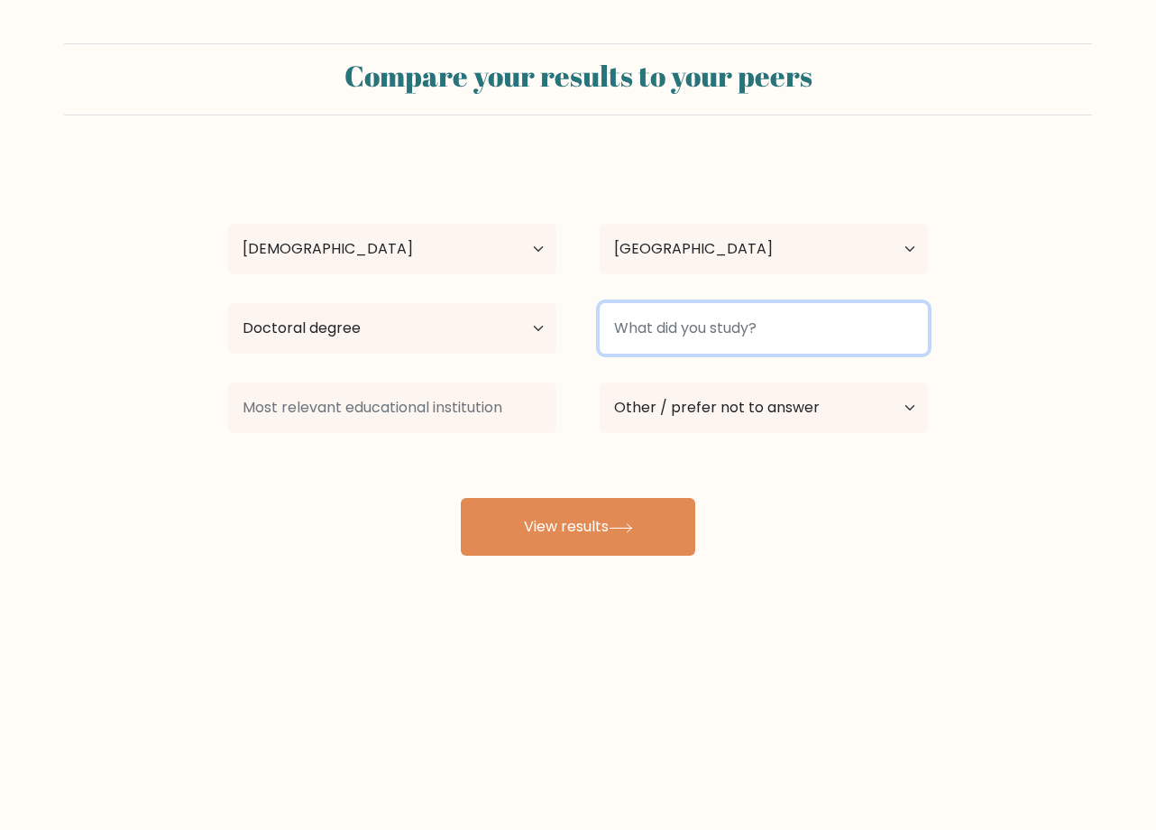
click at [723, 331] on input at bounding box center [764, 328] width 328 height 51
type input "Pyrokinetics"
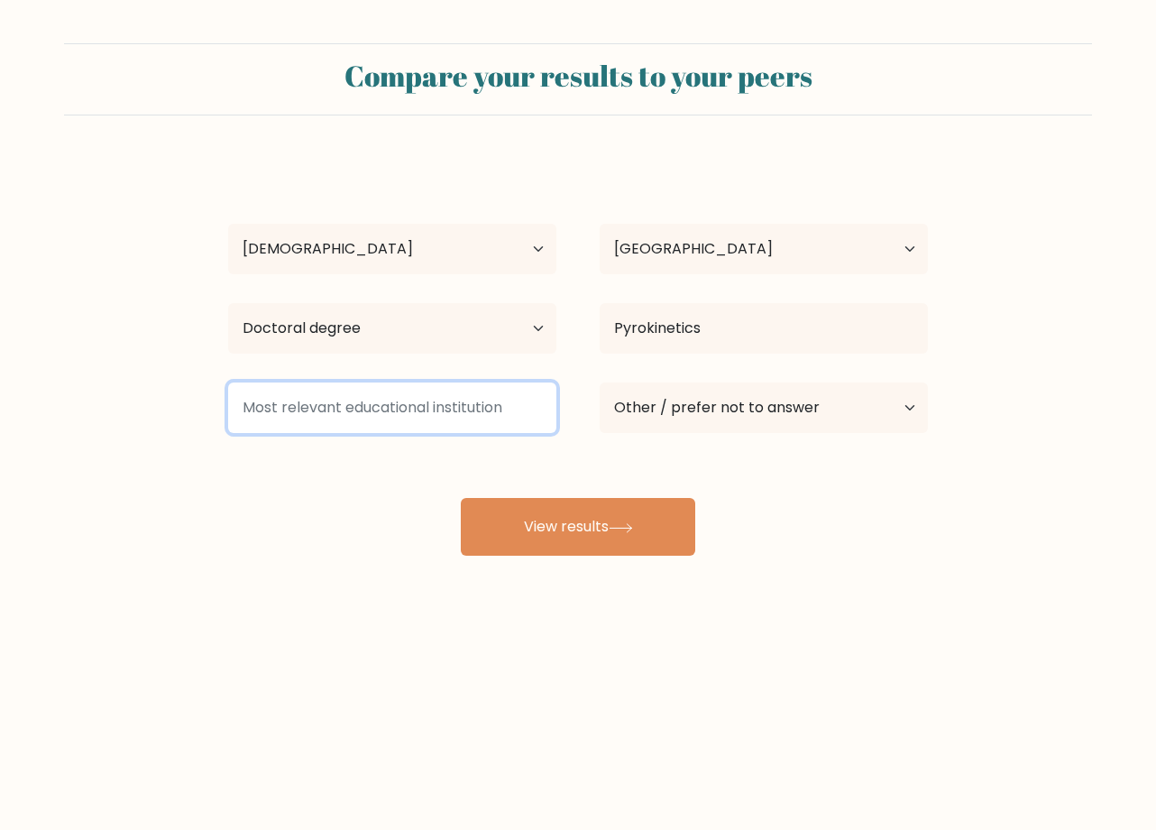
click at [385, 415] on input at bounding box center [392, 407] width 328 height 51
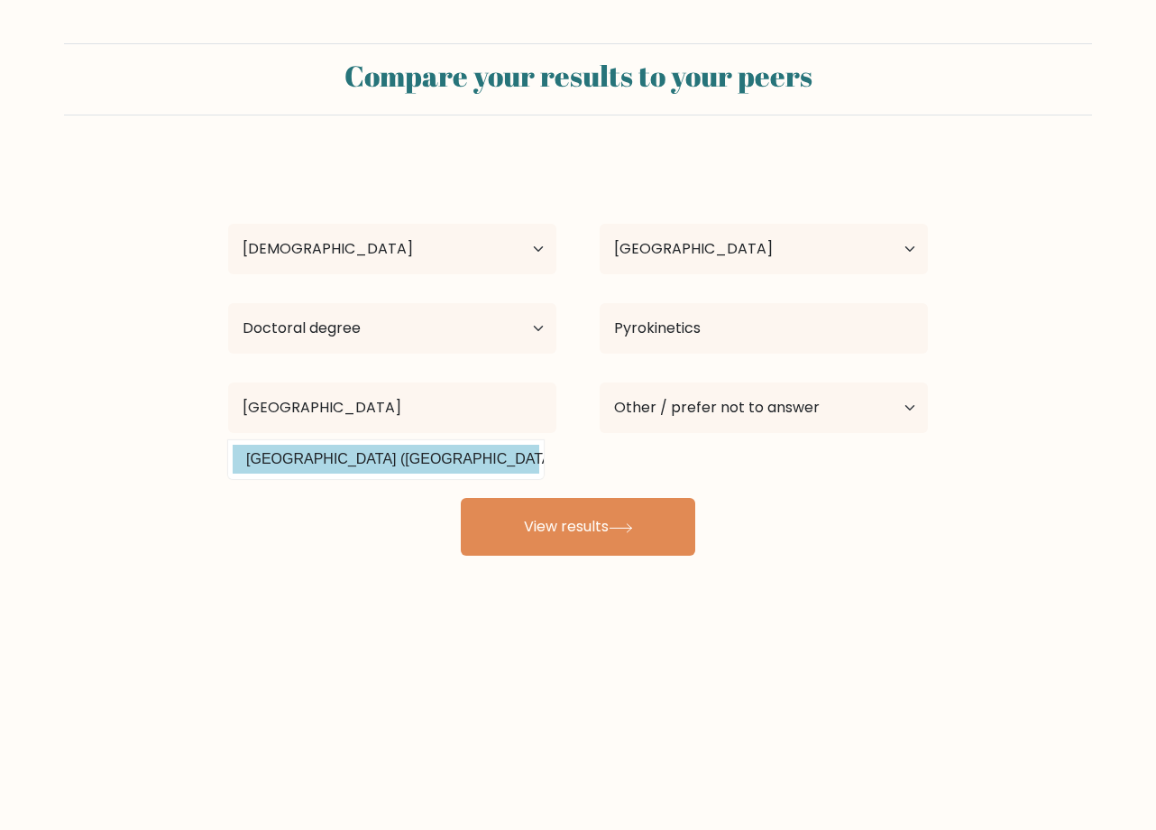
click at [433, 465] on option "Harvard University (United States)" at bounding box center [386, 459] width 307 height 29
type input "[GEOGRAPHIC_DATA]"
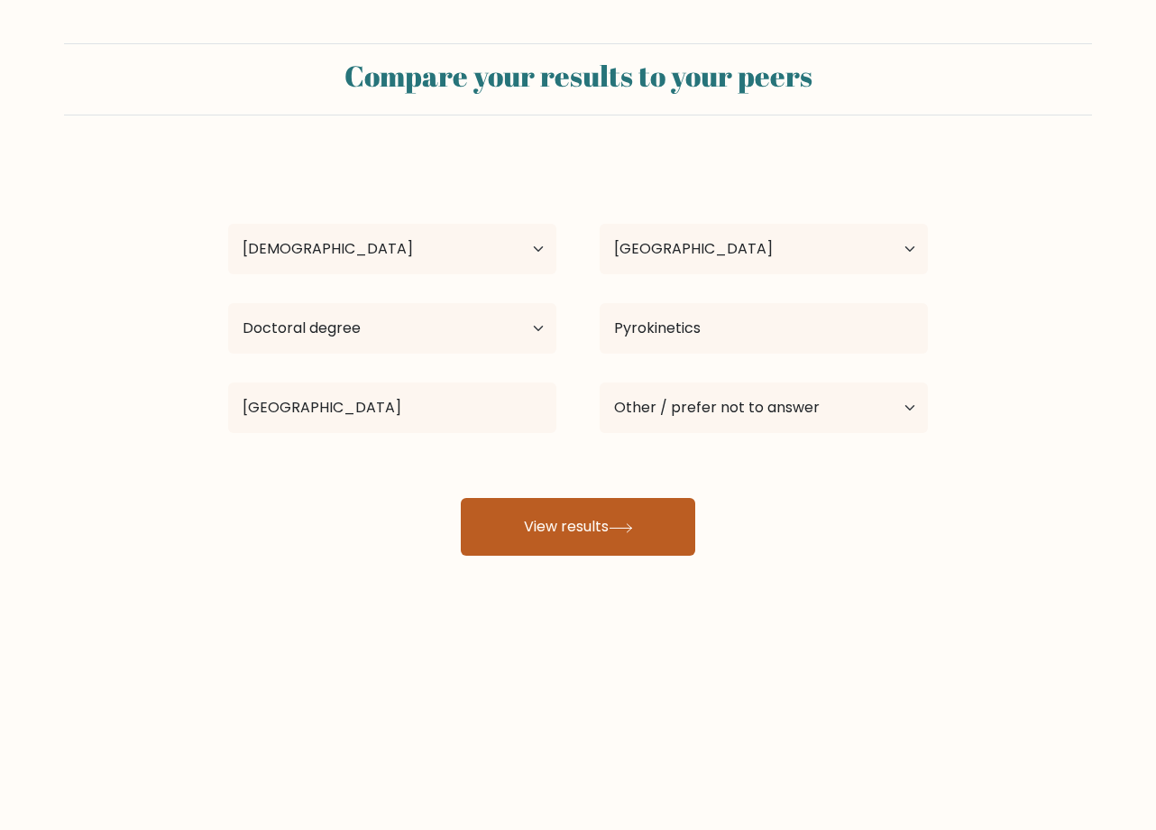
click at [577, 519] on button "View results" at bounding box center [578, 527] width 235 height 58
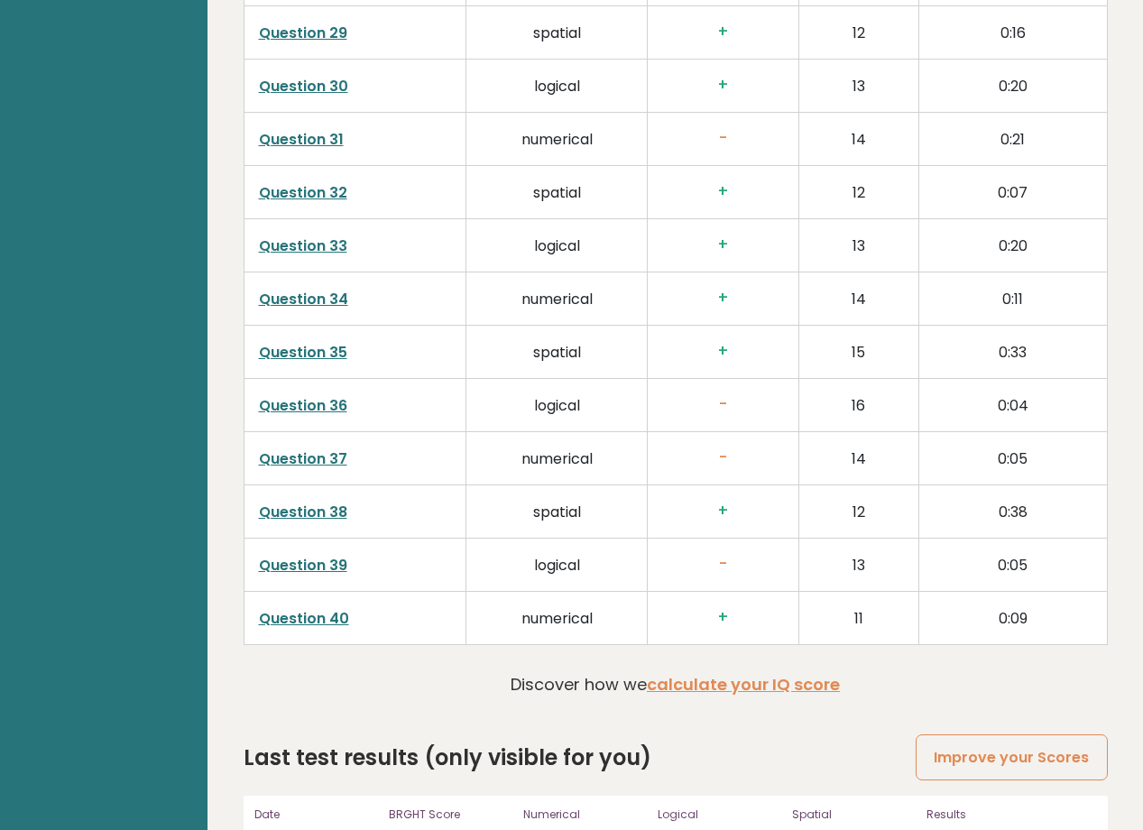
scroll to position [4458, 0]
